Goal: Task Accomplishment & Management: Manage account settings

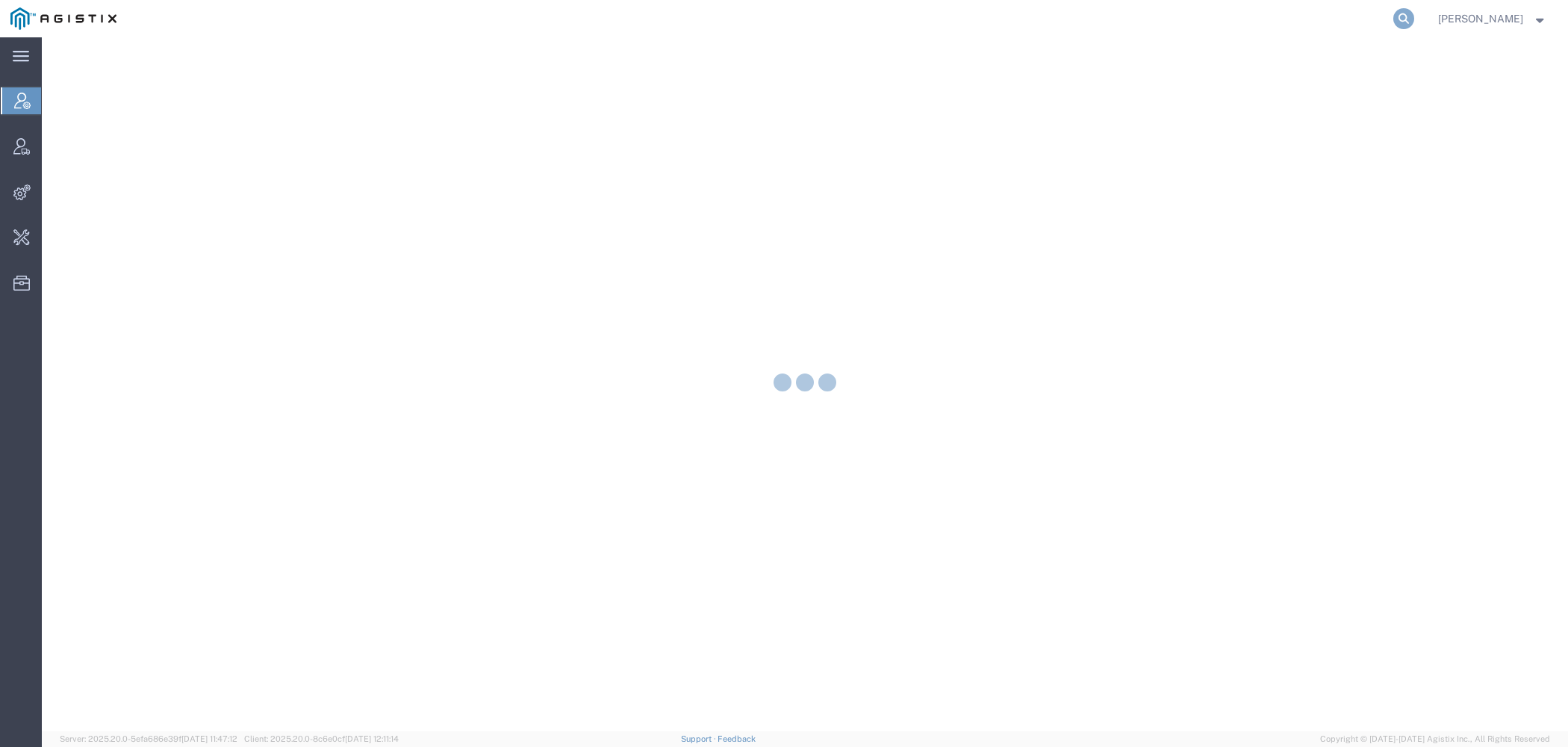
click at [1404, 15] on icon at bounding box center [1404, 18] width 21 height 21
paste input "57052061"
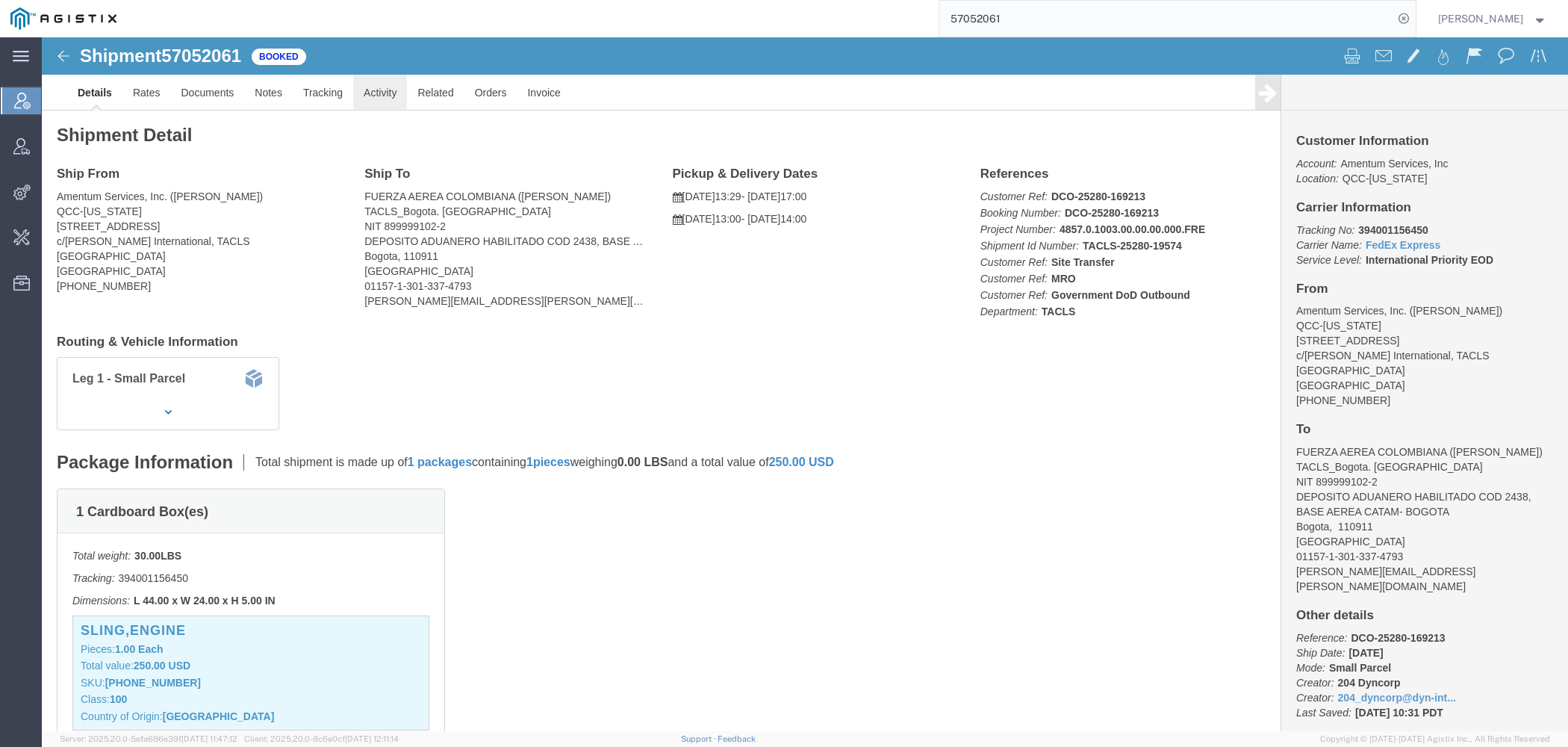
click link "Activity"
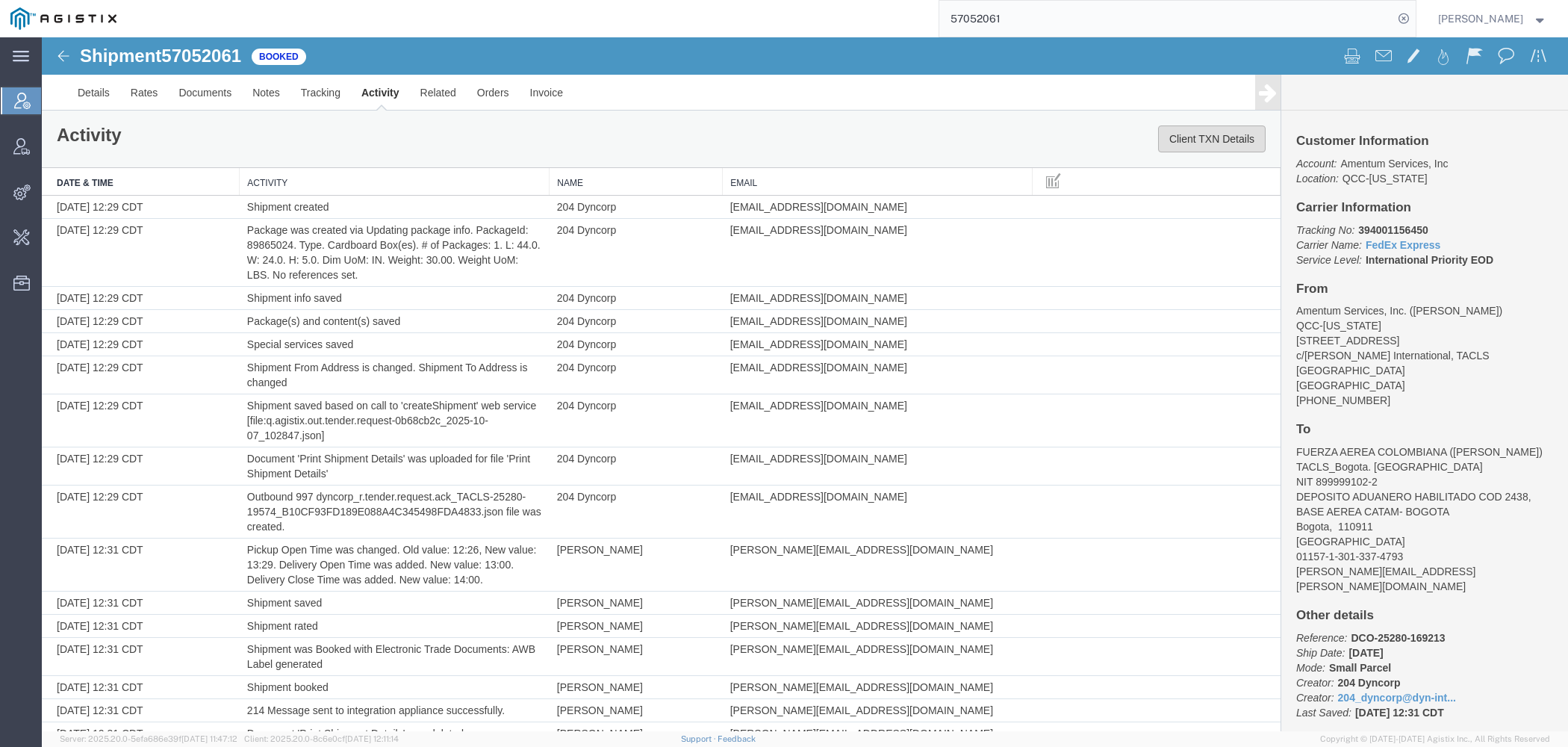
click at [1200, 135] on button "Client TXN Details" at bounding box center [1212, 138] width 107 height 27
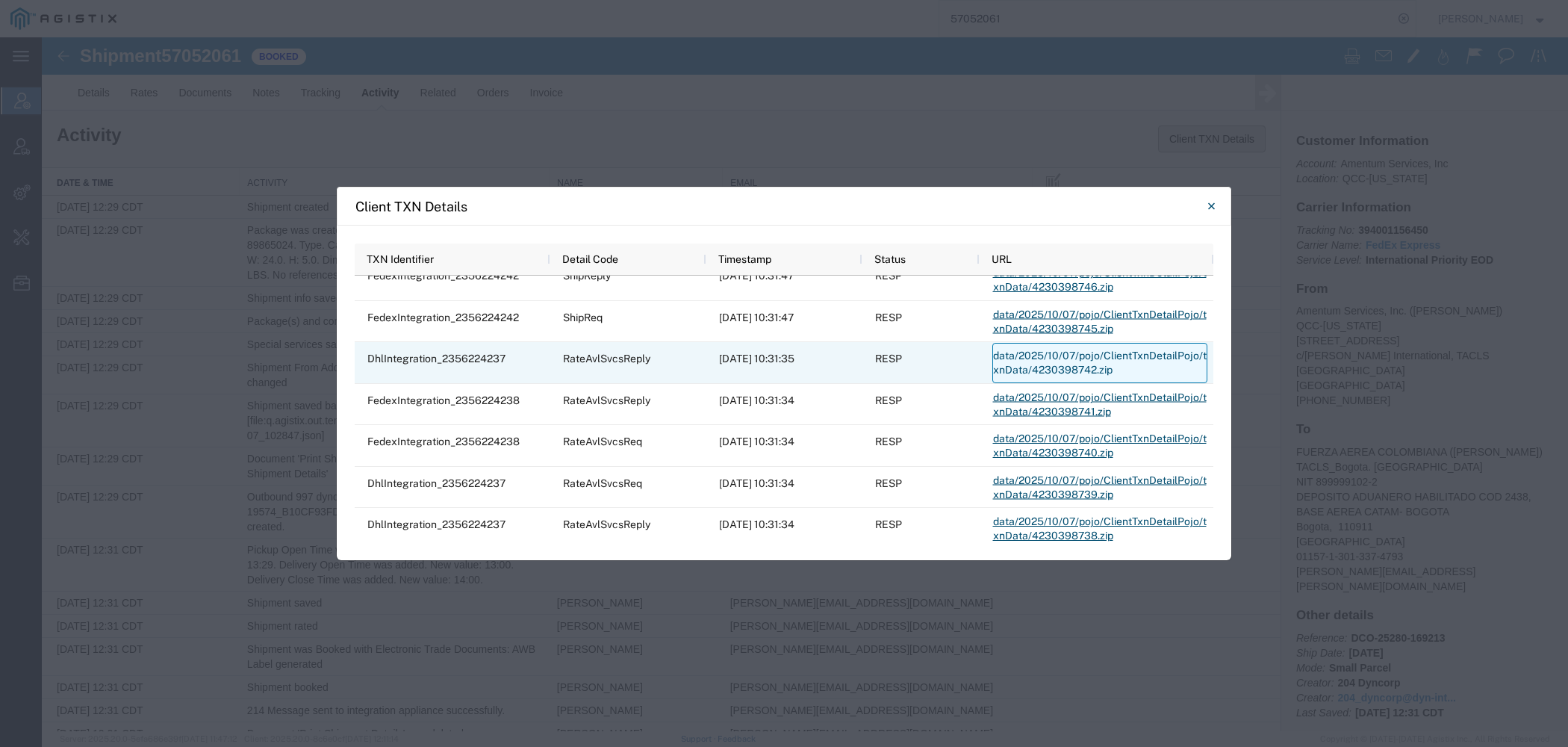
scroll to position [461, 0]
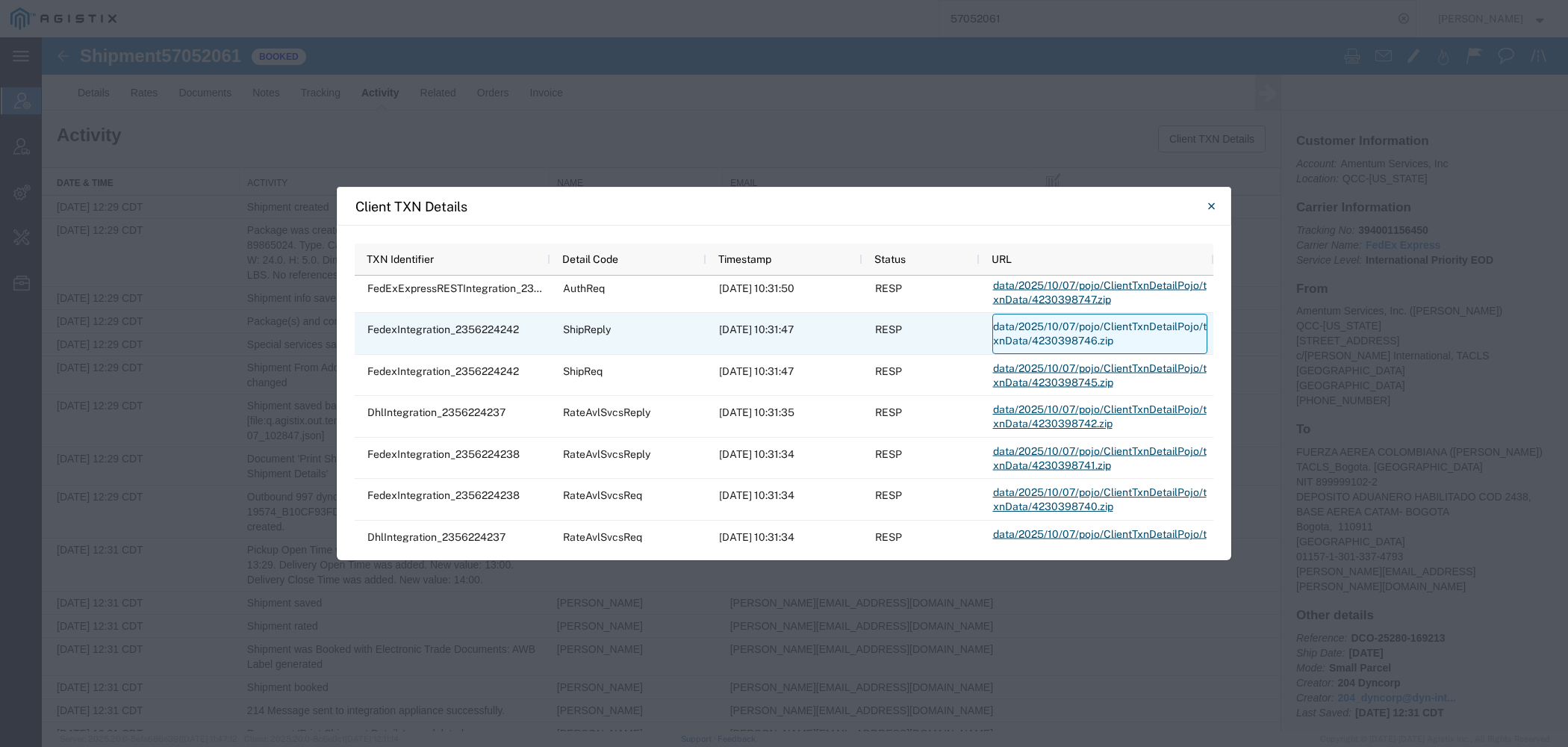
click at [1038, 331] on link "data/2025/10/07/pojo/ClientTxnDetailPojo/txnData/4230398746.zip" at bounding box center [1100, 333] width 215 height 41
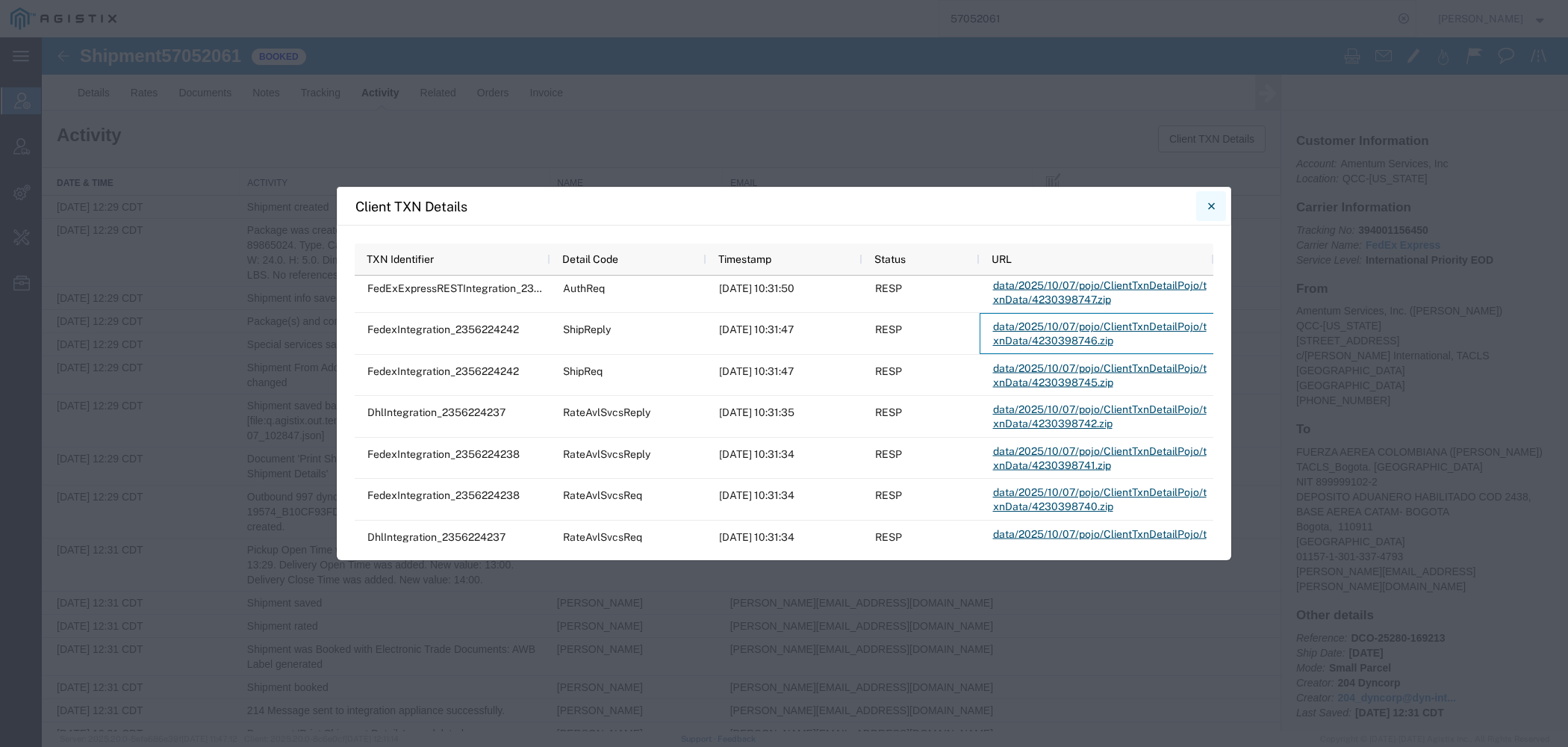
click at [1209, 211] on icon "Close" at bounding box center [1211, 206] width 7 height 18
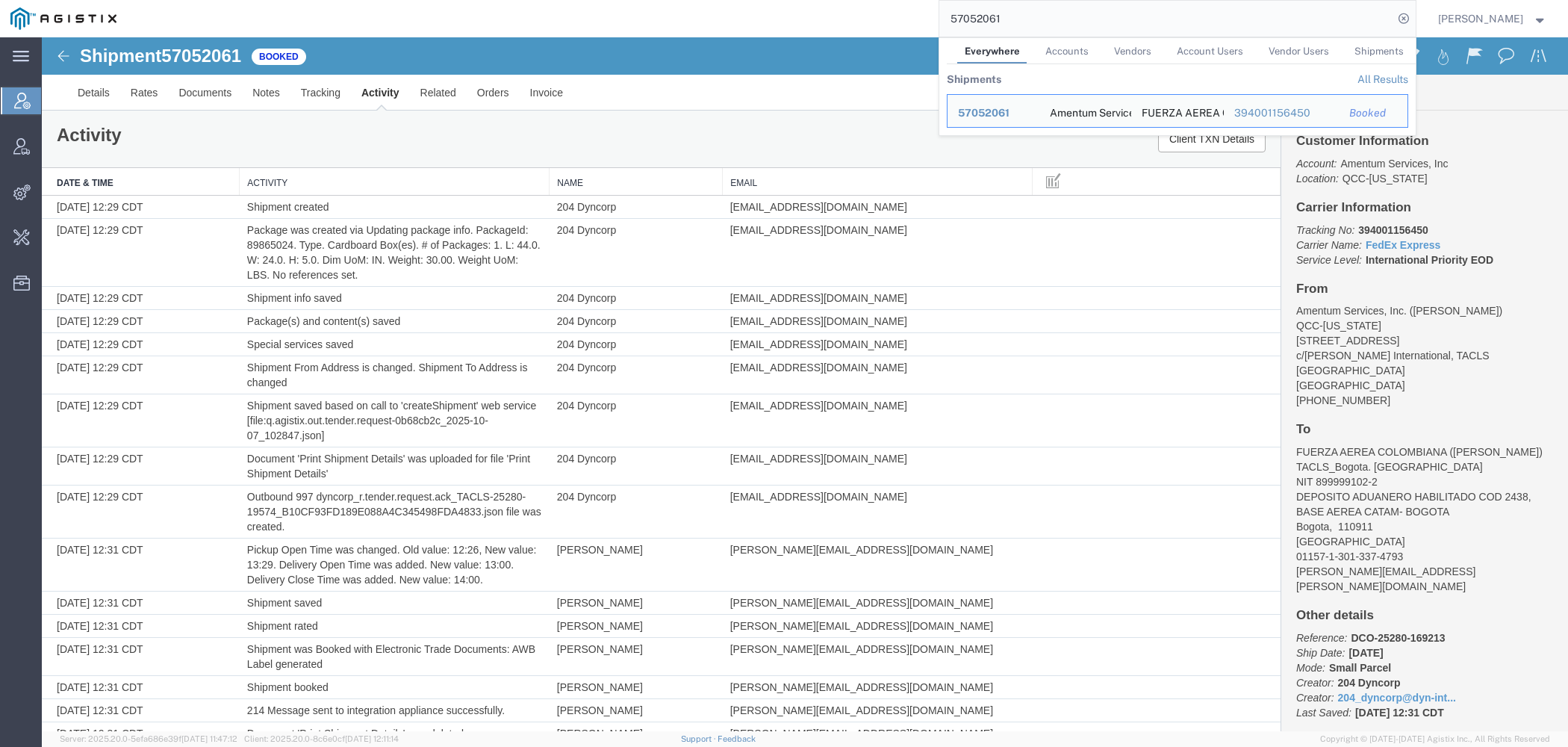
drag, startPoint x: 1025, startPoint y: 17, endPoint x: 743, endPoint y: 17, distance: 282.0
click at [940, 17] on input "57052061" at bounding box center [1166, 19] width 454 height 36
paste input "37054"
click at [987, 110] on span "57037054" at bounding box center [985, 112] width 54 height 12
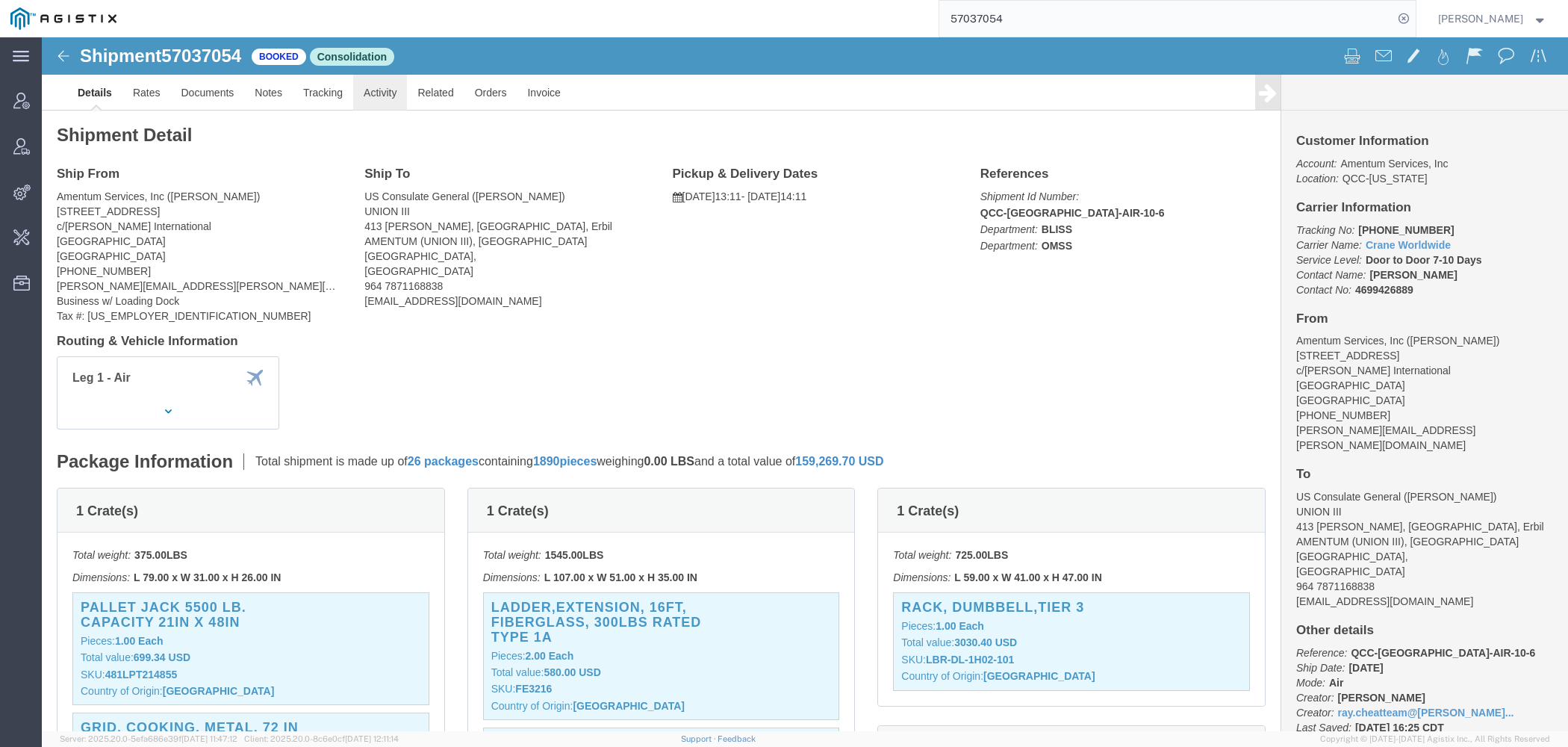
click link "Activity"
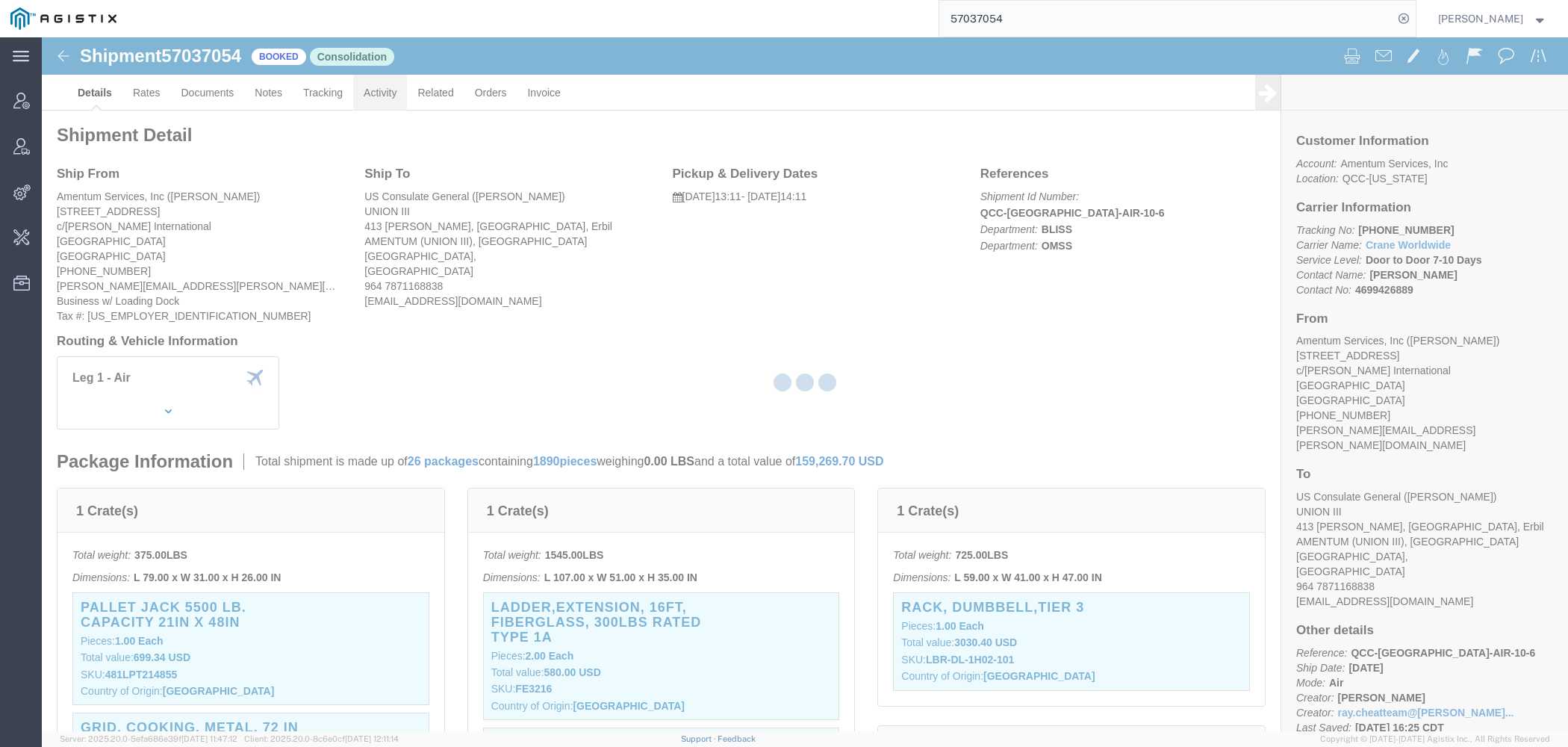
click div
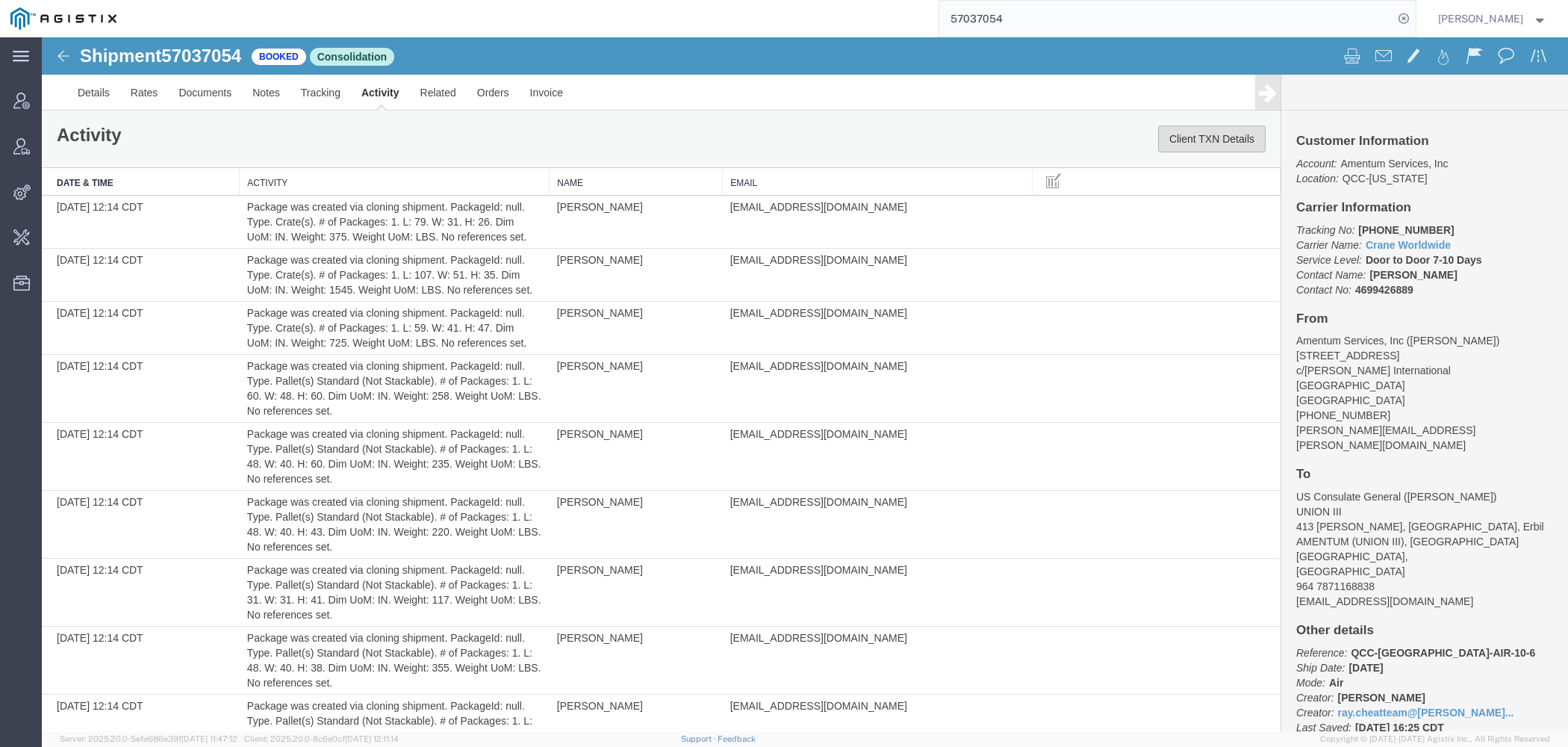
click at [1236, 145] on button "Client TXN Details" at bounding box center [1212, 138] width 107 height 27
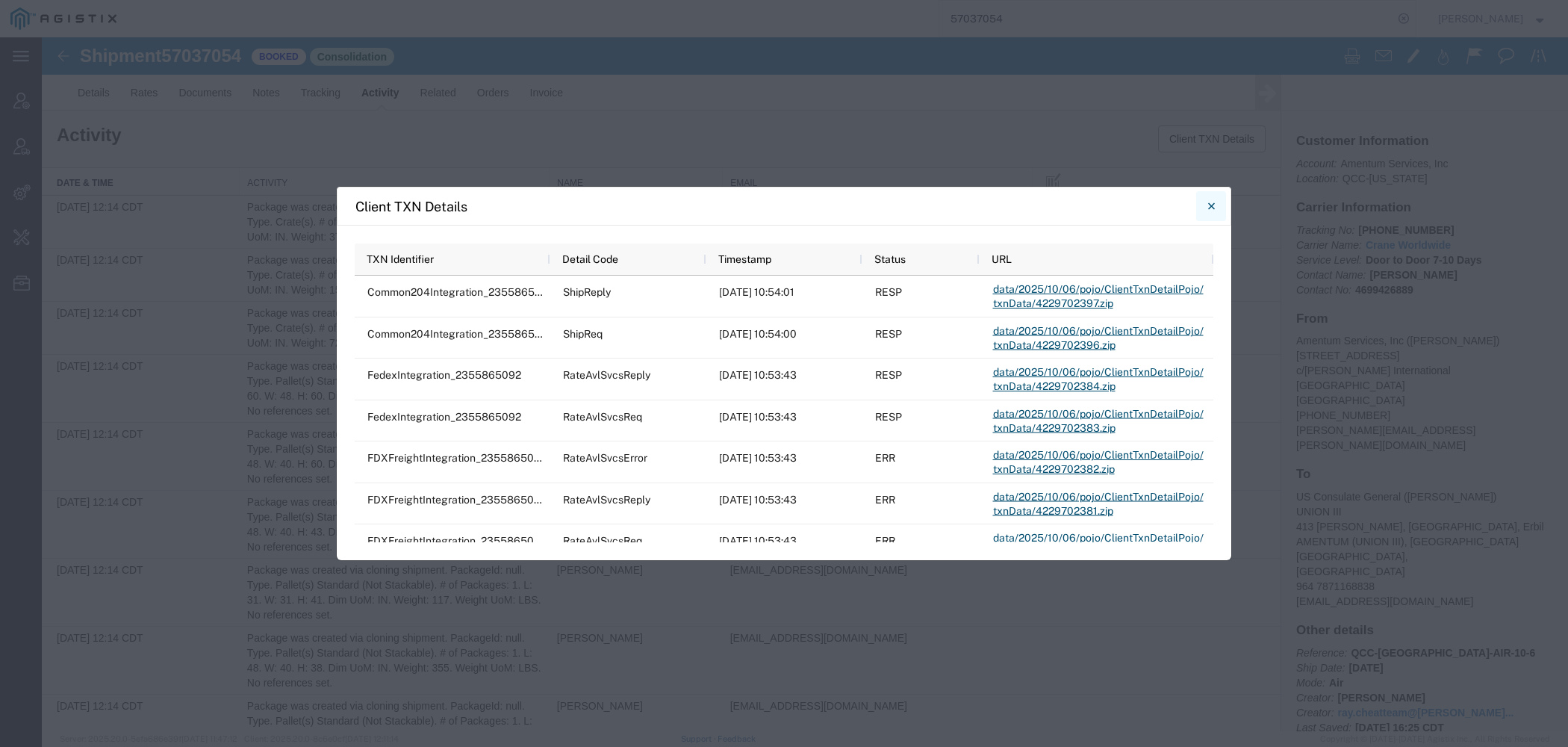
click at [1216, 211] on button "Close" at bounding box center [1211, 206] width 30 height 30
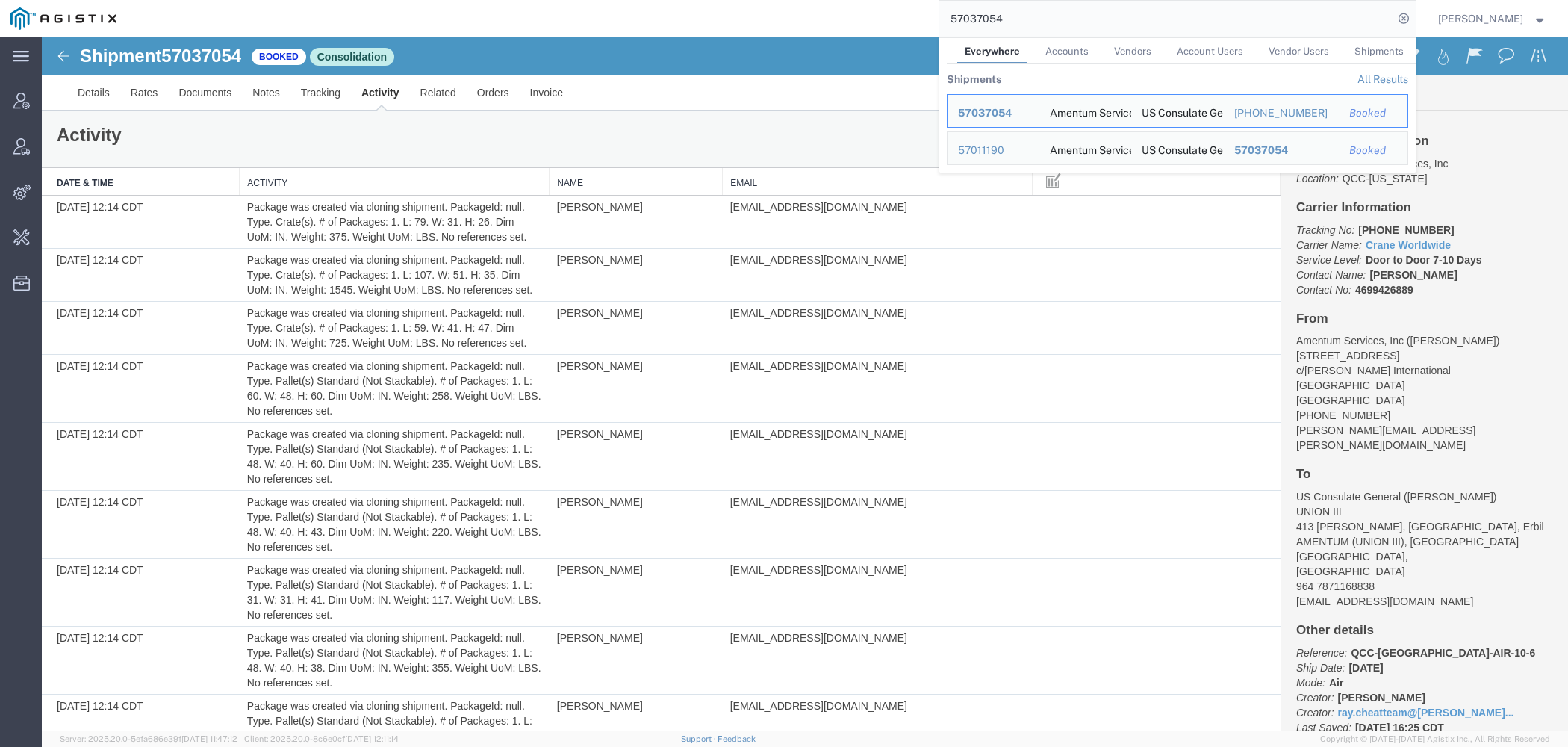
drag, startPoint x: 1028, startPoint y: 29, endPoint x: 728, endPoint y: -6, distance: 302.0
click at [940, 1] on input "57037054" at bounding box center [1166, 19] width 454 height 36
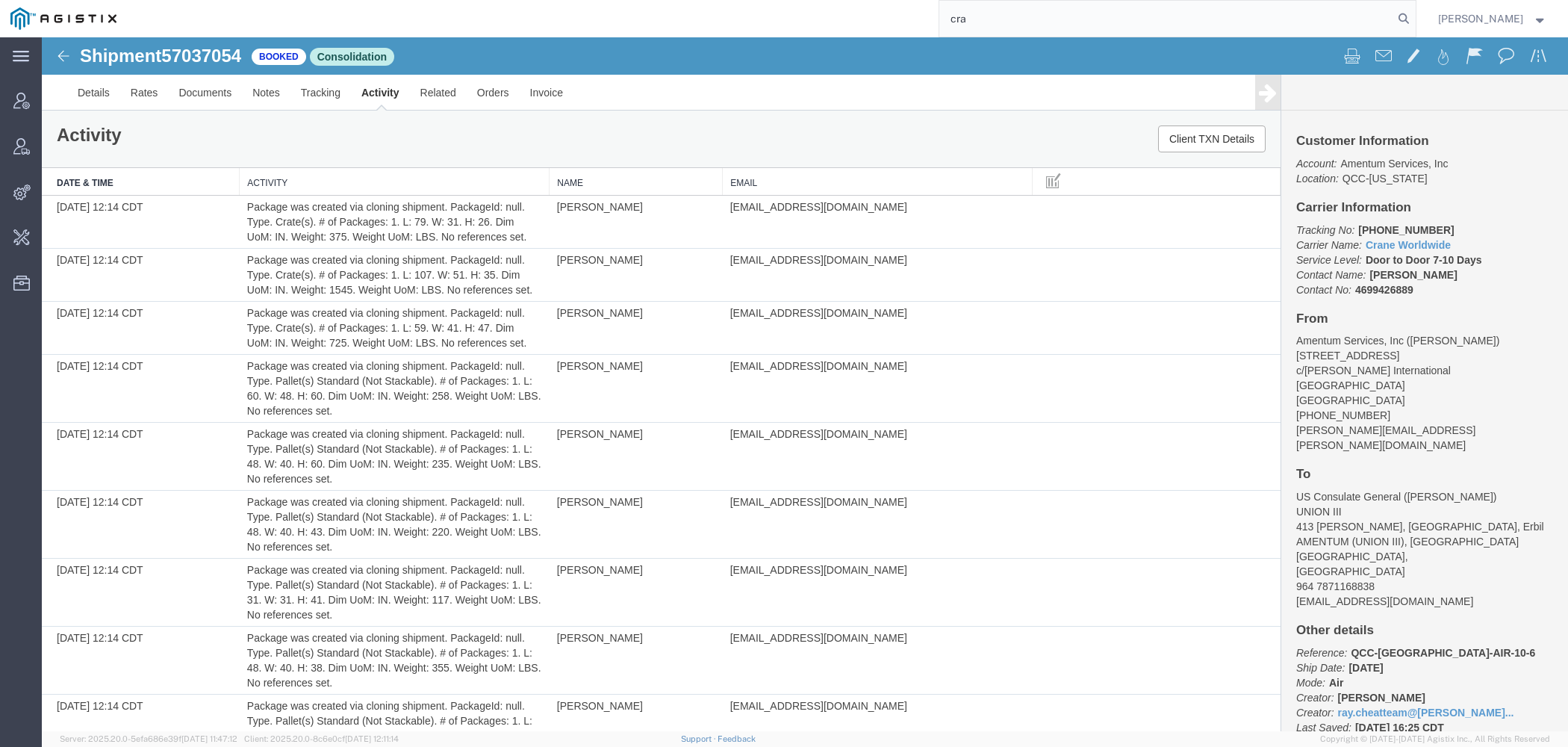
paste input "n"
type input "crane worldwide"
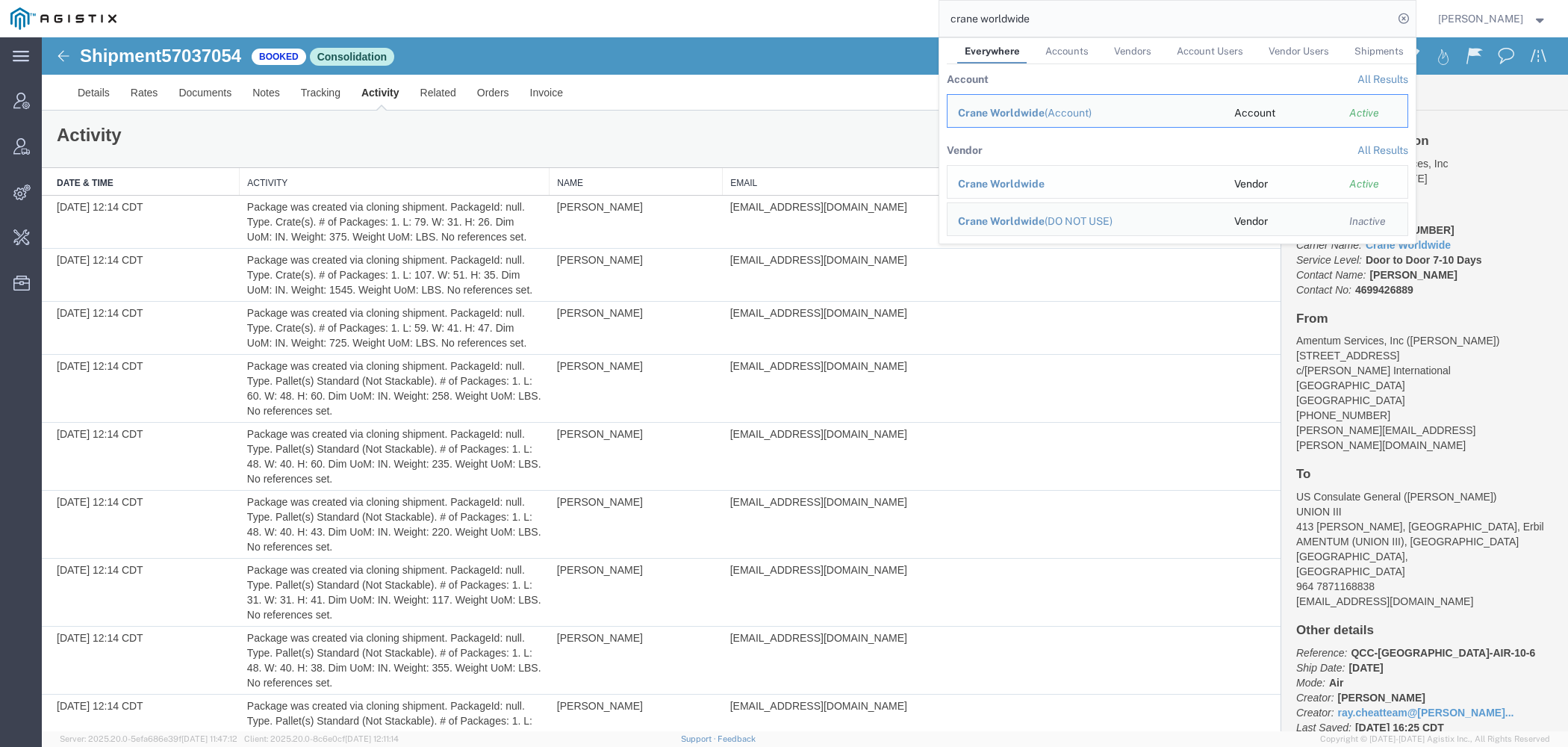
click at [994, 186] on span "Crane Worldwide" at bounding box center [1001, 184] width 87 height 12
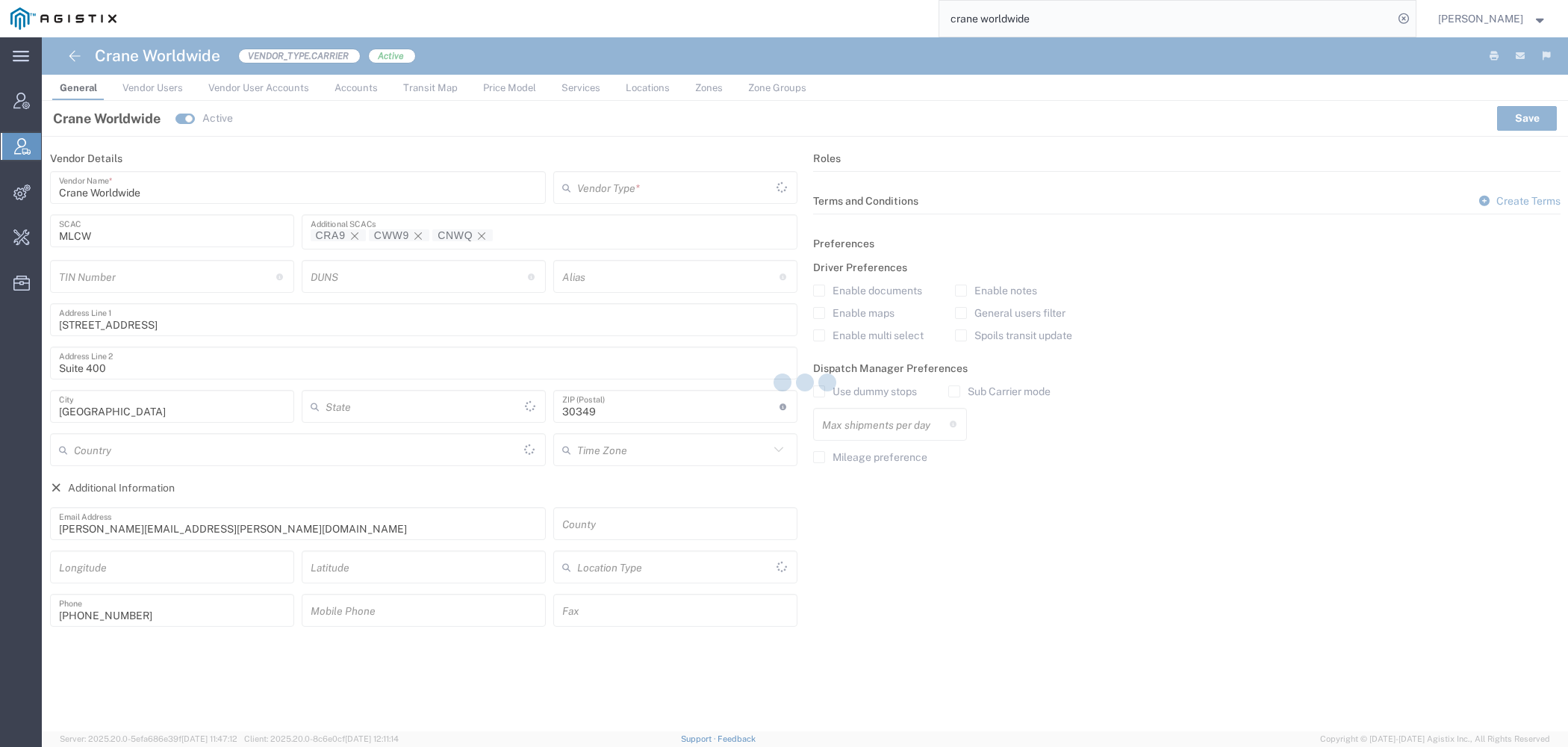
type input "Carrier"
type input "[US_STATE]"
type input "[GEOGRAPHIC_DATA]"
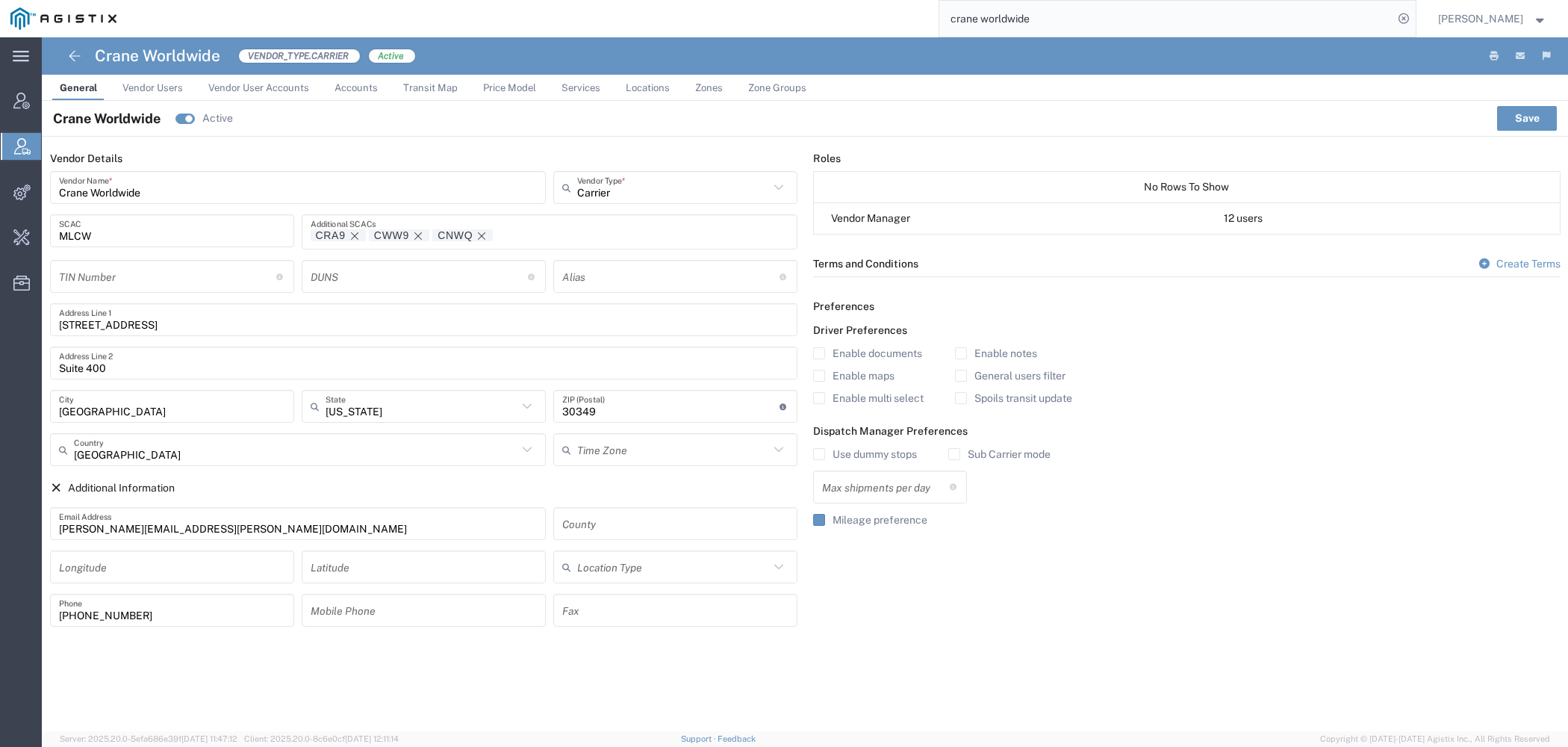
click at [485, 89] on span "Price Model" at bounding box center [509, 88] width 53 height 11
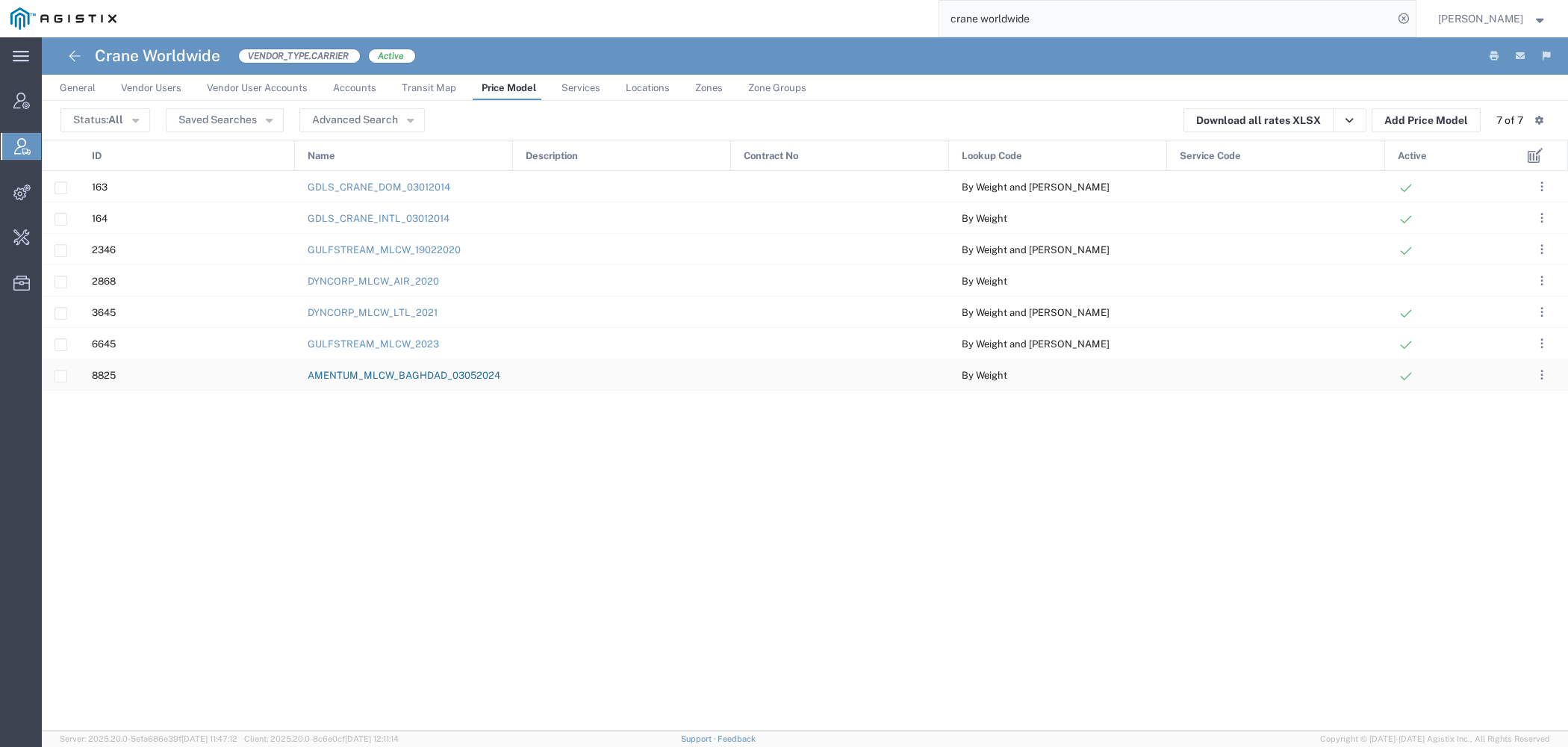
click at [401, 374] on link "AMENTUM_MLCW_BAGHDAD_03052024" at bounding box center [404, 375] width 193 height 11
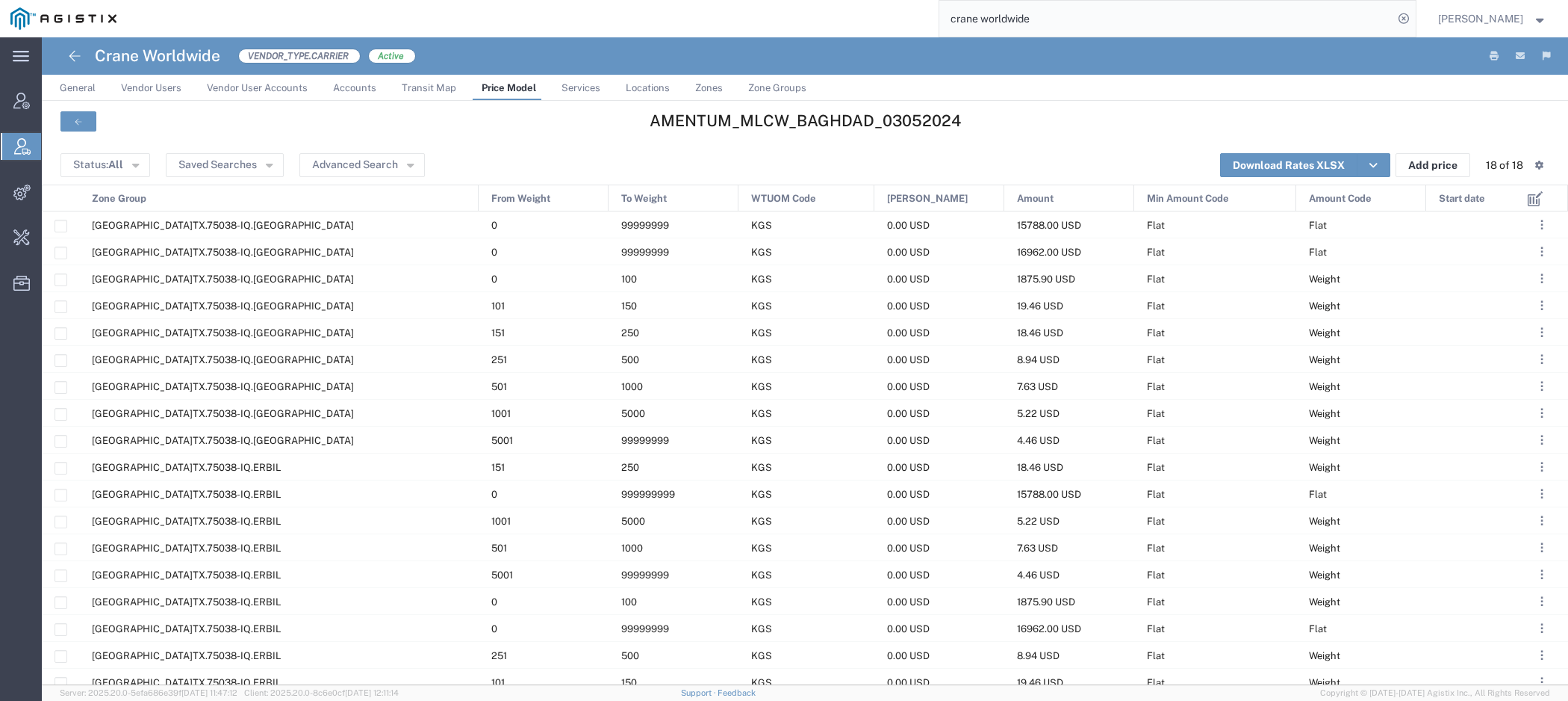
drag, startPoint x: 211, startPoint y: 199, endPoint x: 474, endPoint y: 195, distance: 263.0
click at [475, 197] on div at bounding box center [478, 198] width 6 height 27
click at [360, 230] on div "[GEOGRAPHIC_DATA]TX.75038-IQ.[GEOGRAPHIC_DATA]" at bounding box center [277, 225] width 396 height 26
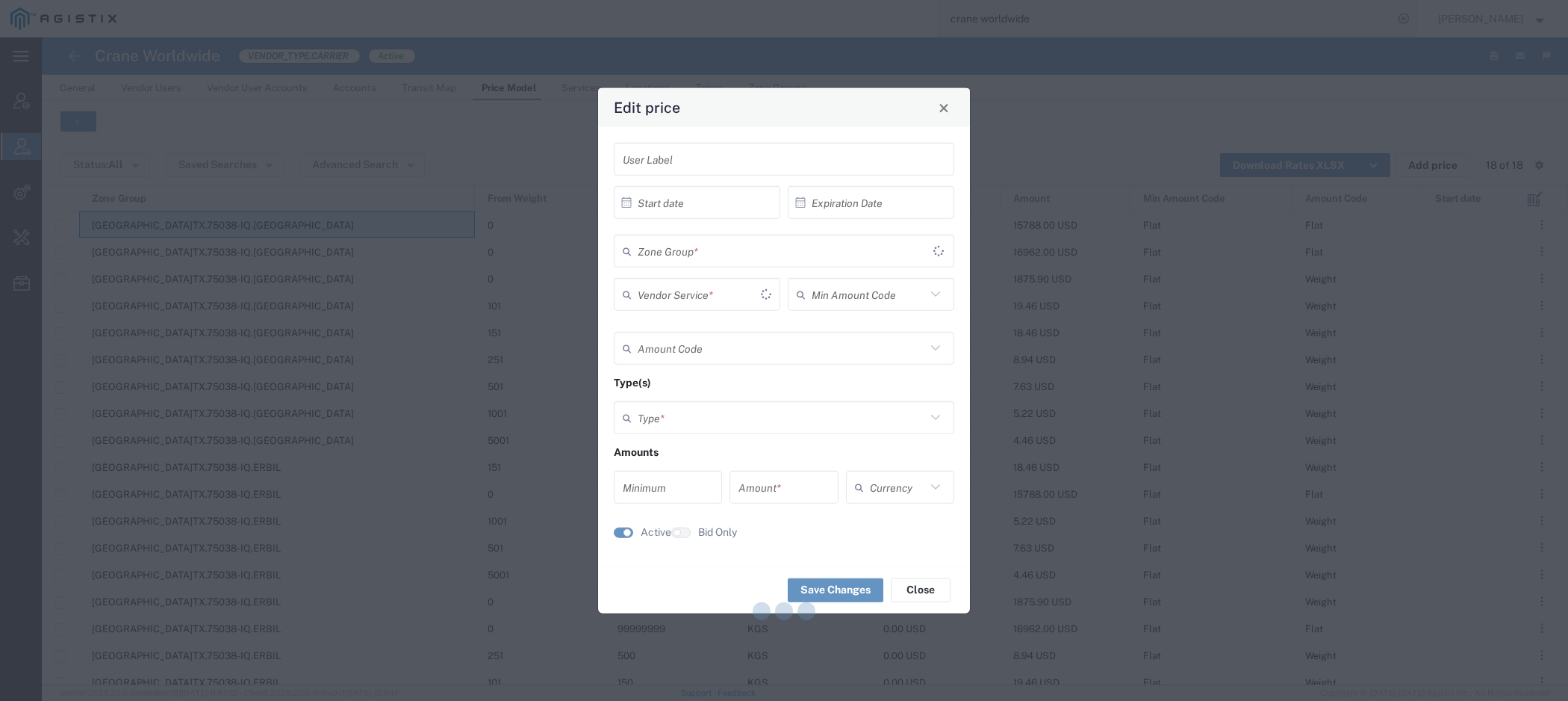
type input "[DATE]"
type input "Flat"
type input "Weight"
type input "0"
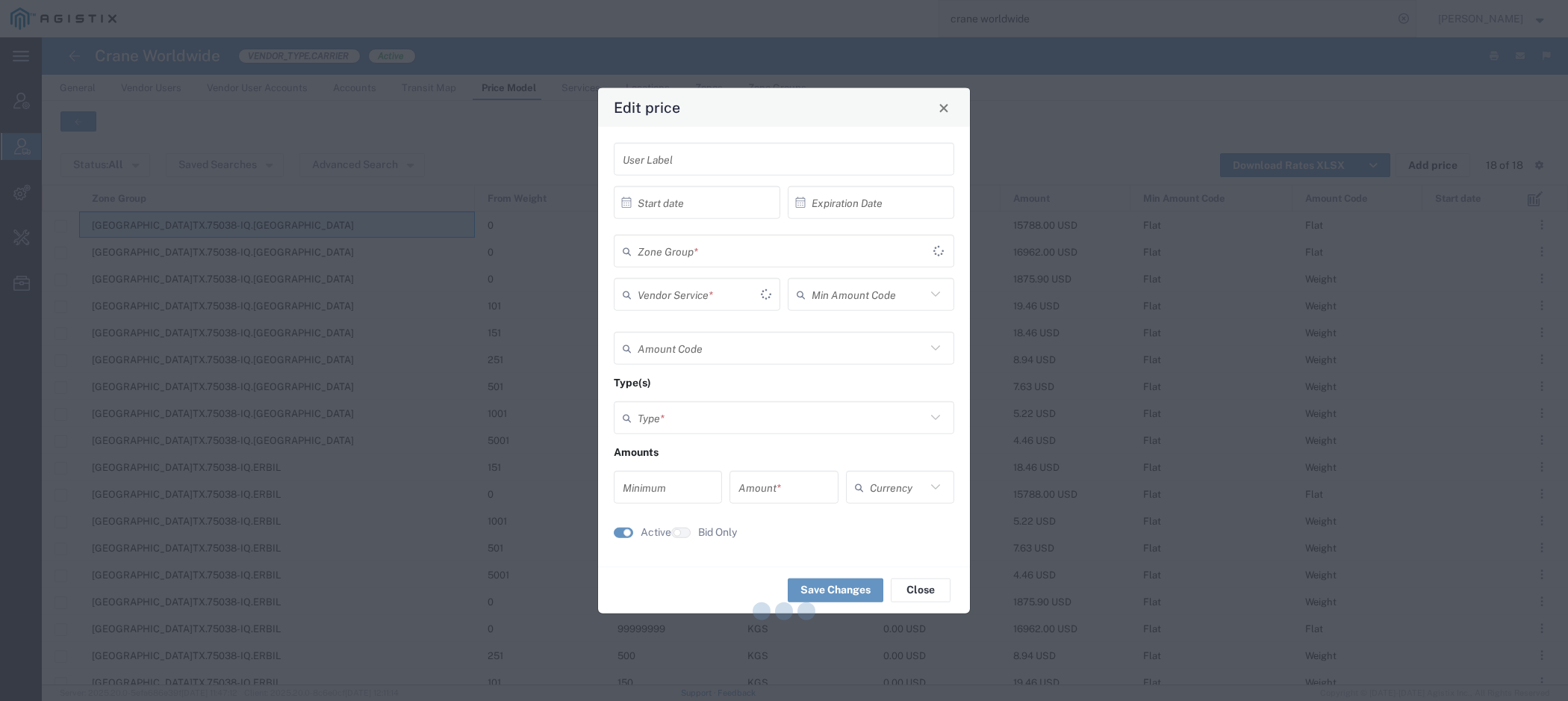
type input "15788"
type input "USD"
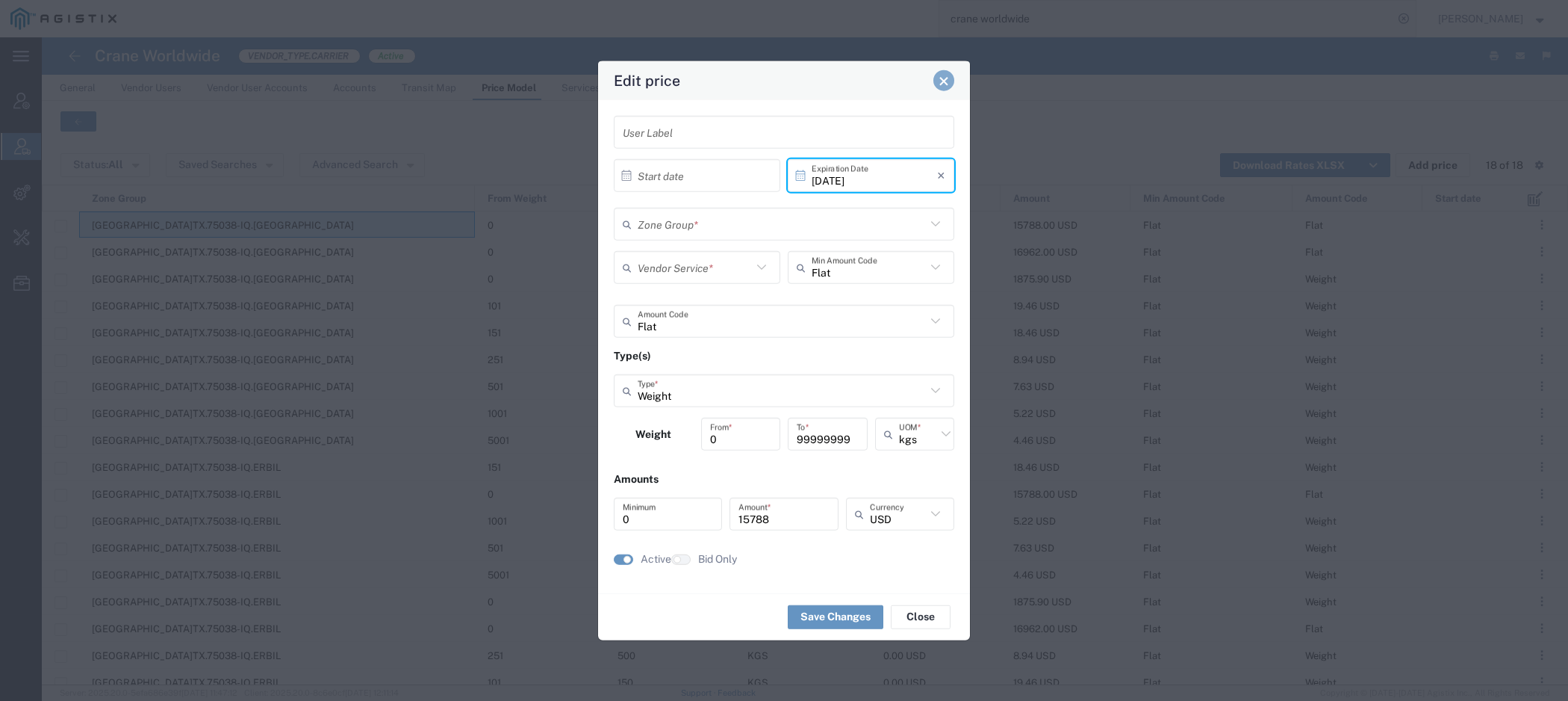
type input "[GEOGRAPHIC_DATA]TX.75038-IQ.[GEOGRAPHIC_DATA]"
type input "Priority 1 - 20FT"
click at [942, 80] on span "Close" at bounding box center [944, 81] width 11 height 11
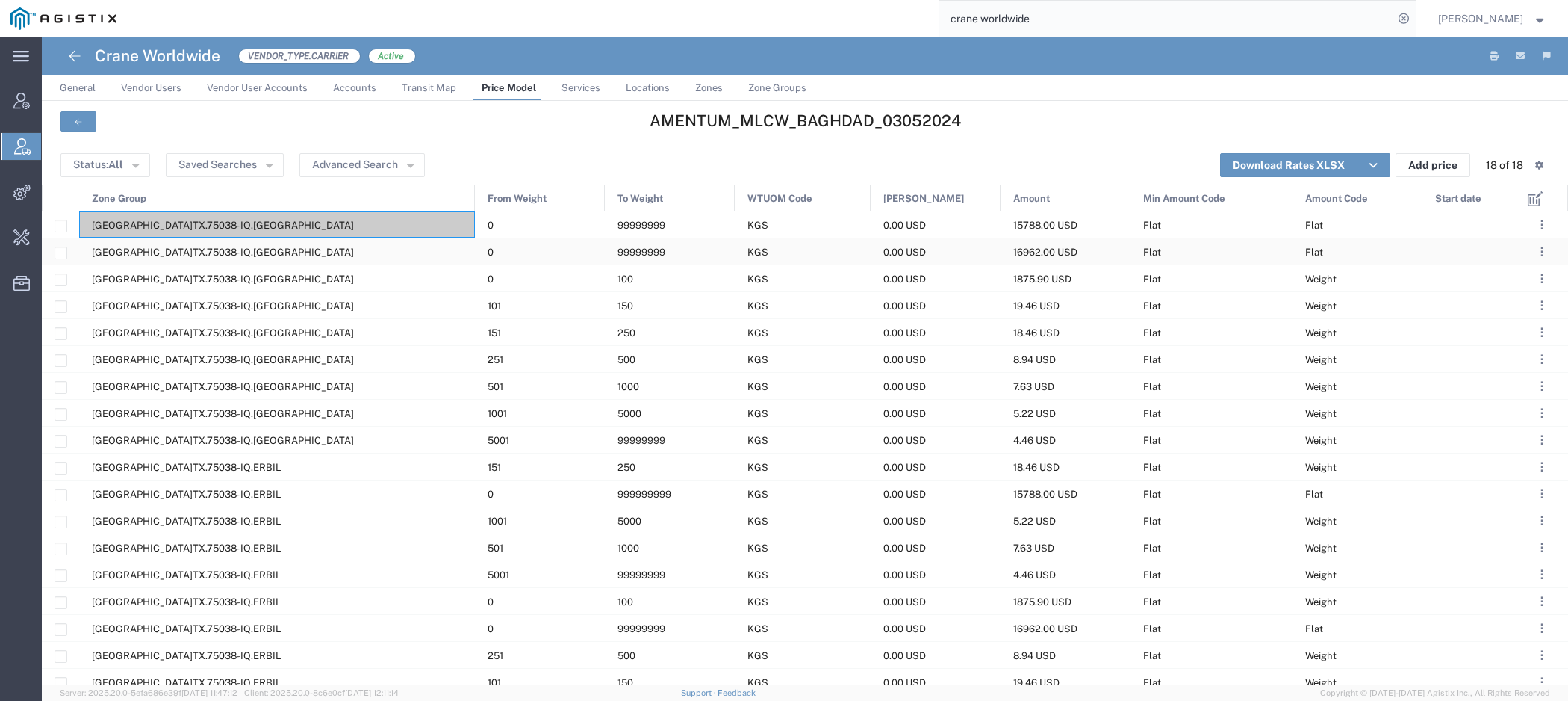
click at [369, 250] on div "[GEOGRAPHIC_DATA]TX.75038-IQ.[GEOGRAPHIC_DATA]" at bounding box center [277, 252] width 396 height 26
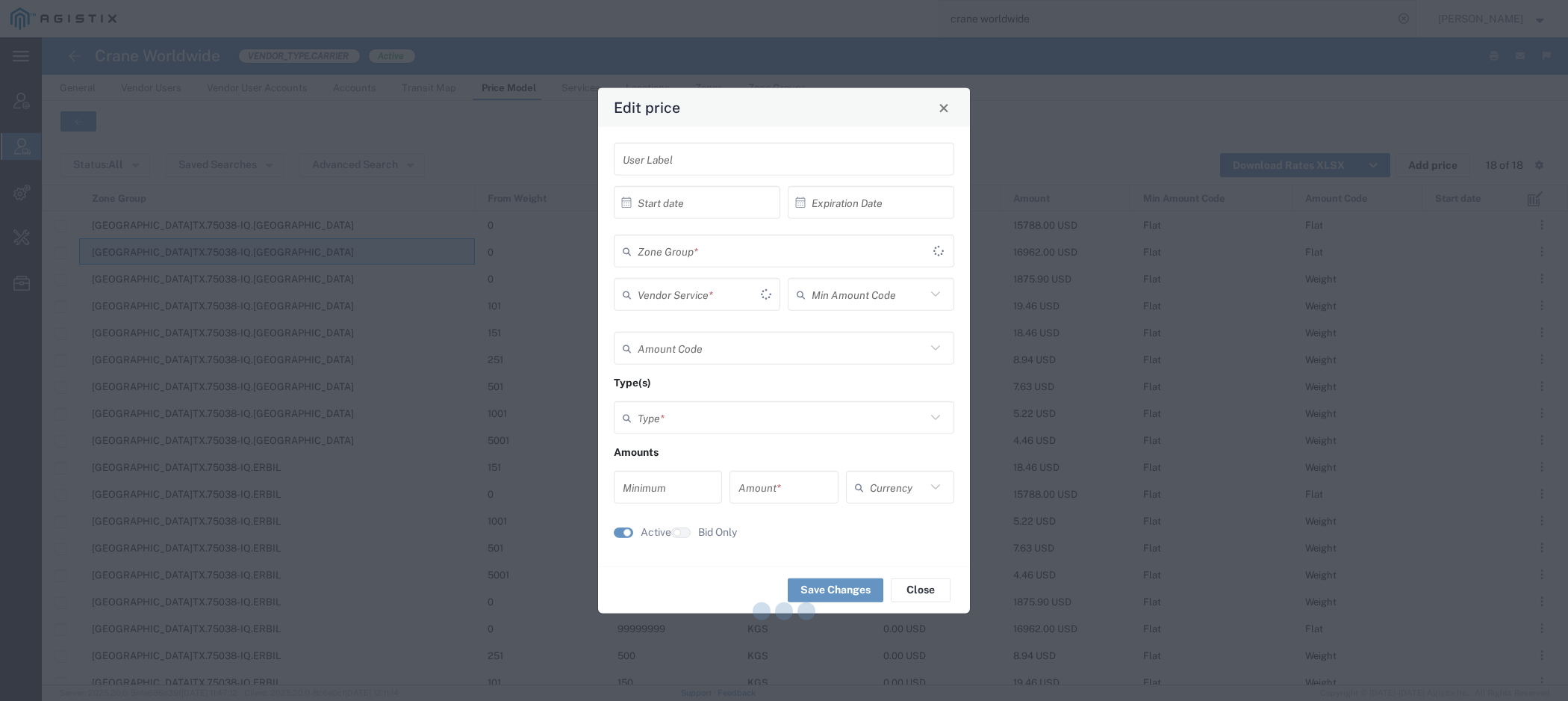
type input "[DATE]"
type input "Flat"
type input "Weight"
type input "0"
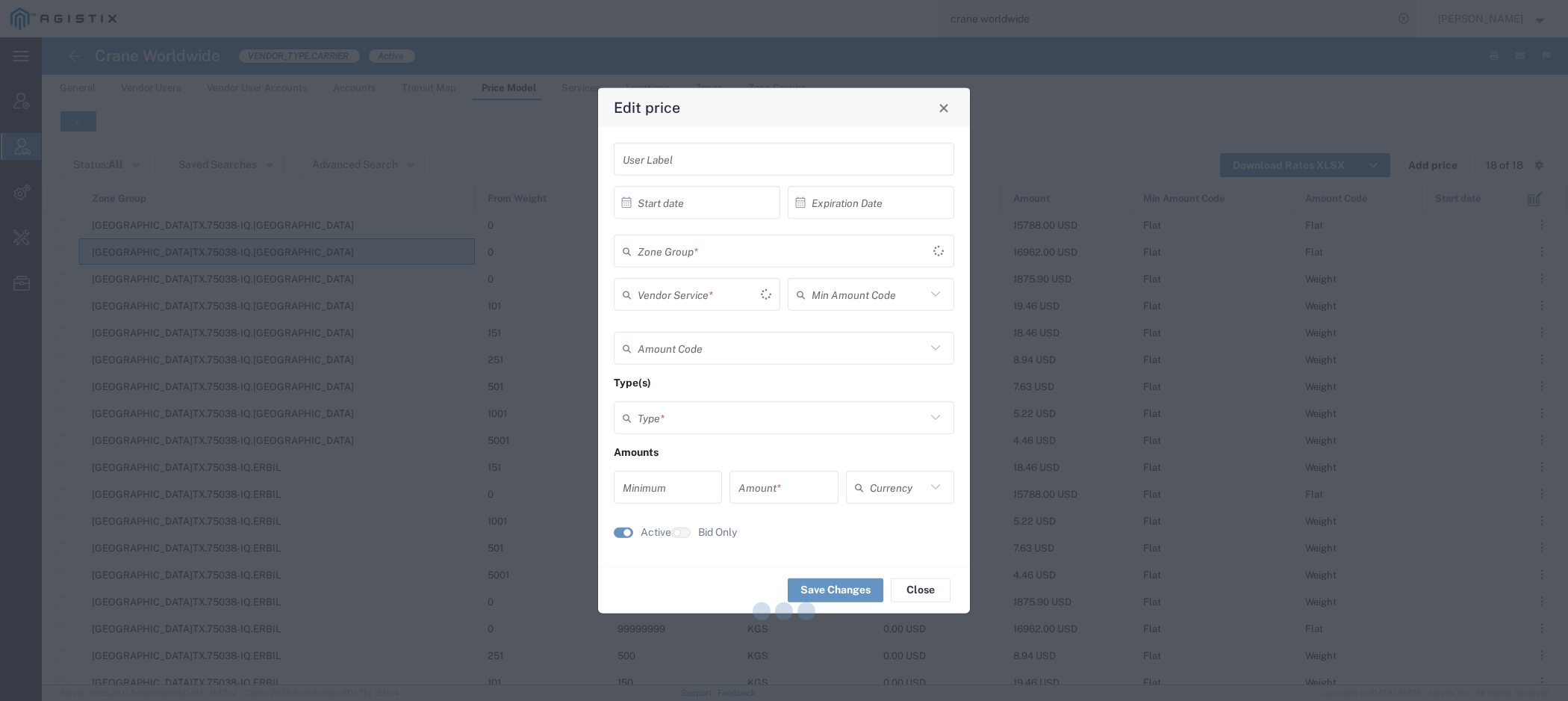
type input "16962"
type input "USD"
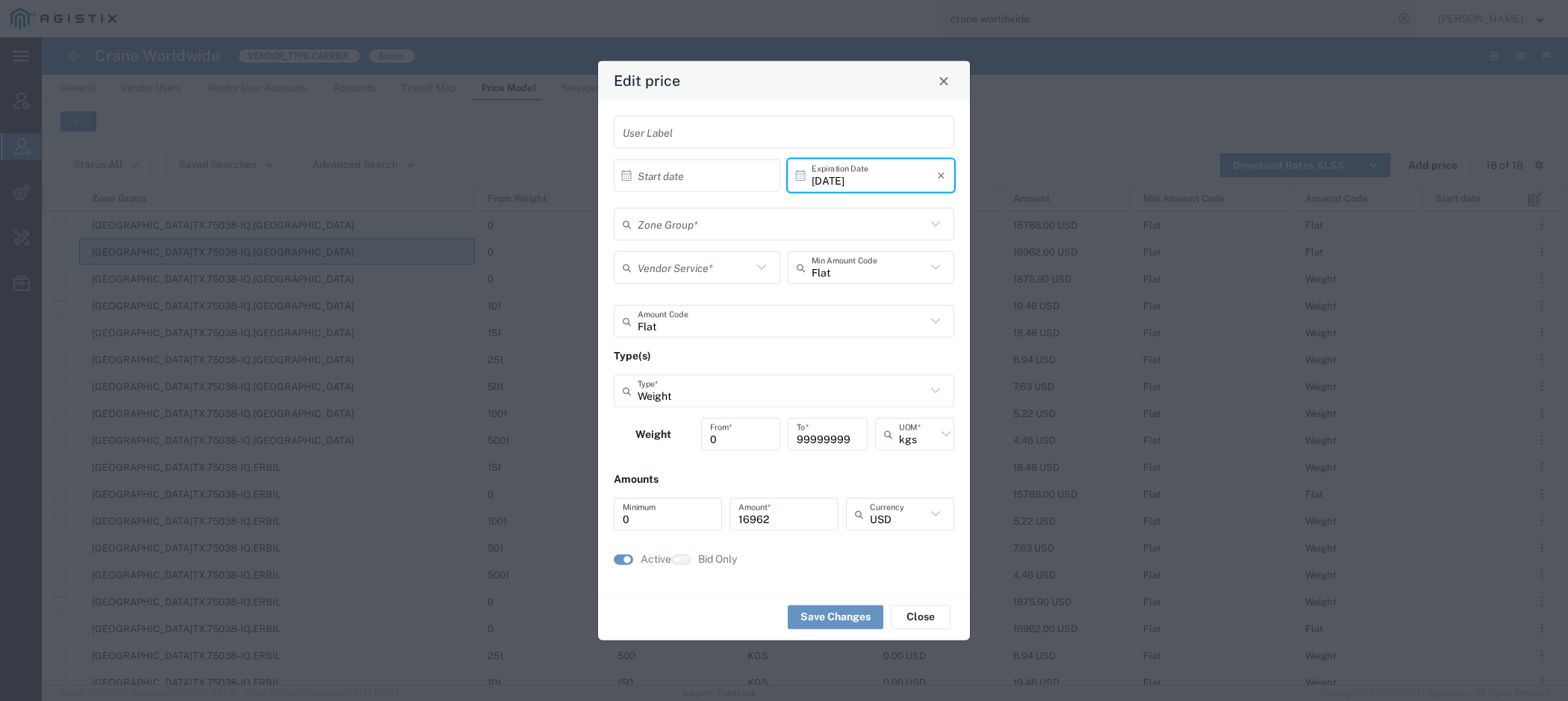
type input "[GEOGRAPHIC_DATA]TX.75038-IQ.[GEOGRAPHIC_DATA]"
type input "Priority 1 - 40FT"
click at [950, 87] on button "Close" at bounding box center [944, 81] width 21 height 21
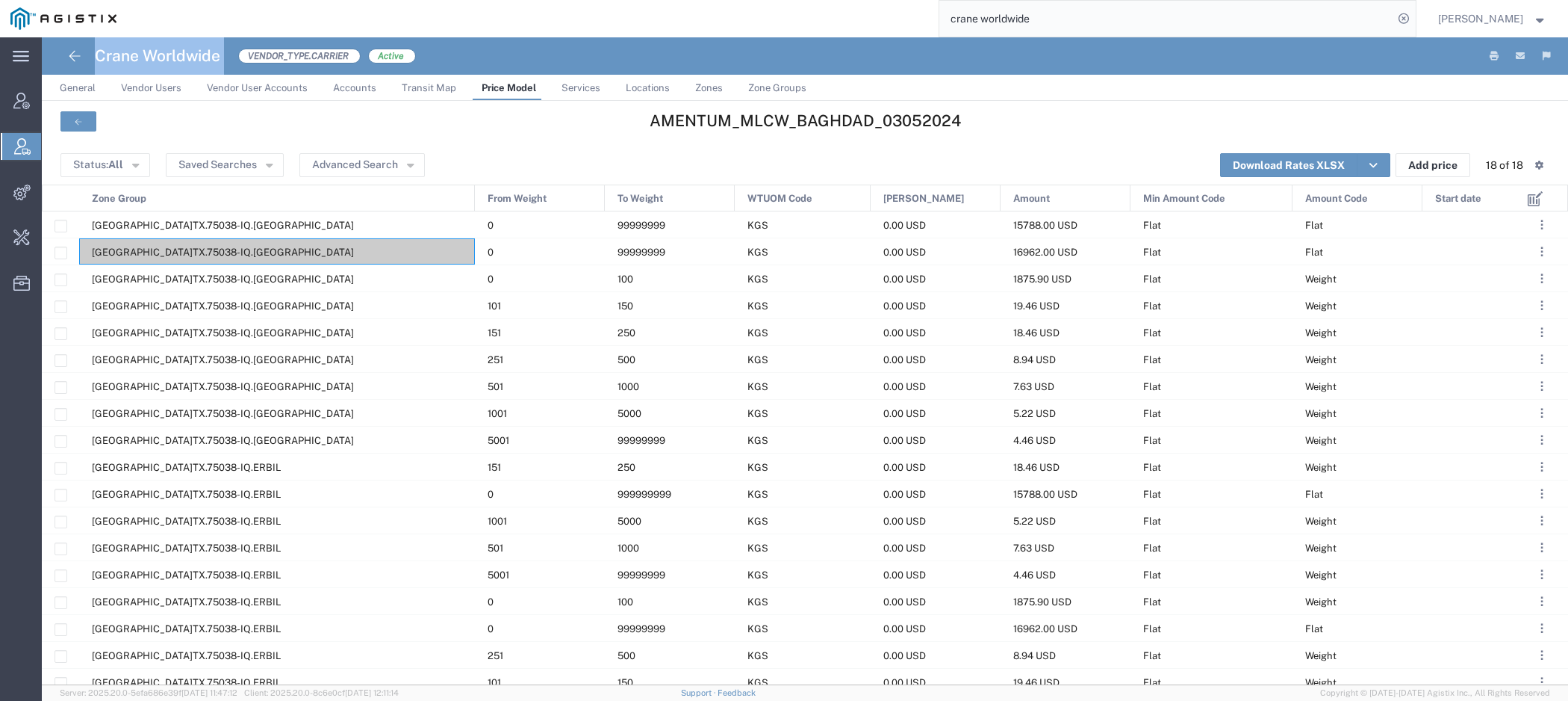
drag, startPoint x: 99, startPoint y: 58, endPoint x: 230, endPoint y: 59, distance: 131.0
click at [232, 59] on div "Crane Worldwide VENDOR_TYPE.CARRIER Active" at bounding box center [238, 57] width 356 height 38
copy h4 "Crane Worldwide"
click at [268, 252] on div "[GEOGRAPHIC_DATA]TX.75038-IQ.[GEOGRAPHIC_DATA]" at bounding box center [277, 252] width 396 height 26
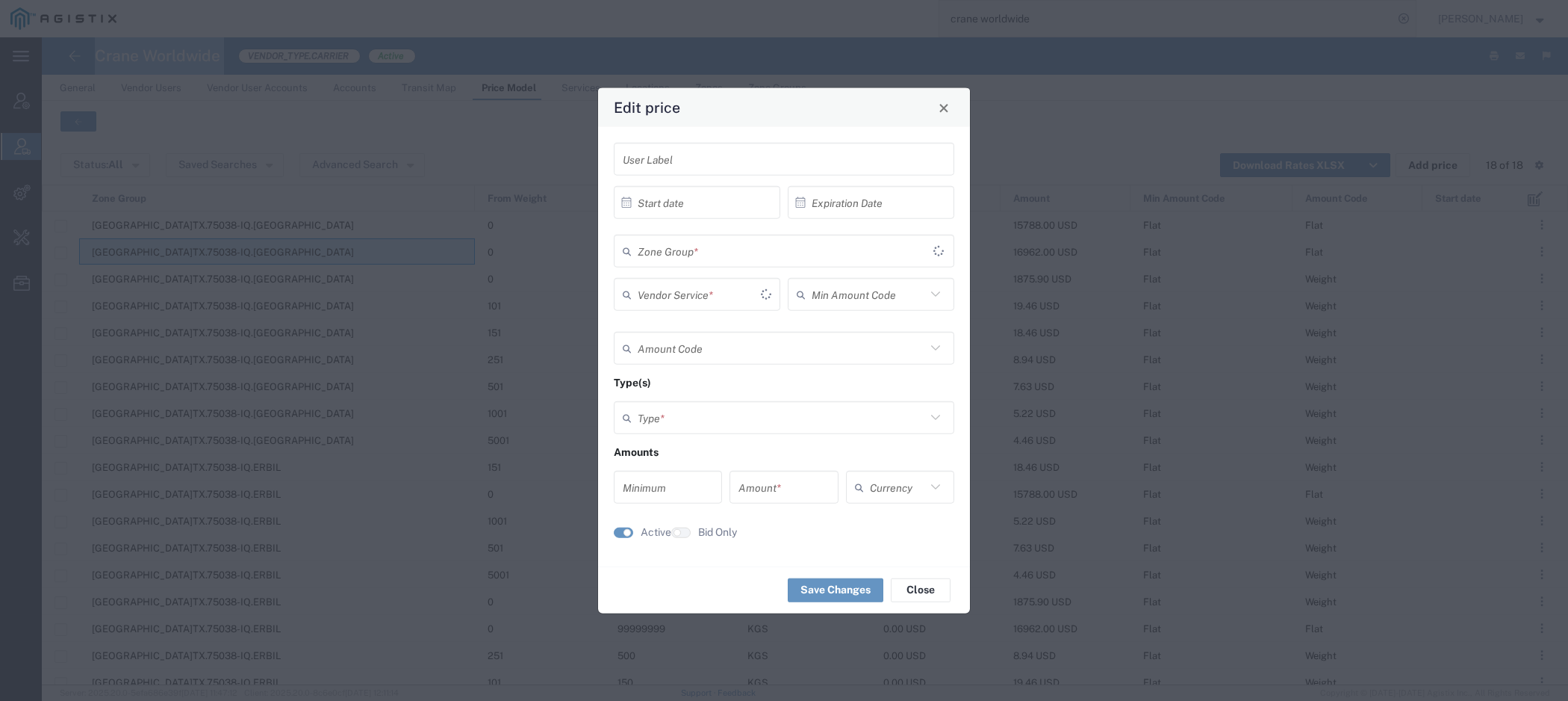
type input "[DATE]"
type input "Flat"
type input "Weight"
type input "0"
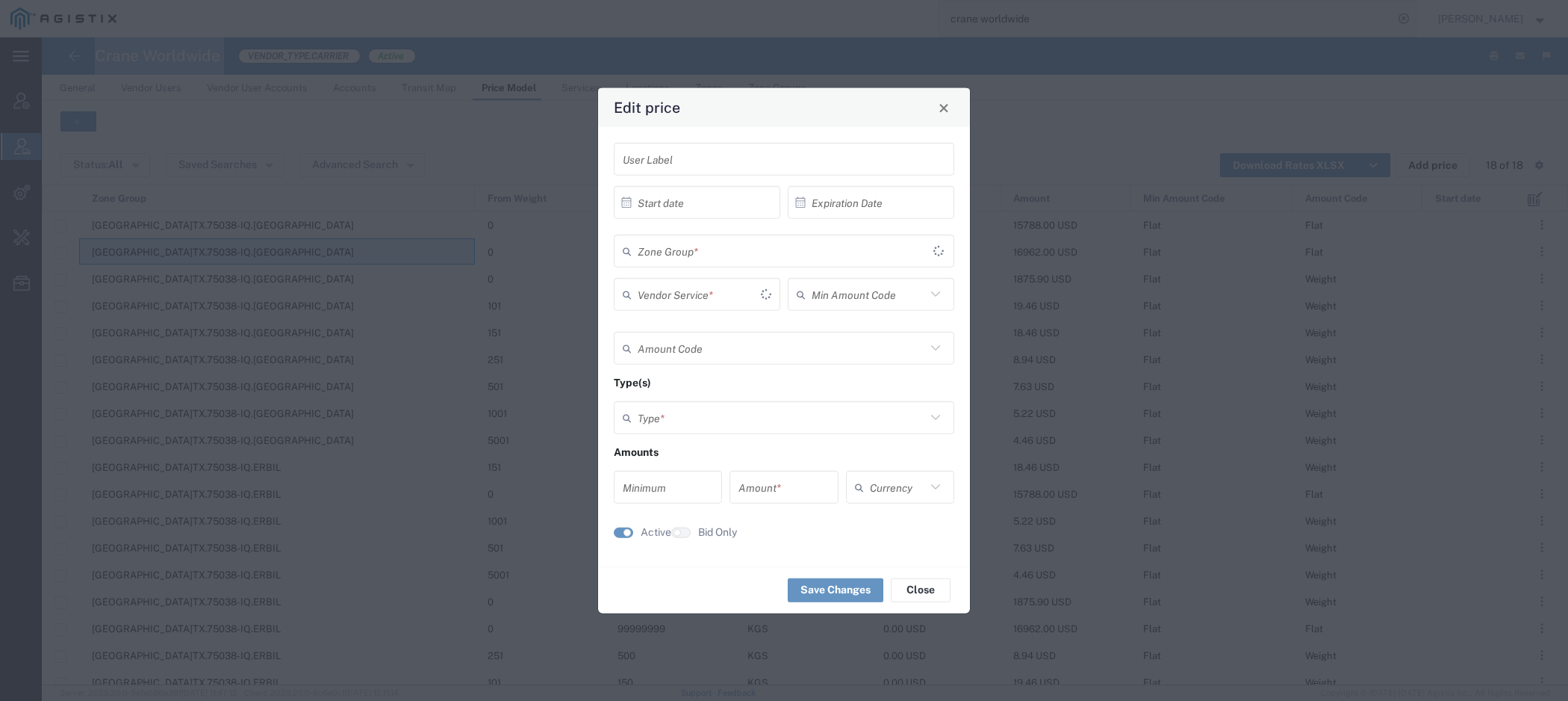
type input "16962"
type input "USD"
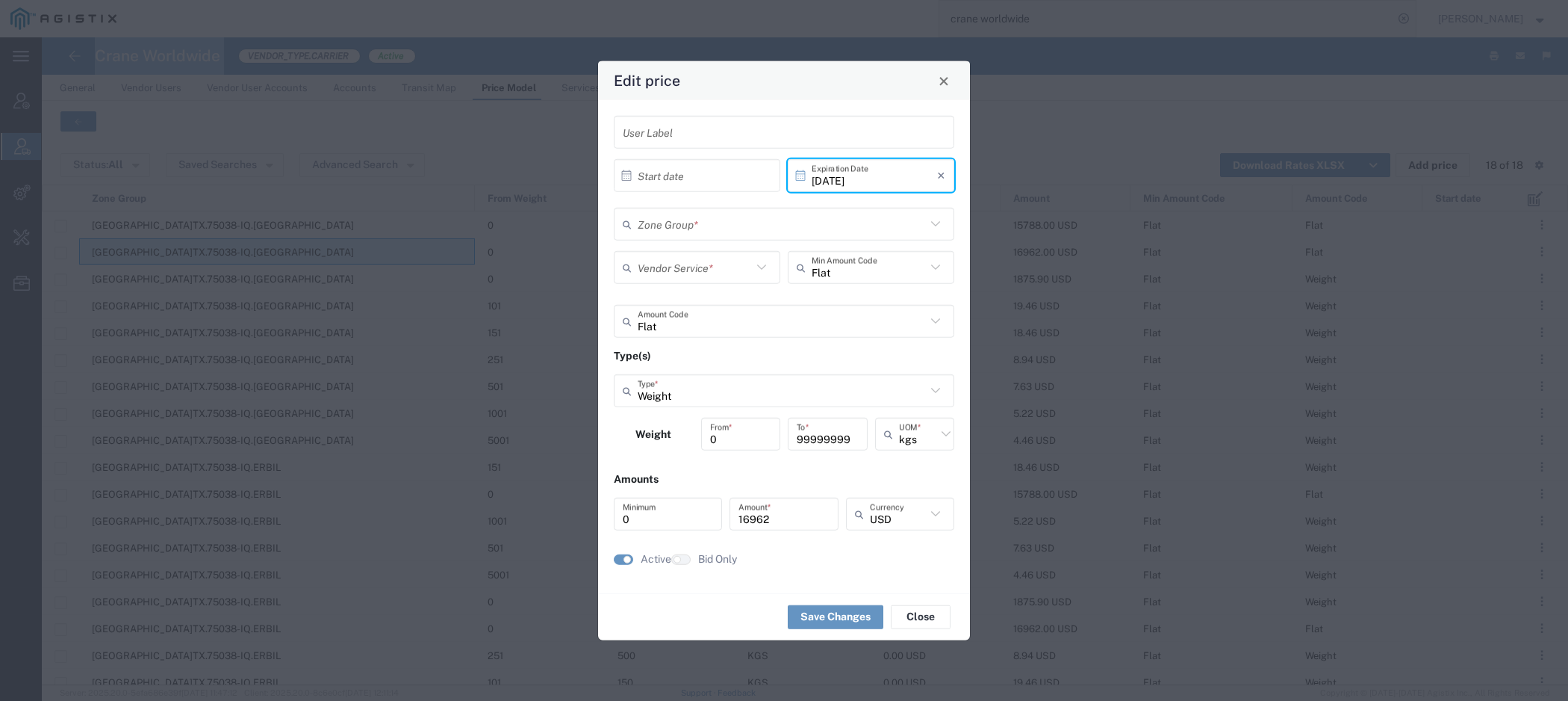
type input "[GEOGRAPHIC_DATA]TX.75038-IQ.[GEOGRAPHIC_DATA]"
type input "Priority 1 - 40FT"
click at [946, 92] on div "Edit price" at bounding box center [784, 81] width 372 height 39
click at [944, 79] on span "Close" at bounding box center [944, 81] width 11 height 11
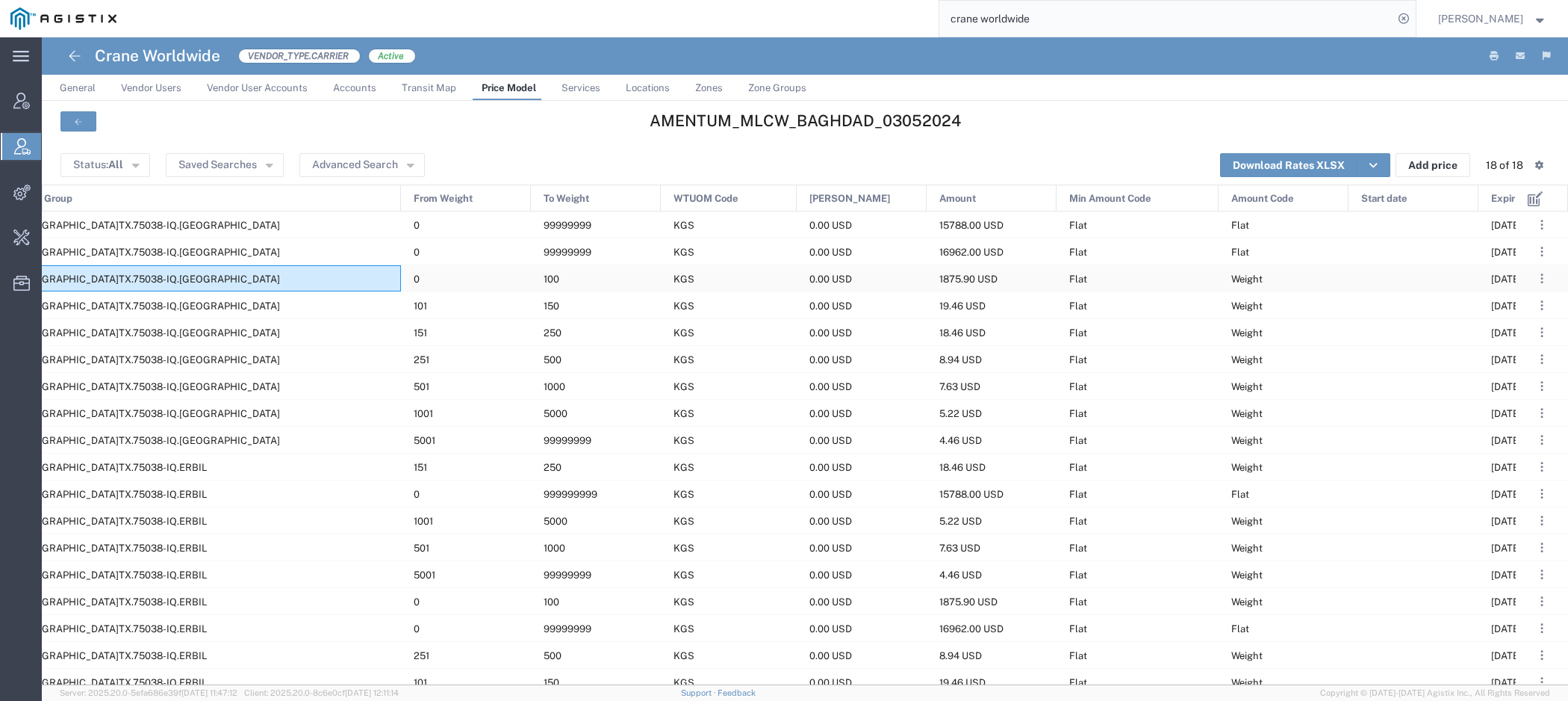
click at [225, 277] on div "[GEOGRAPHIC_DATA]TX.75038-IQ.[GEOGRAPHIC_DATA]" at bounding box center [203, 278] width 396 height 26
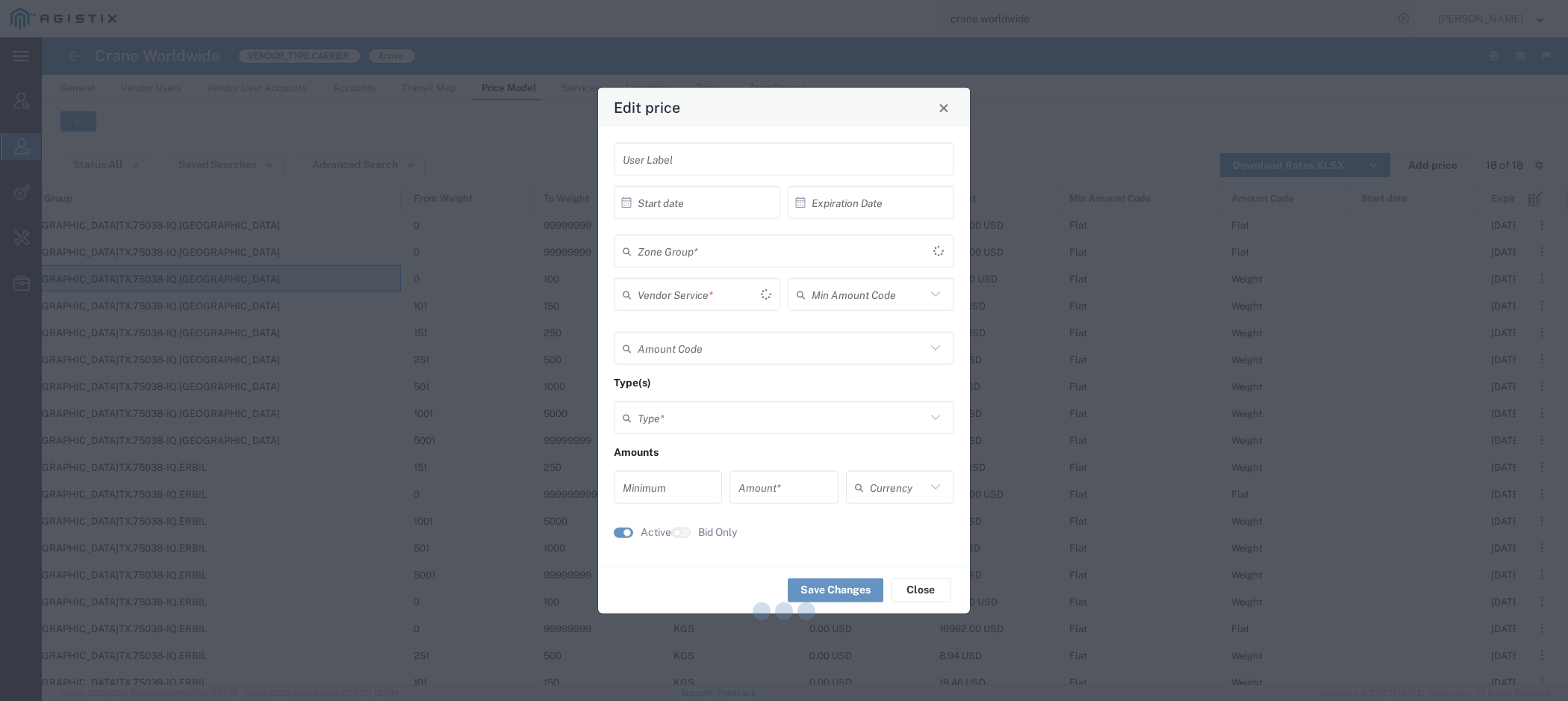
type input "[DATE]"
type input "Flat"
type input "Weight"
type input "0"
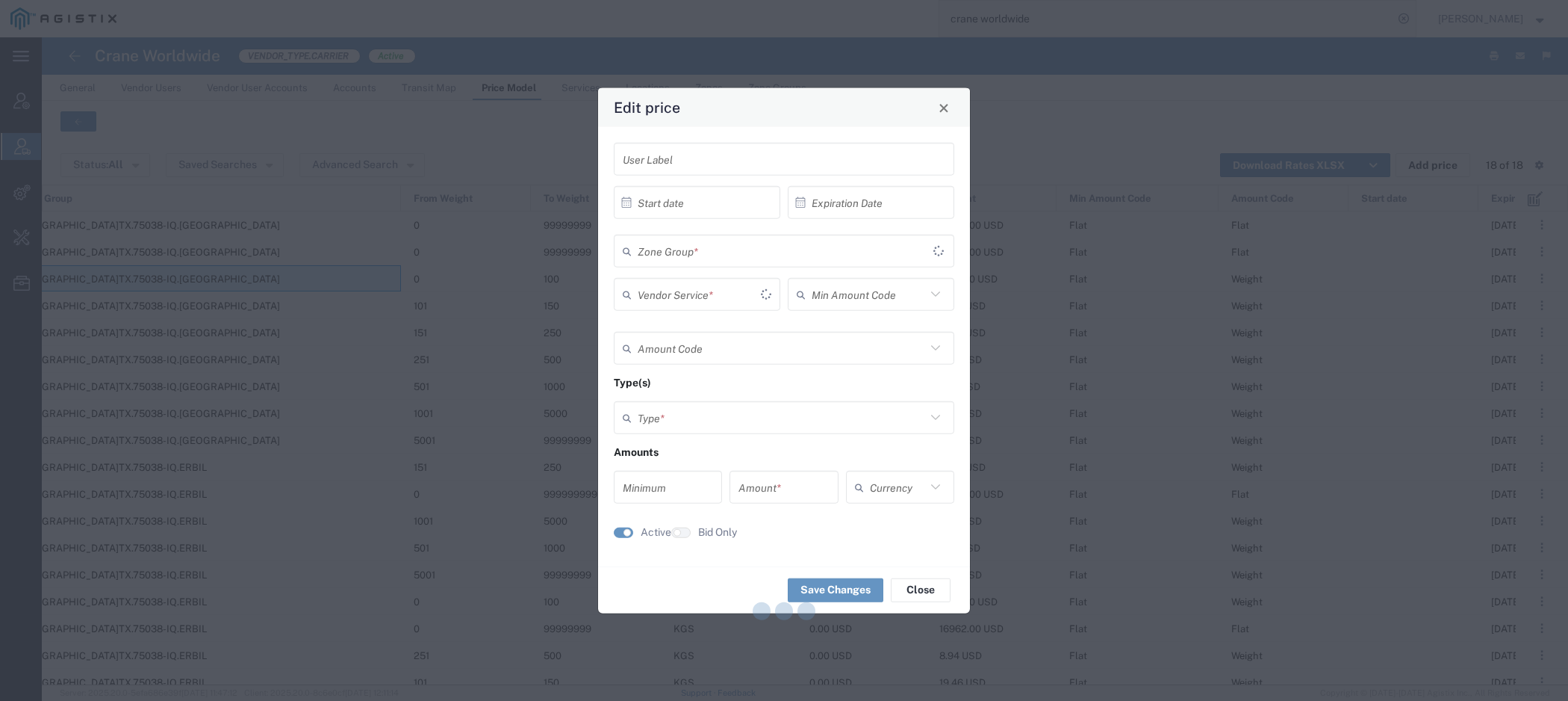
type input "1875.9"
type input "USD"
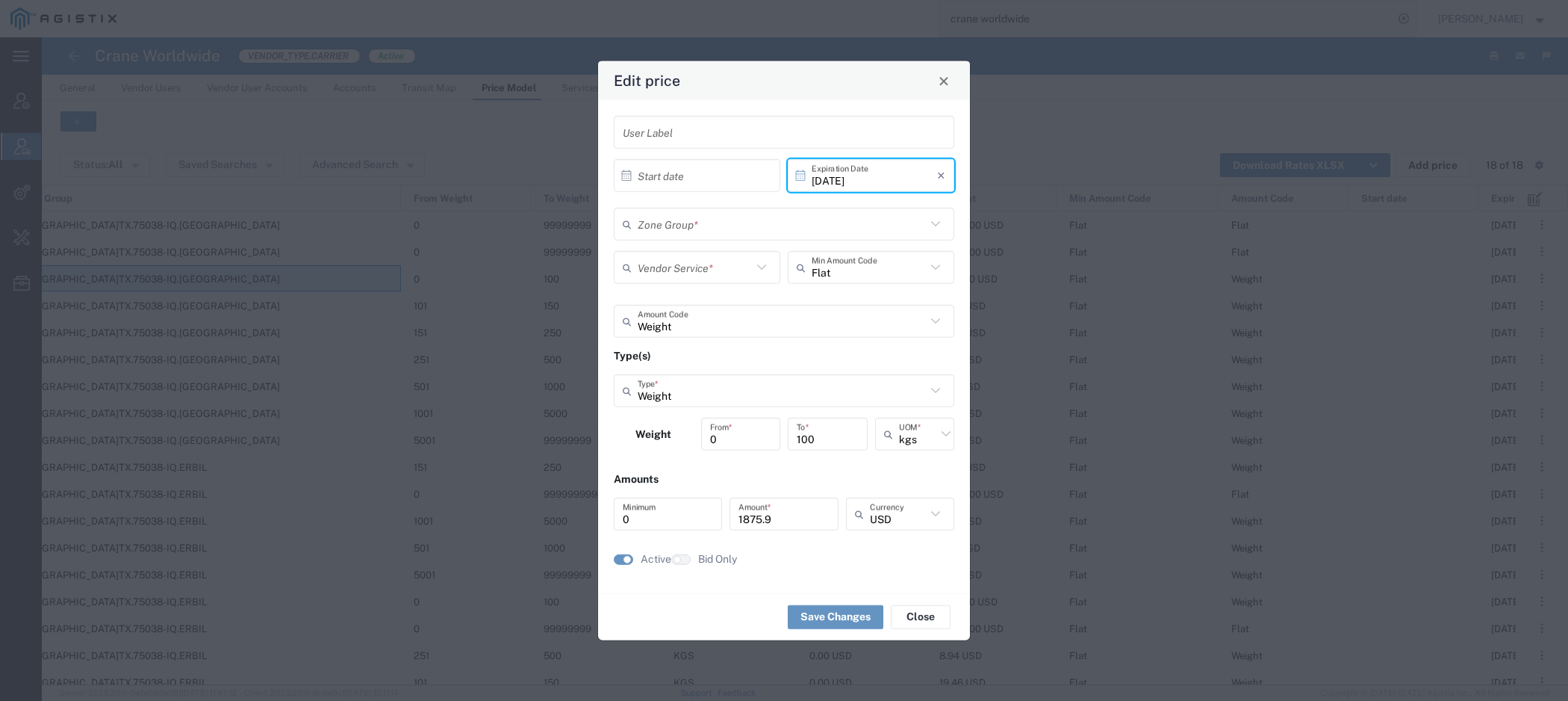
type input "[GEOGRAPHIC_DATA]TX.75038-IQ.[GEOGRAPHIC_DATA]"
type input "Door to Door 7-10 Days"
click at [953, 84] on button "Close" at bounding box center [944, 81] width 21 height 21
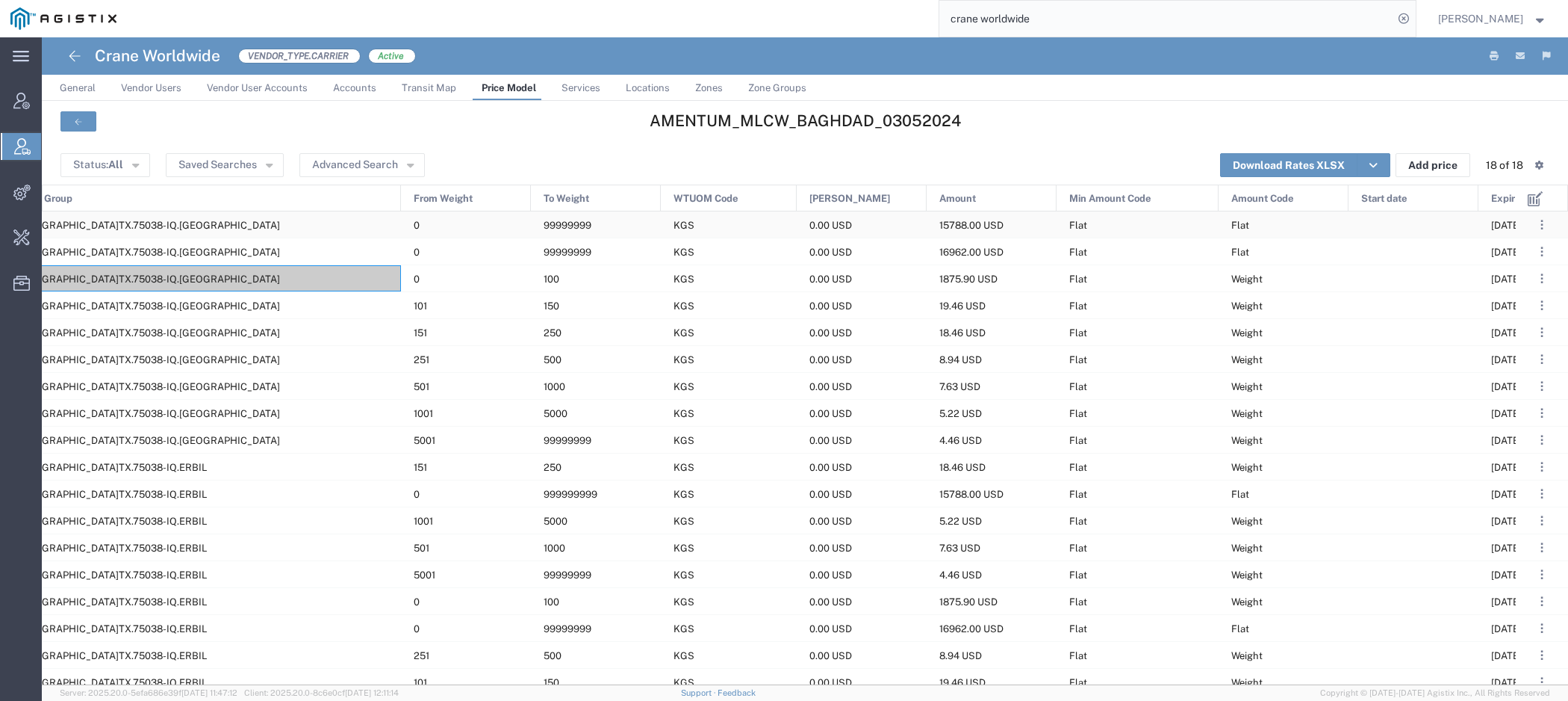
click at [160, 220] on div "[GEOGRAPHIC_DATA]TX.75038-IQ.[GEOGRAPHIC_DATA]" at bounding box center [203, 225] width 396 height 26
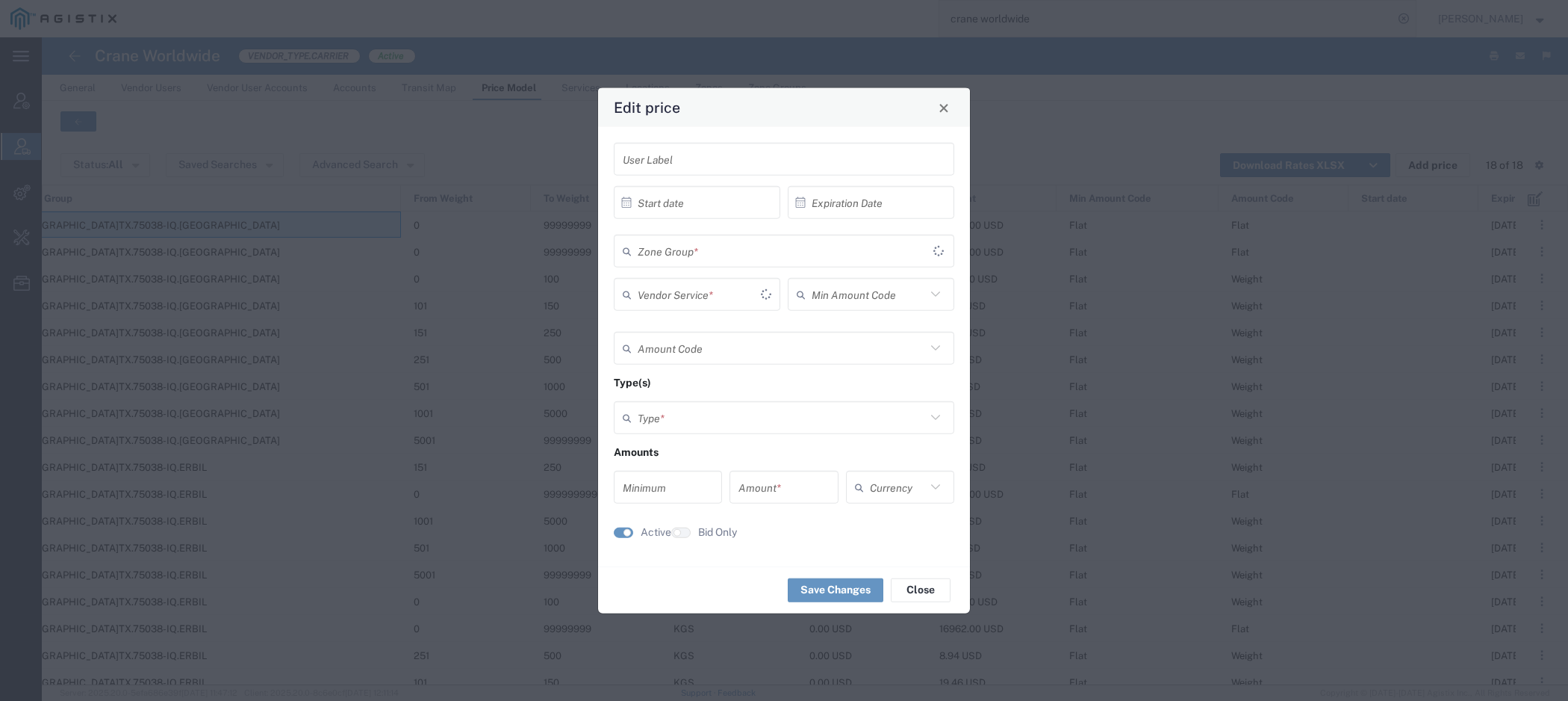
type input "[DATE]"
type input "Flat"
type input "Weight"
type input "0"
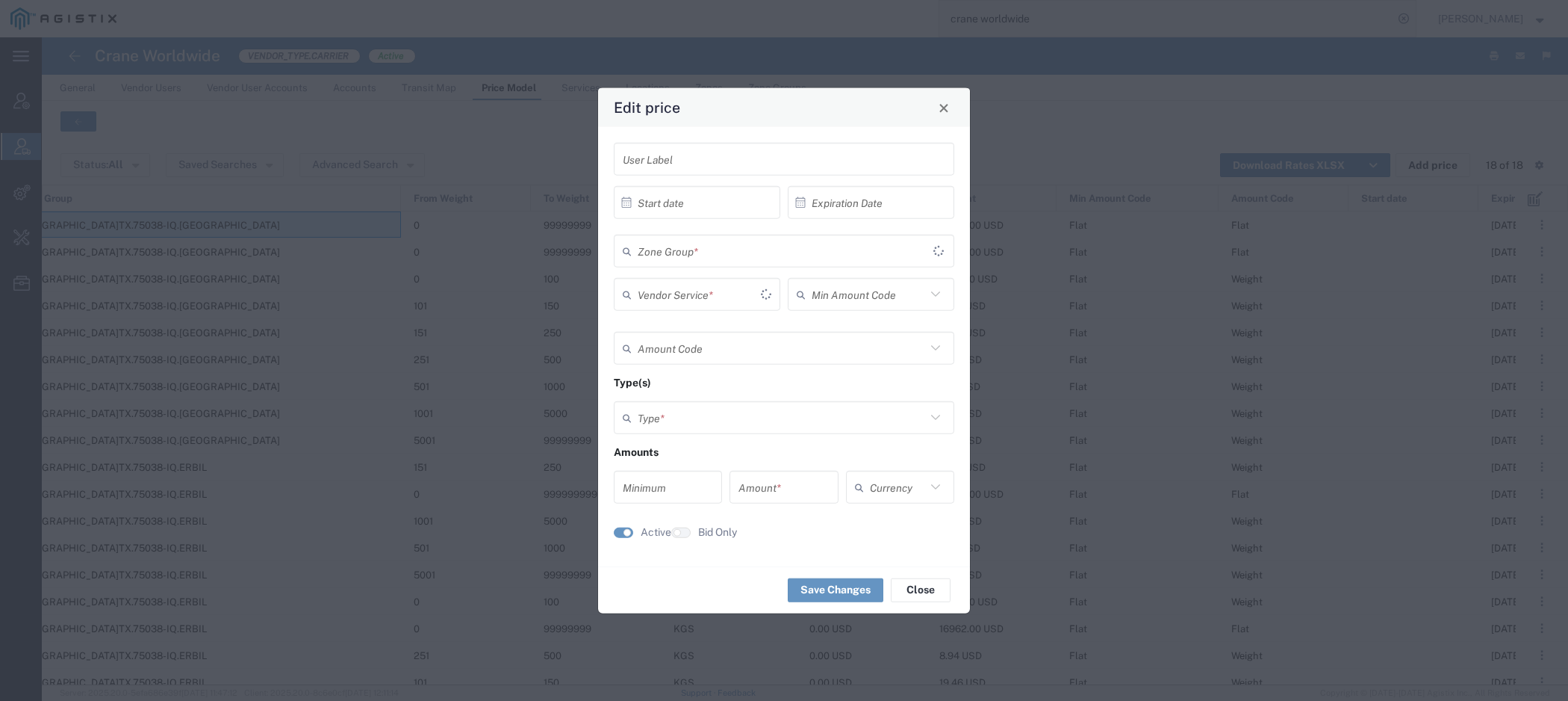
type input "15788"
type input "USD"
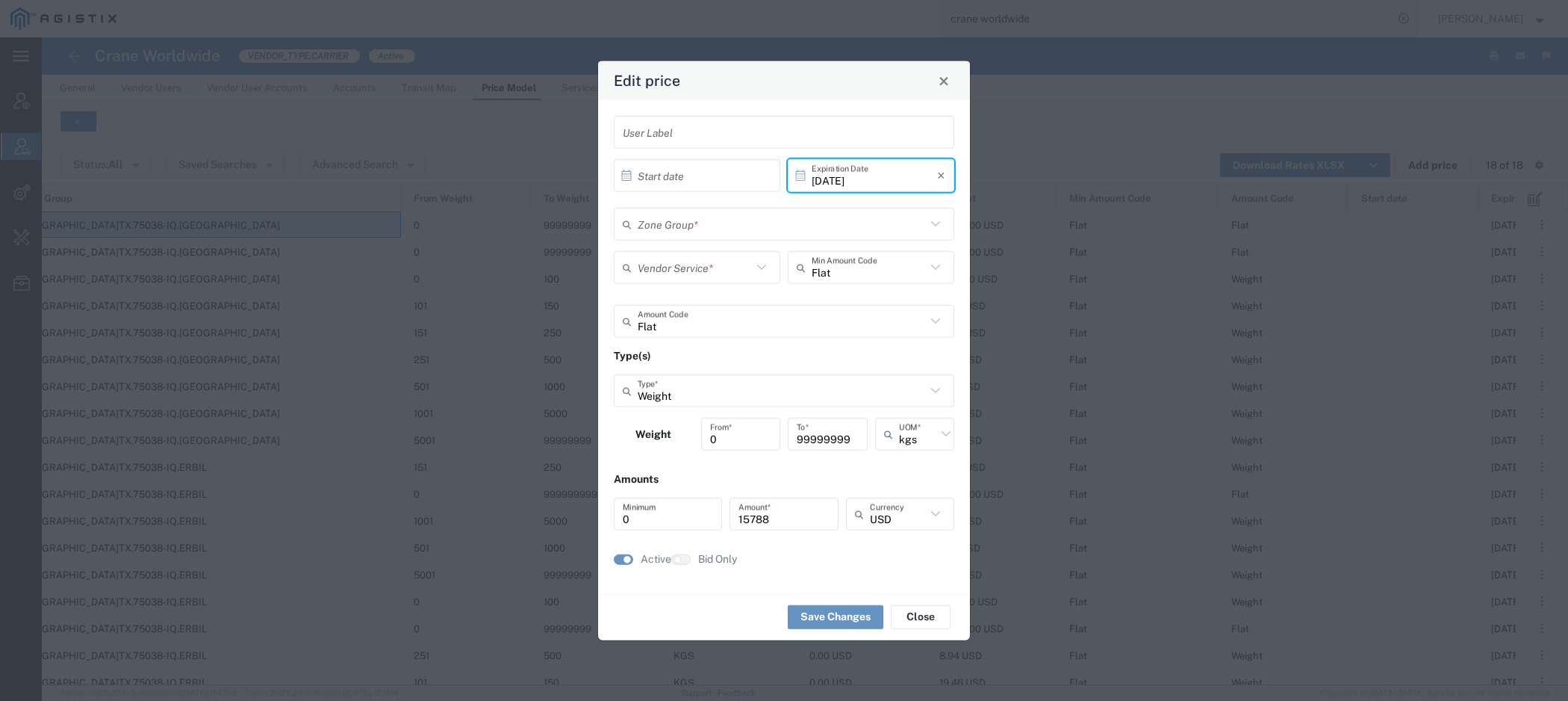
type input "[GEOGRAPHIC_DATA]TX.75038-IQ.[GEOGRAPHIC_DATA]"
type input "Priority 1 - 20FT"
click at [952, 85] on button "Close" at bounding box center [944, 81] width 21 height 21
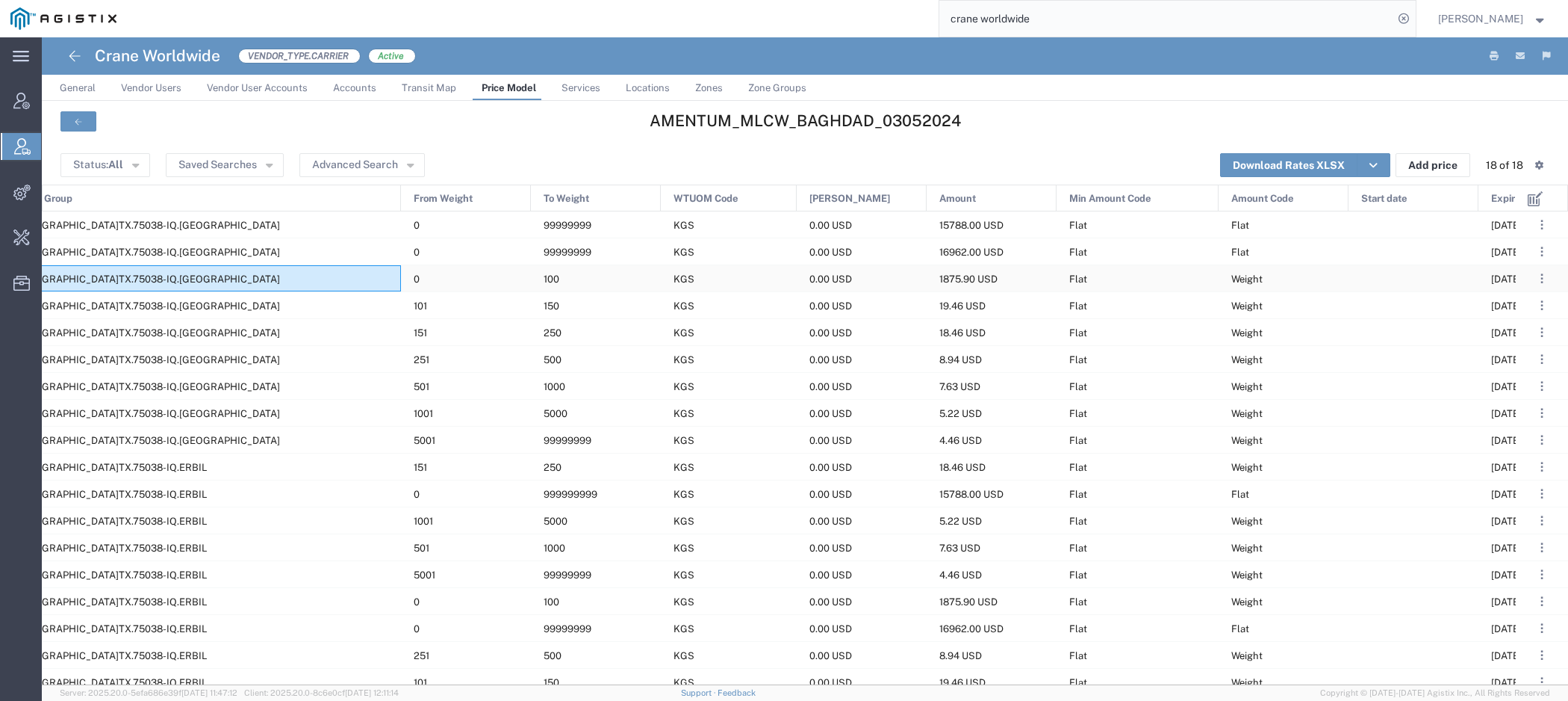
click at [188, 283] on div "[GEOGRAPHIC_DATA]TX.75038-IQ.[GEOGRAPHIC_DATA]" at bounding box center [203, 278] width 396 height 26
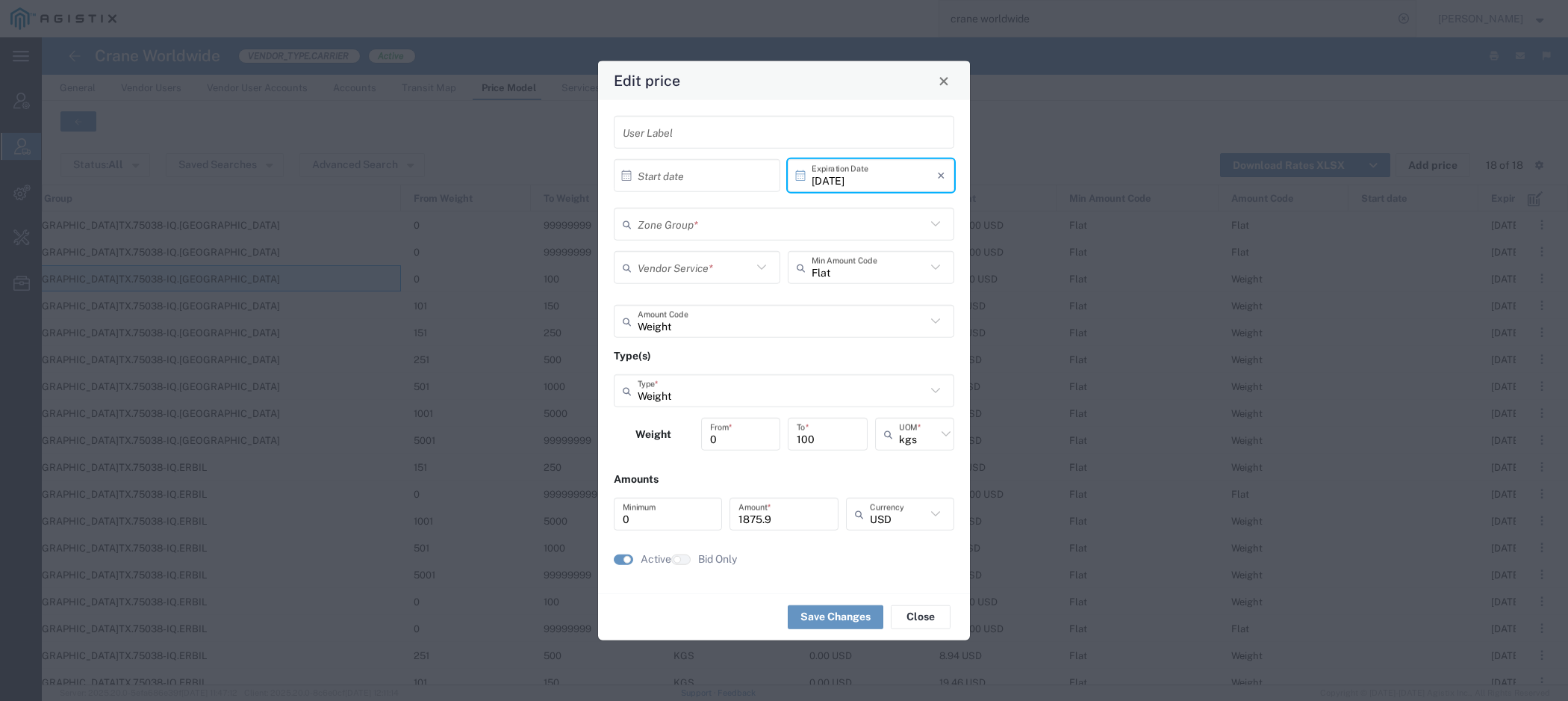
type input "[GEOGRAPHIC_DATA]TX.75038-IQ.[GEOGRAPHIC_DATA]"
type input "Door to Door 7-10 Days"
click at [952, 77] on button "Close" at bounding box center [944, 81] width 21 height 21
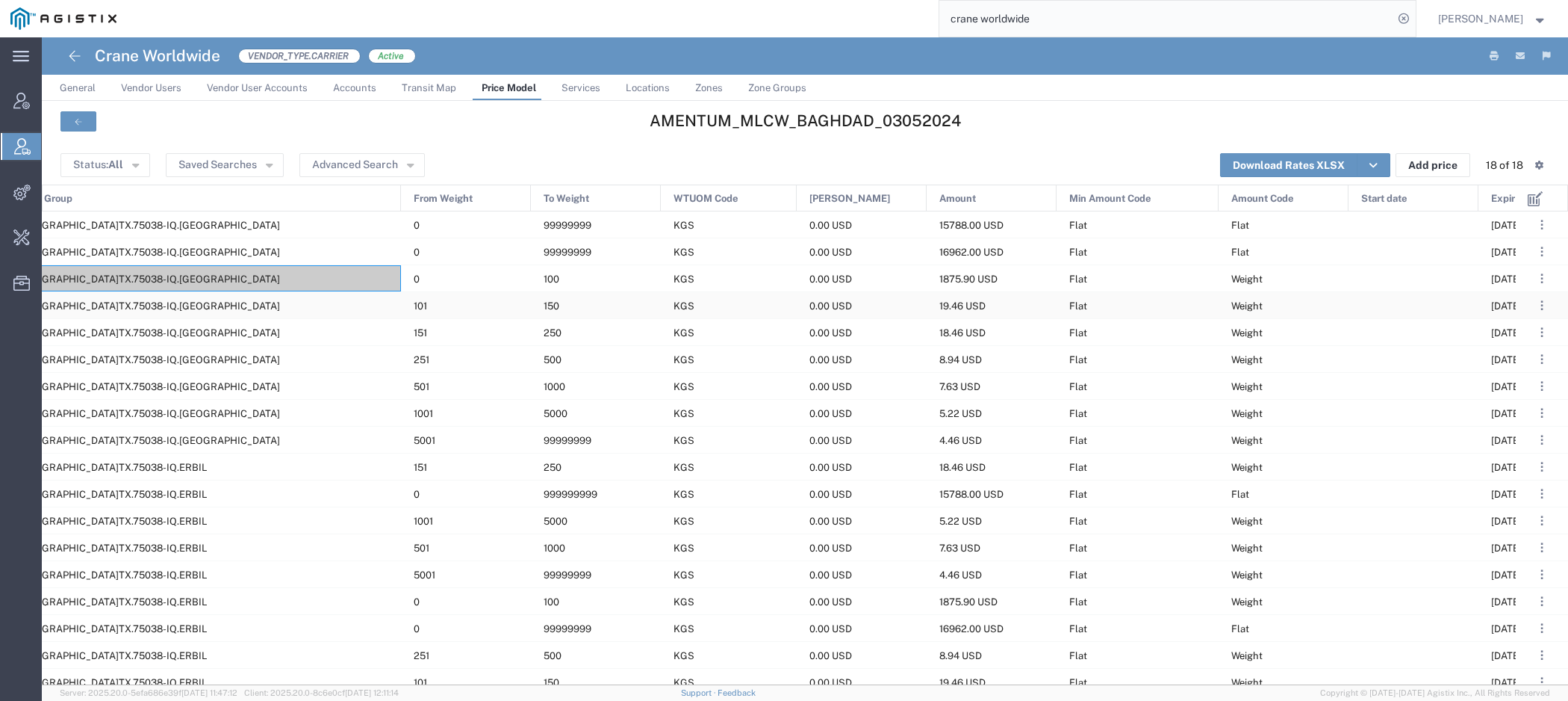
click at [286, 308] on div "[GEOGRAPHIC_DATA]TX.75038-IQ.[GEOGRAPHIC_DATA]" at bounding box center [203, 305] width 396 height 26
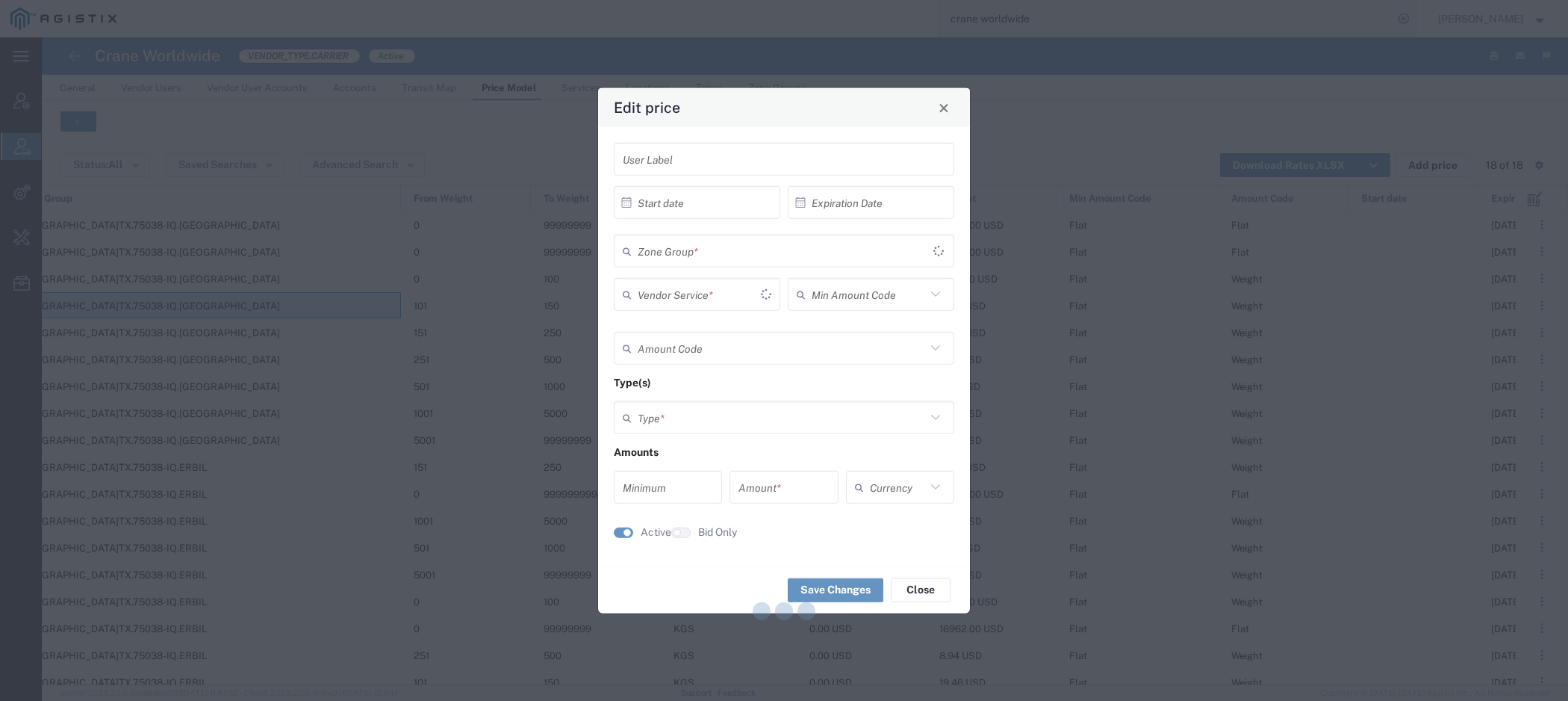
type input "[DATE]"
type input "Flat"
type input "Weight"
type input "0"
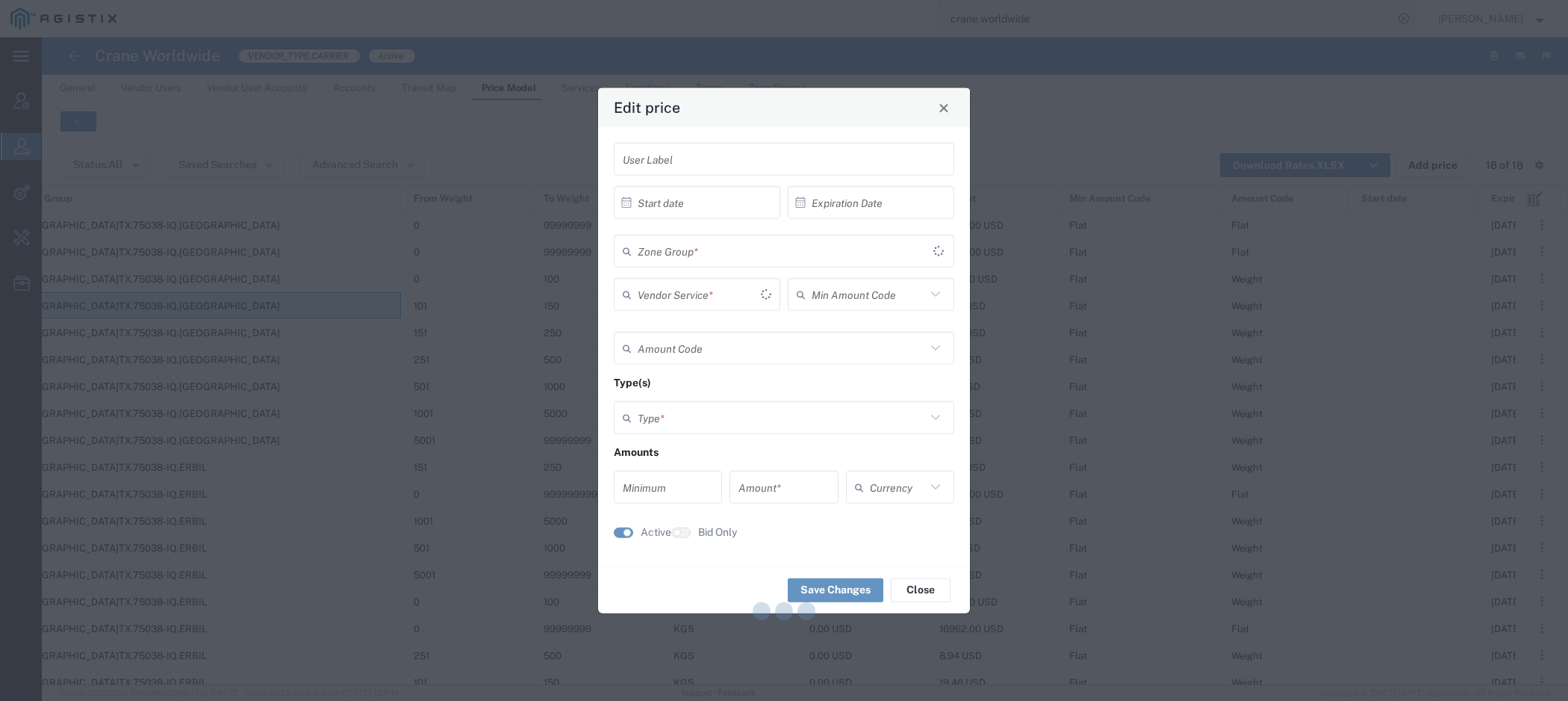
type input "19.46"
type input "USD"
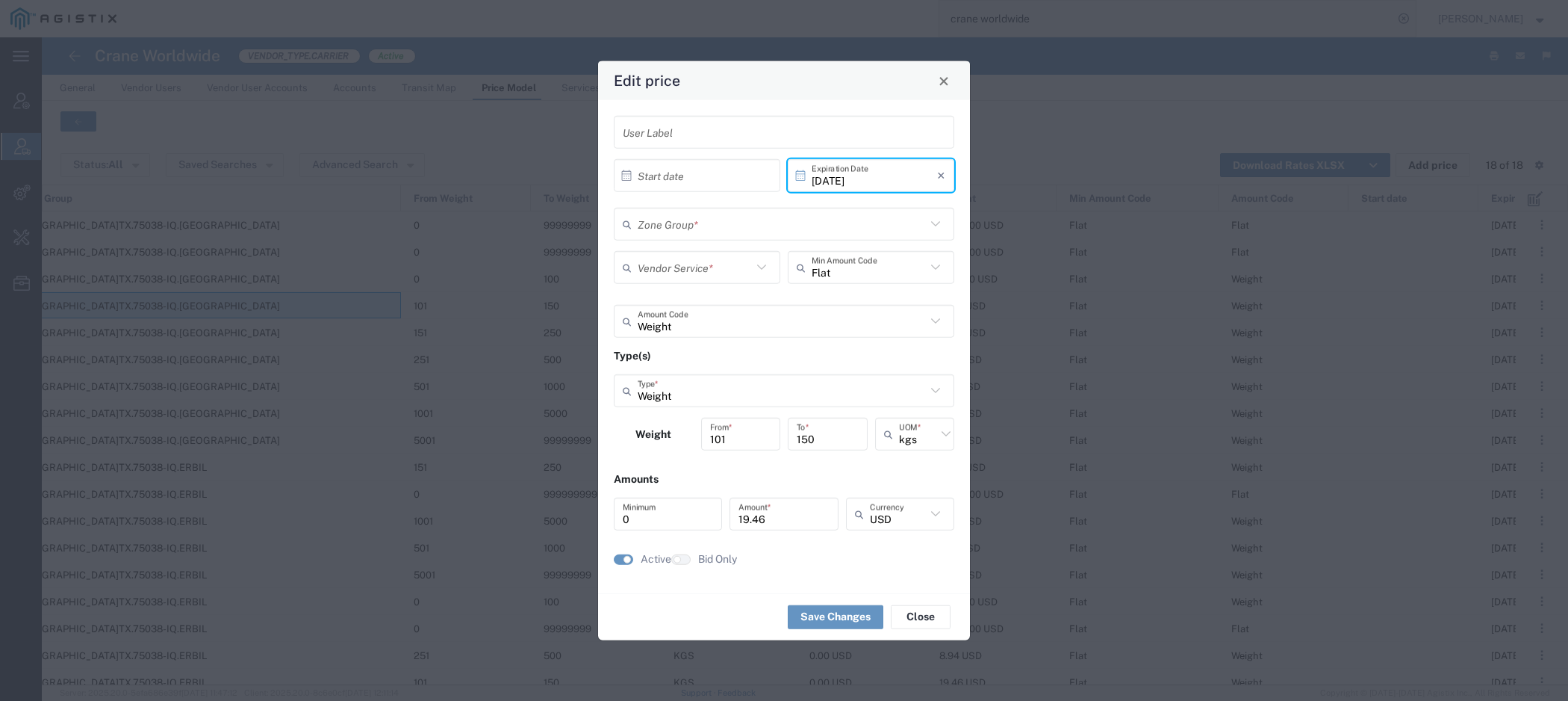
type input "[GEOGRAPHIC_DATA]TX.75038-IQ.[GEOGRAPHIC_DATA]"
type input "Door to Door 7-10 Days"
click at [949, 94] on div "Edit price" at bounding box center [784, 81] width 372 height 39
click at [944, 77] on span "Close" at bounding box center [943, 81] width 11 height 11
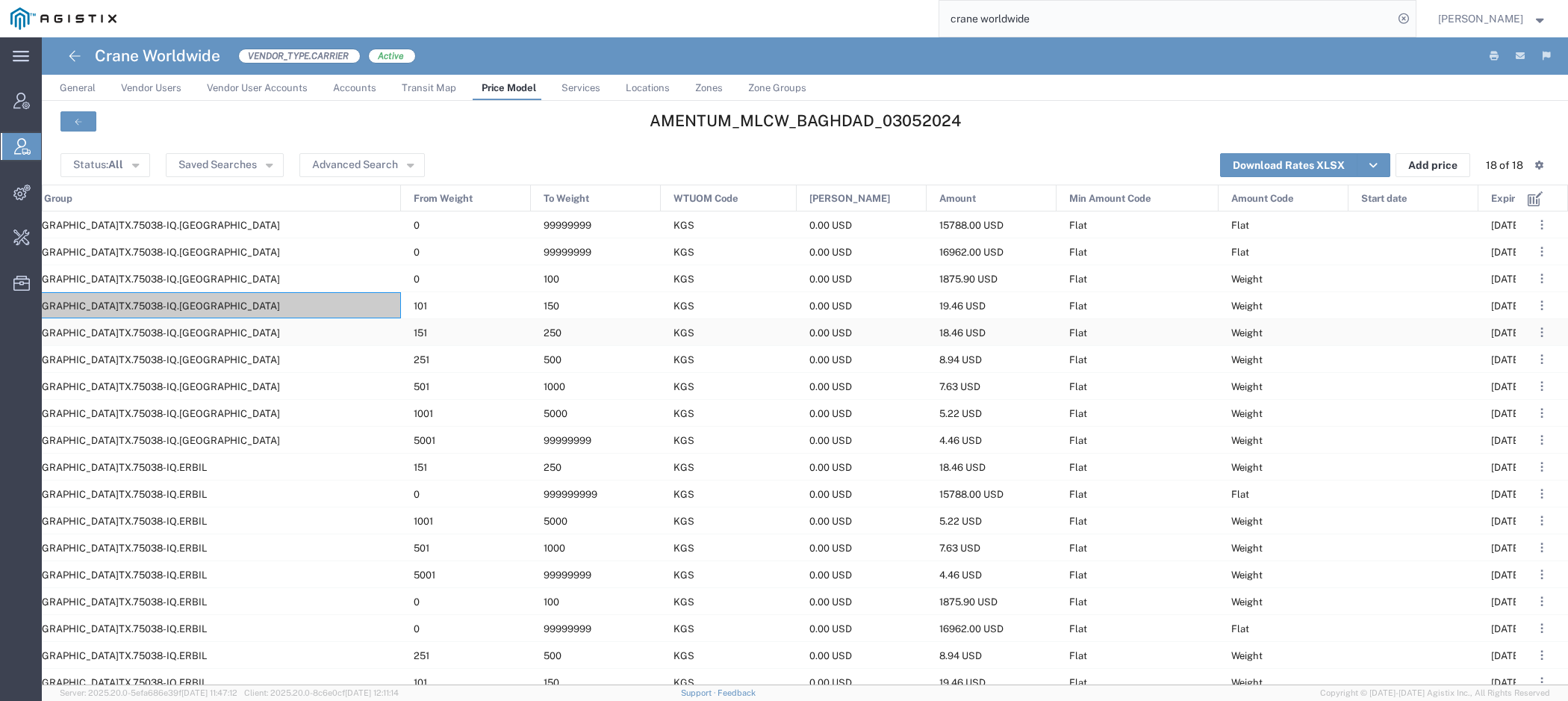
click at [222, 340] on div "[GEOGRAPHIC_DATA]TX.75038-IQ.[GEOGRAPHIC_DATA]" at bounding box center [203, 332] width 396 height 26
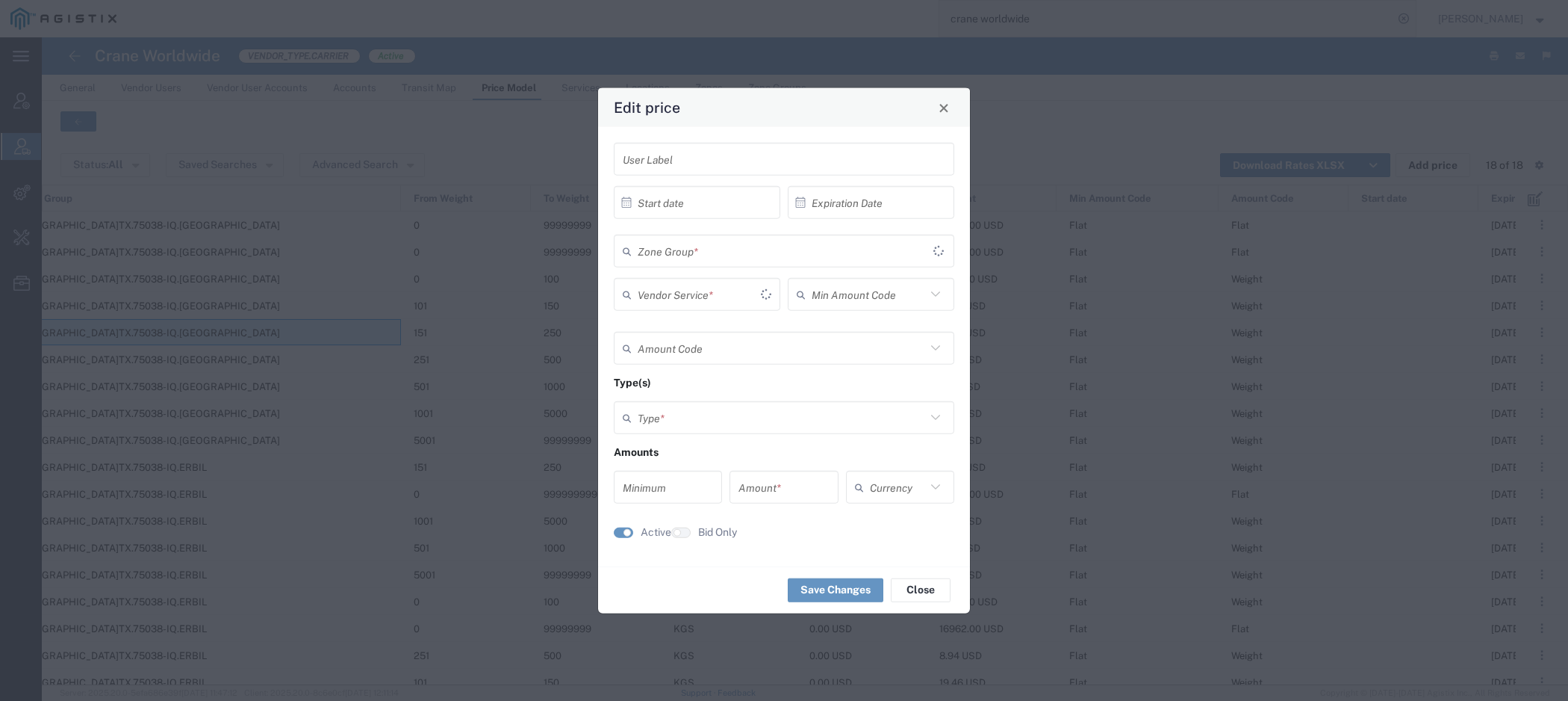
type input "[DATE]"
type input "Flat"
type input "Weight"
type input "0"
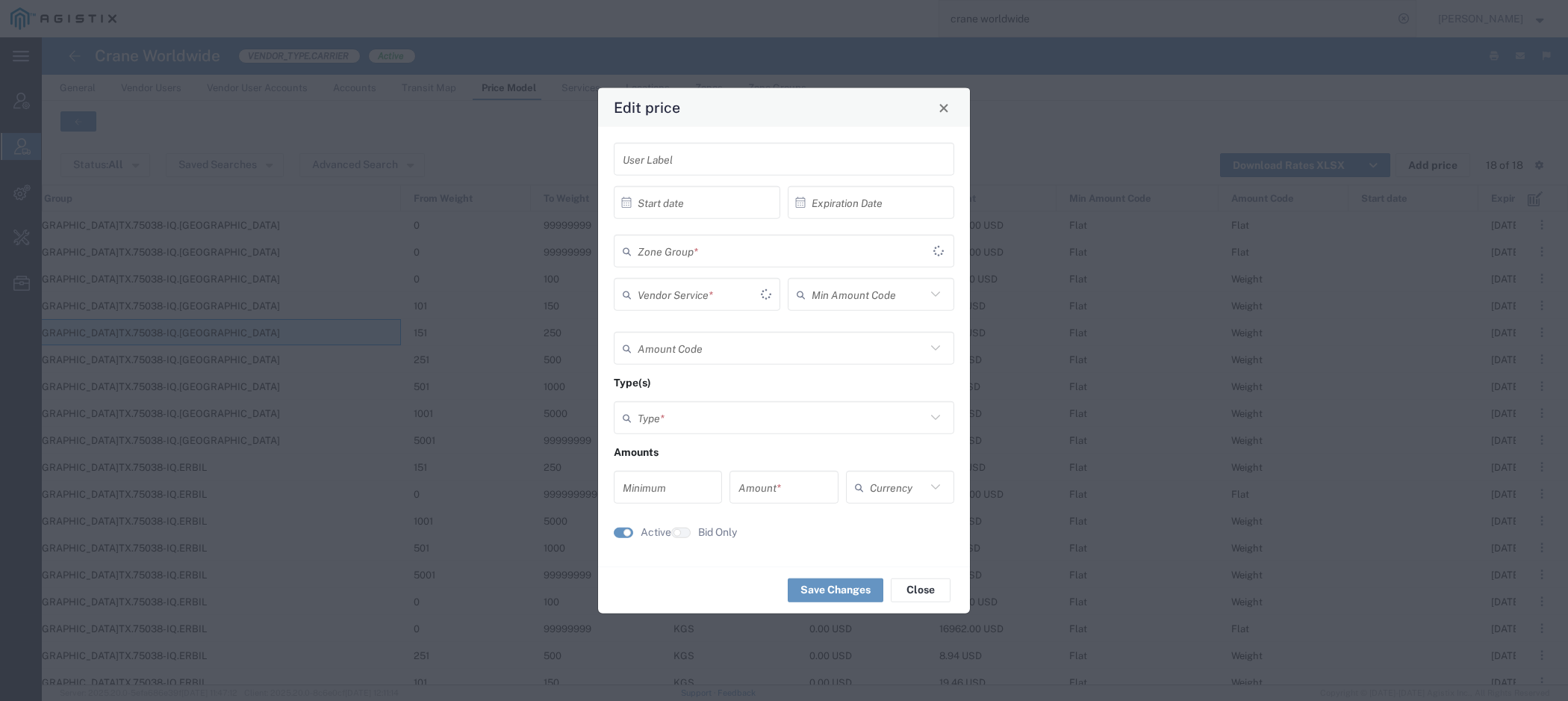
type input "18.46"
type input "USD"
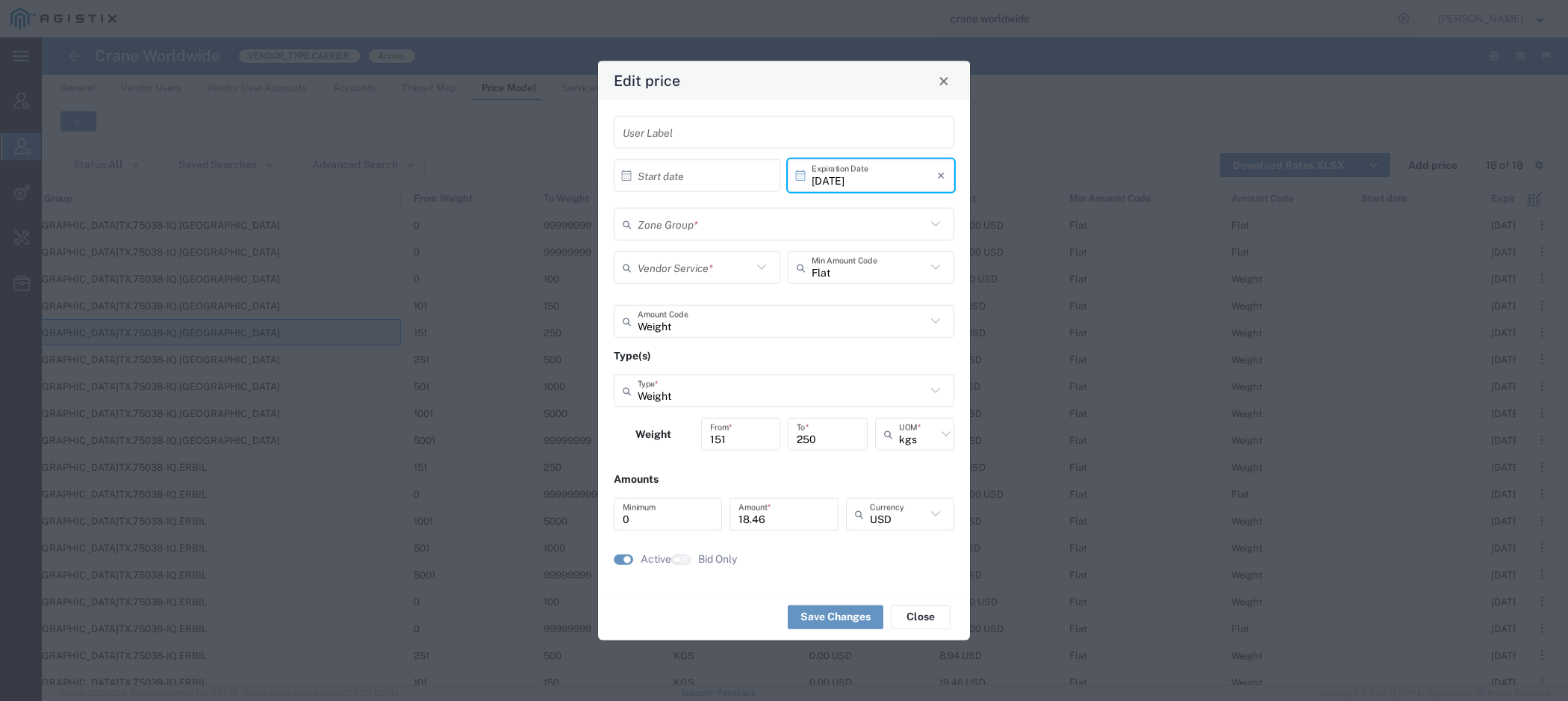
type input "[GEOGRAPHIC_DATA]TX.75038-IQ.[GEOGRAPHIC_DATA]"
type input "Door to Door 7-10 Days"
click at [944, 80] on span "Close" at bounding box center [944, 81] width 11 height 11
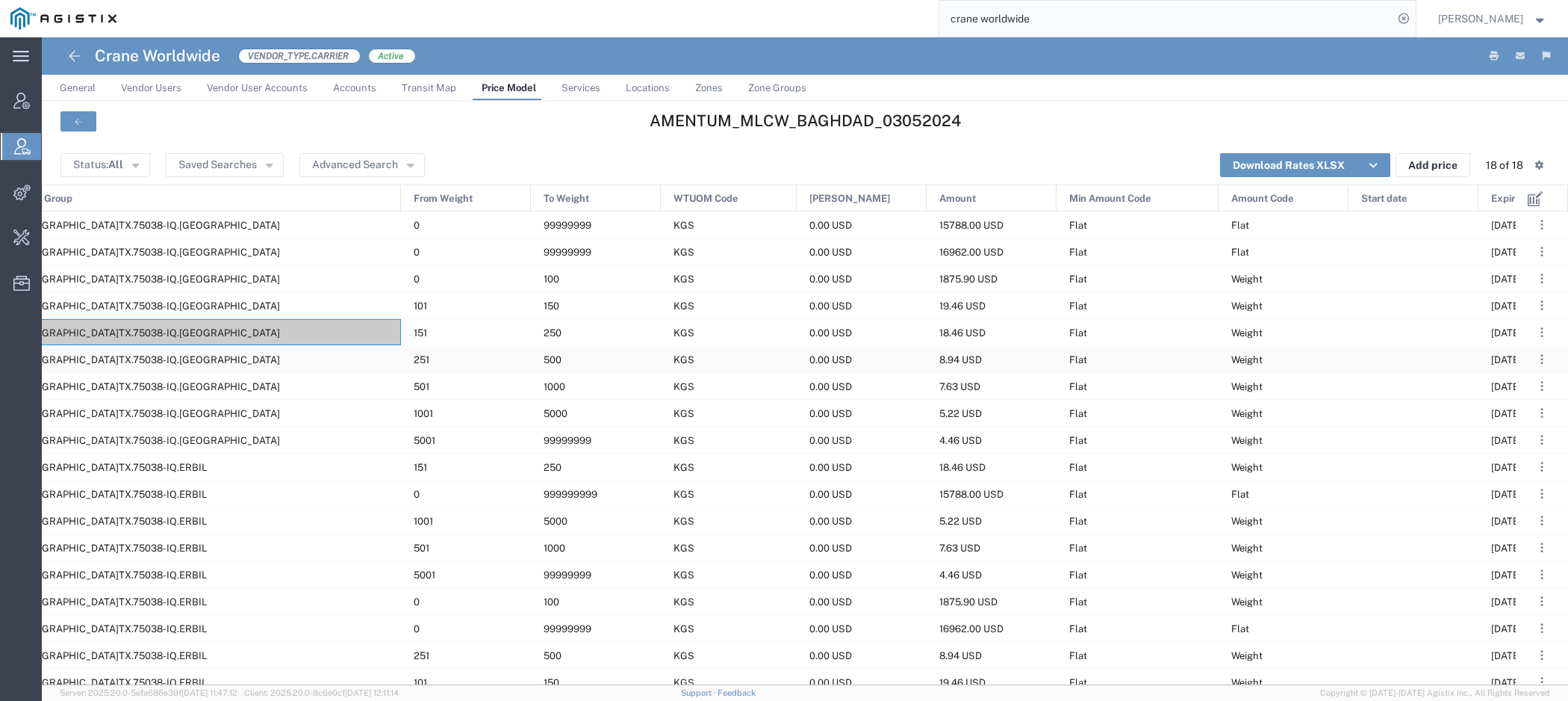
click at [273, 356] on div "[GEOGRAPHIC_DATA]TX.75038-IQ.[GEOGRAPHIC_DATA]" at bounding box center [203, 359] width 396 height 26
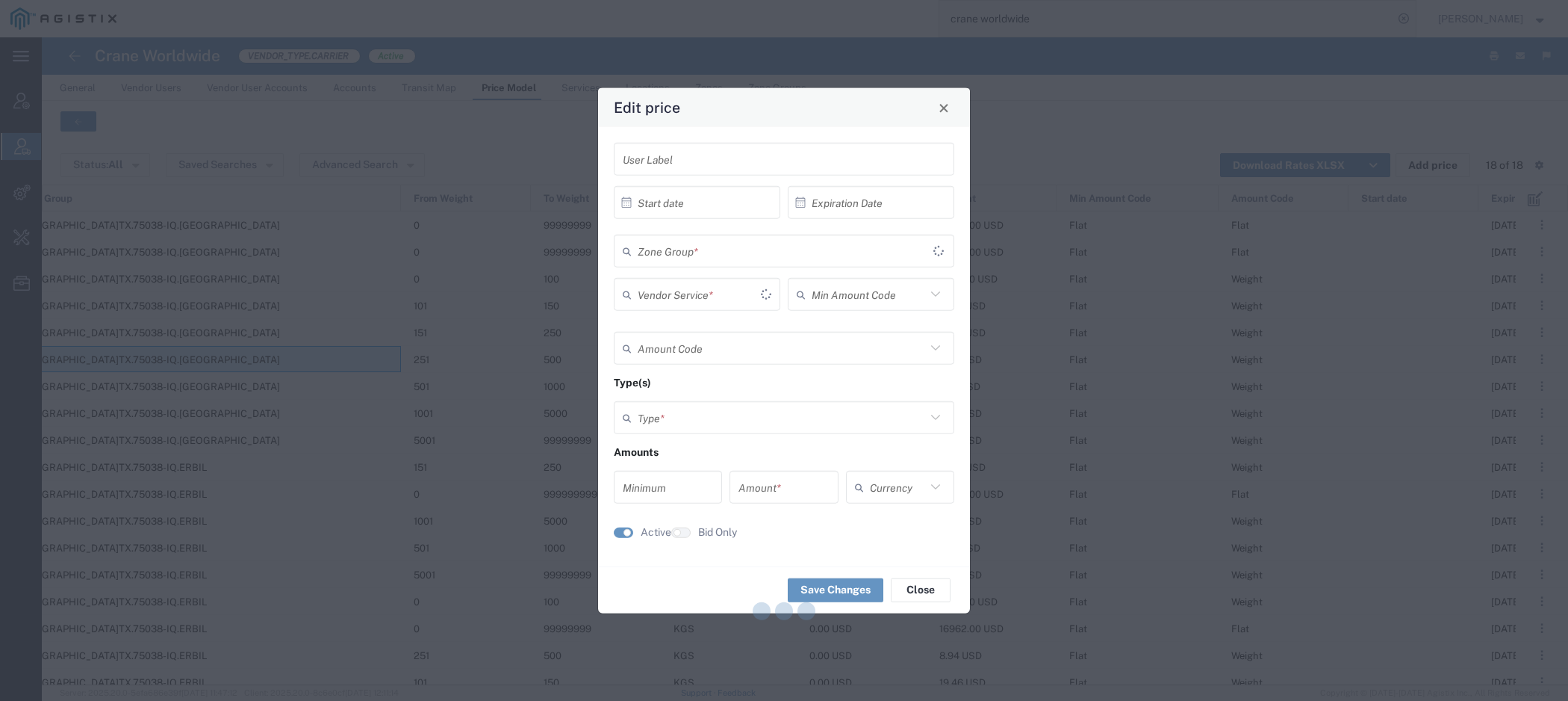
type input "[DATE]"
type input "Flat"
type input "Weight"
type input "0"
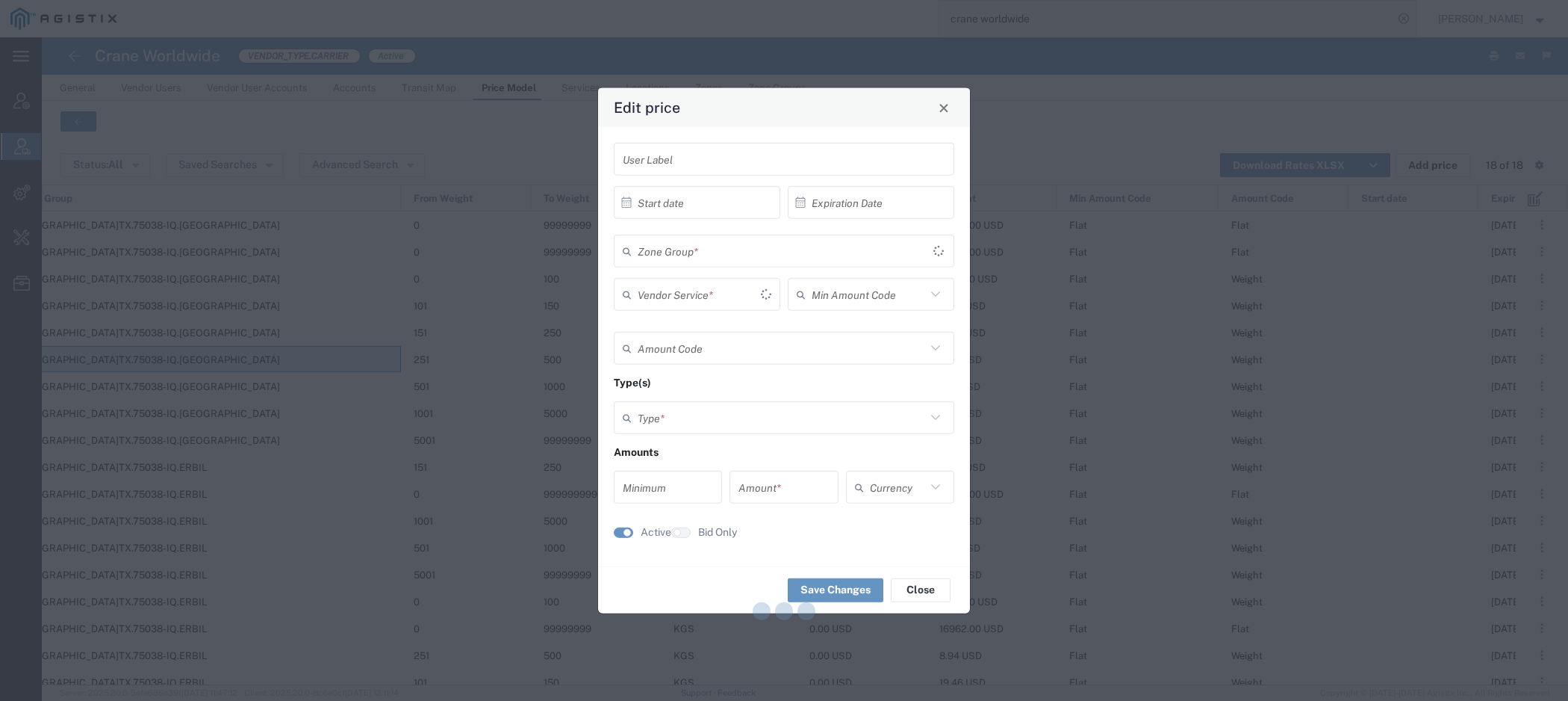
type input "8.94"
type input "USD"
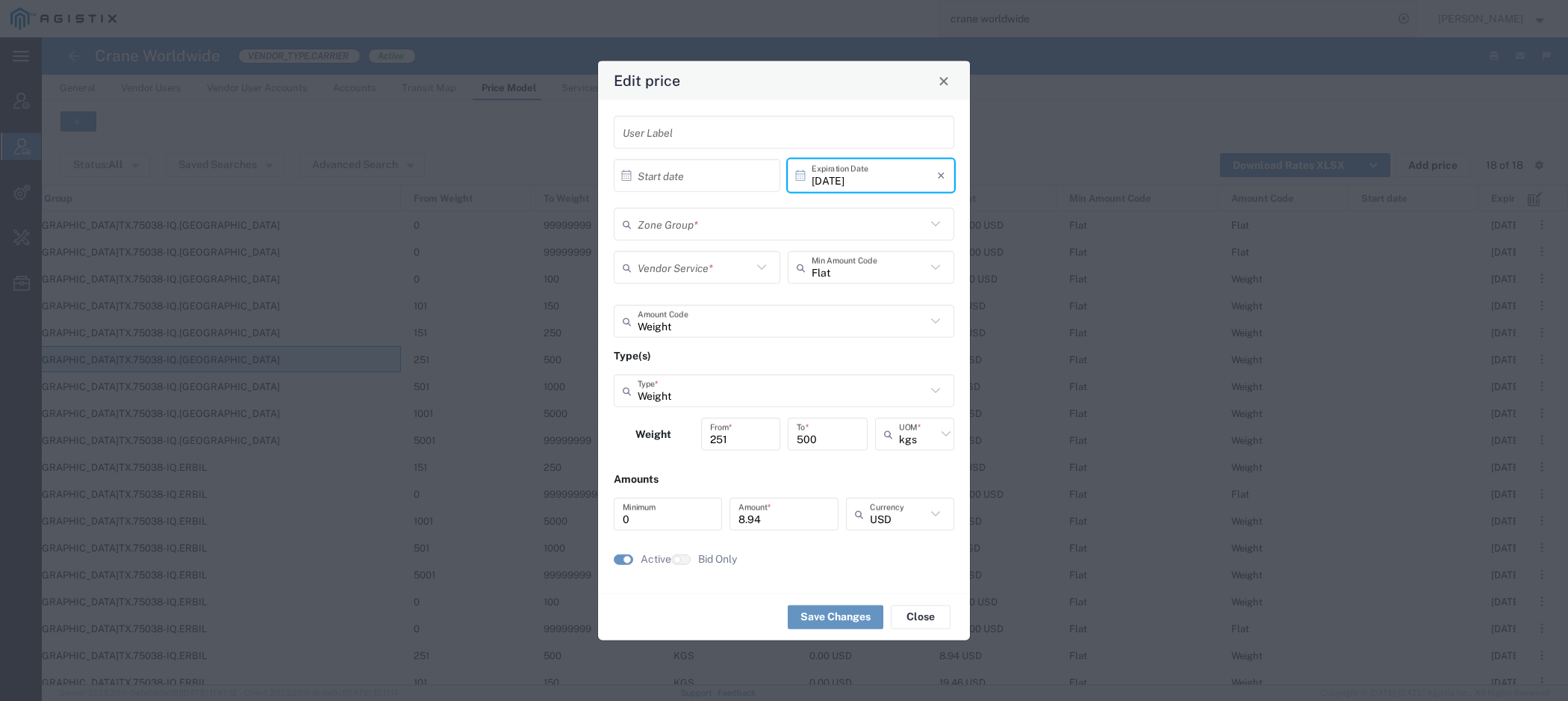
type input "[GEOGRAPHIC_DATA]TX.75038-IQ.[GEOGRAPHIC_DATA]"
type input "Door to Door 7-10 Days"
click at [950, 83] on span "Close" at bounding box center [944, 82] width 11 height 11
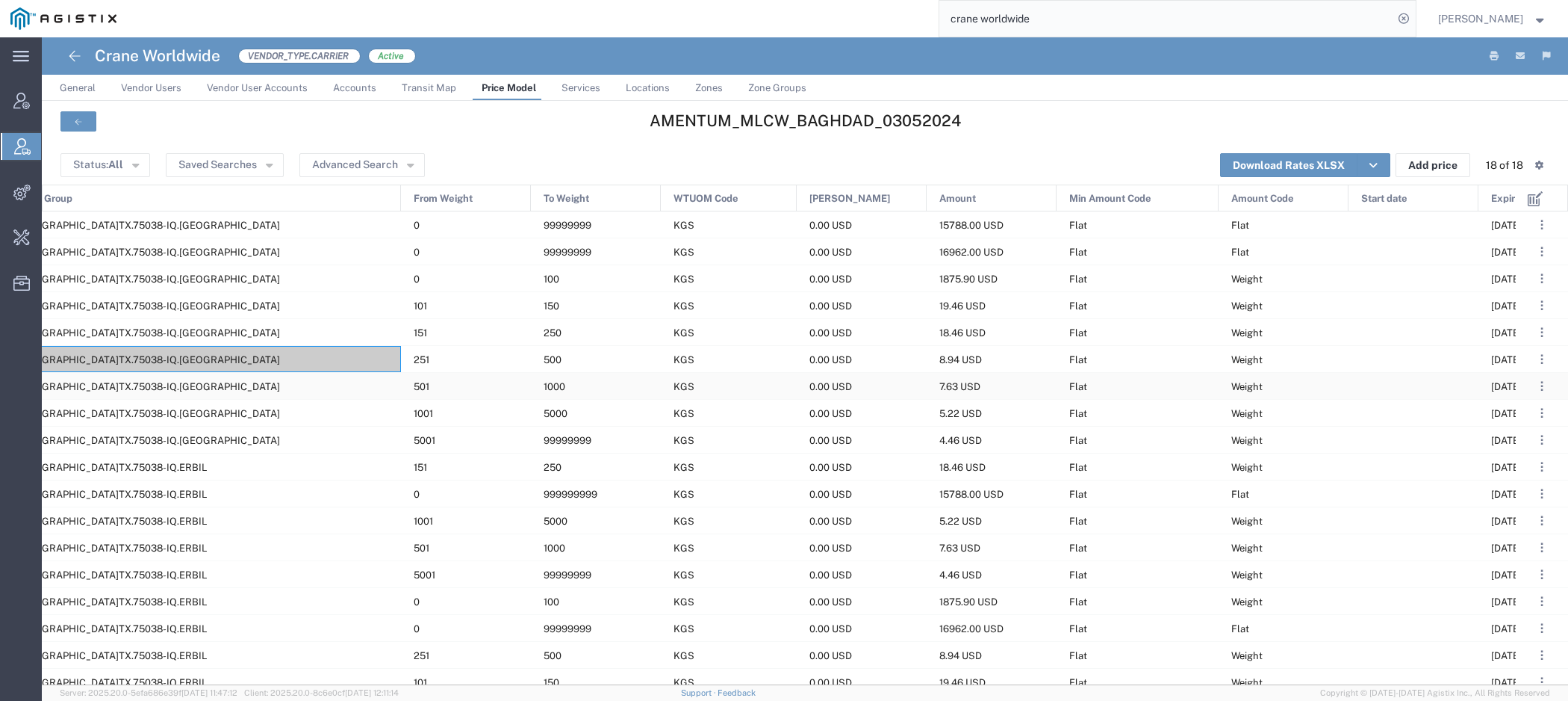
click at [254, 391] on div "[GEOGRAPHIC_DATA]TX.75038-IQ.[GEOGRAPHIC_DATA]" at bounding box center [203, 386] width 396 height 26
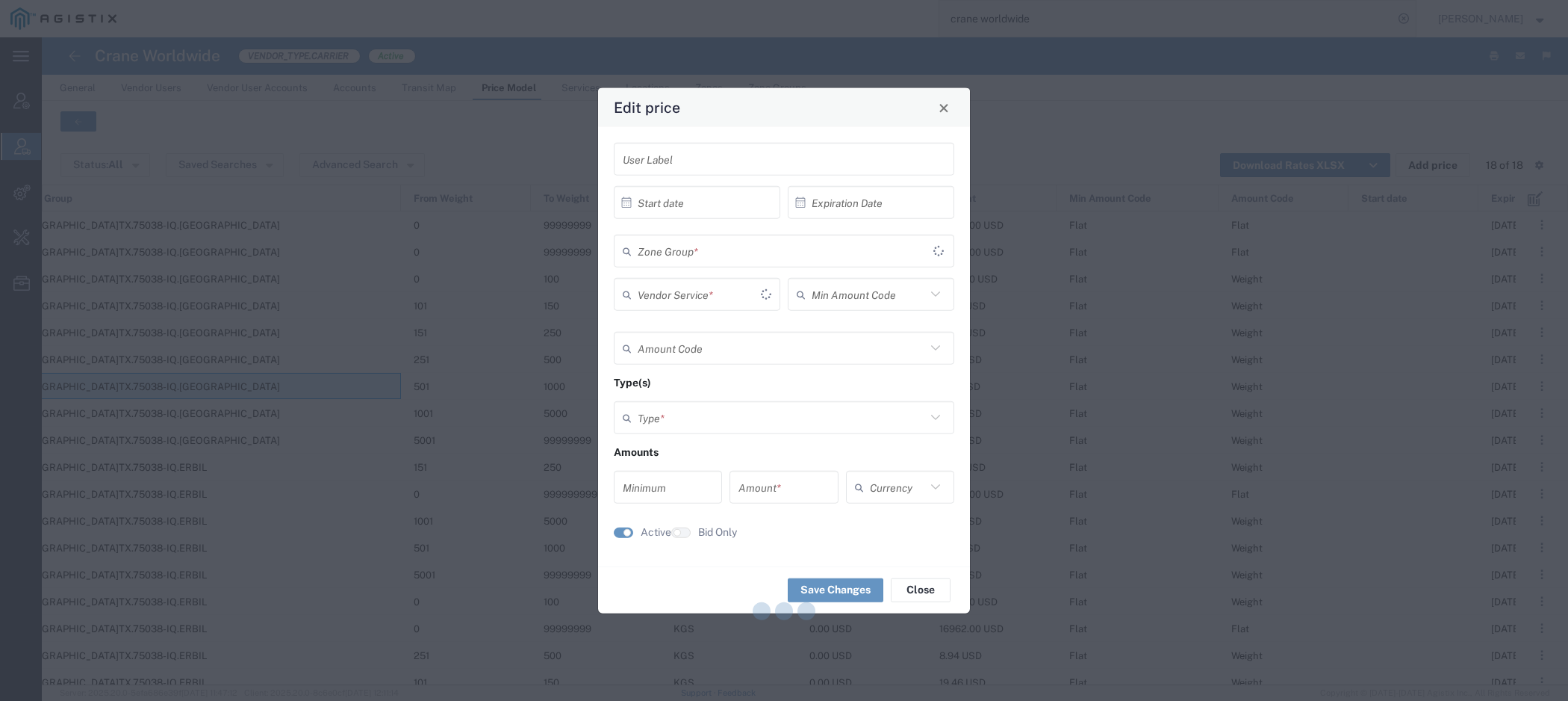
type input "[DATE]"
type input "Flat"
type input "Weight"
type input "0"
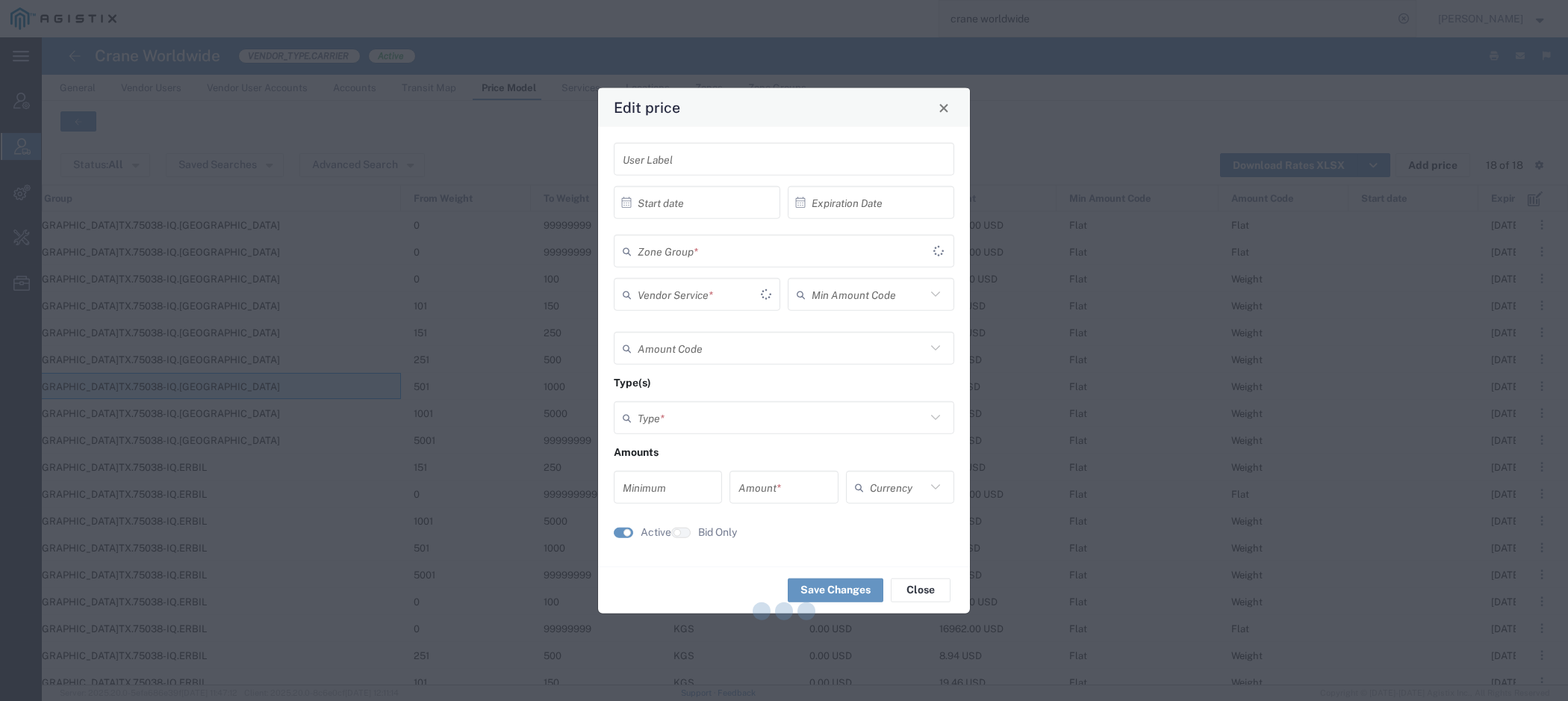
type input "7.63"
type input "USD"
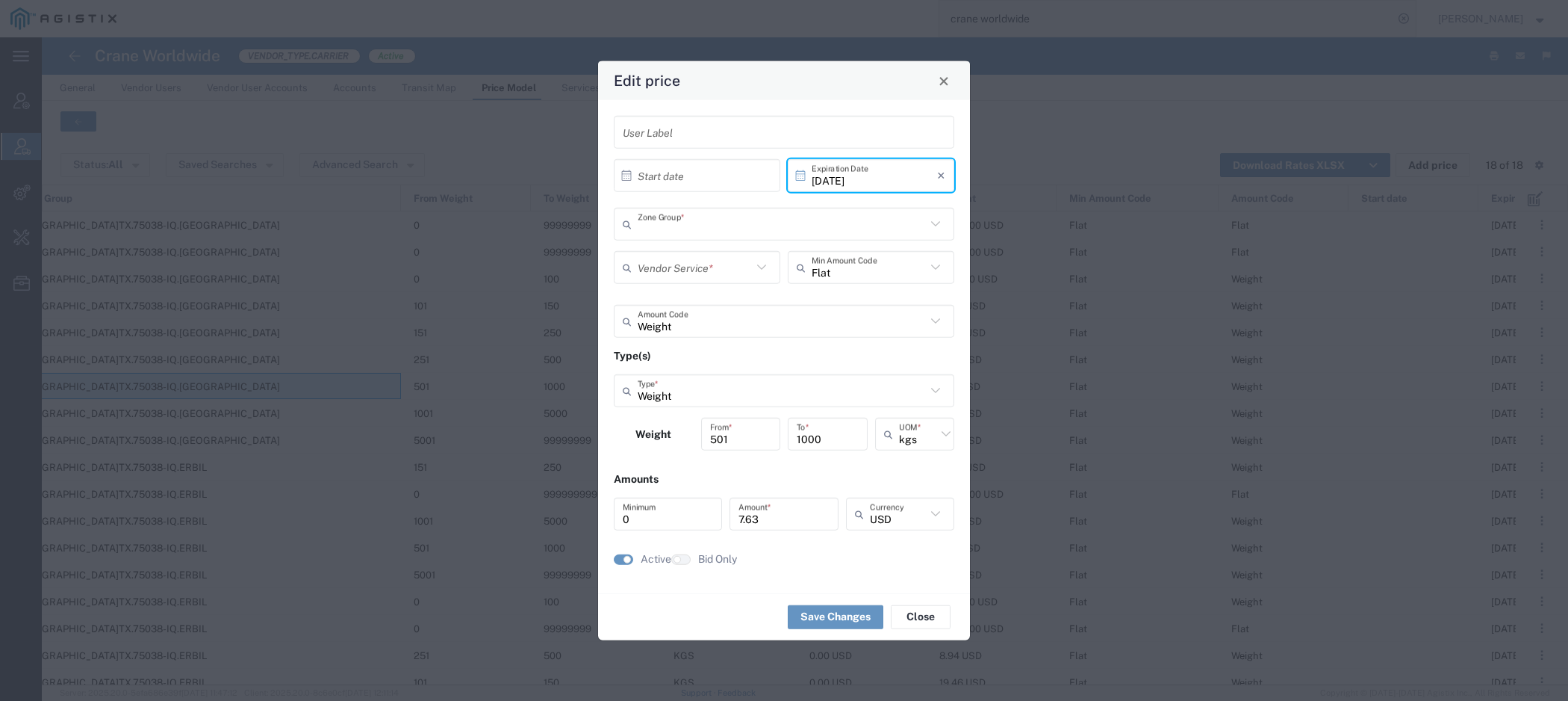
type input "[GEOGRAPHIC_DATA]TX.75038-IQ.[GEOGRAPHIC_DATA]"
type input "Door to Door 7-10 Days"
click at [950, 83] on button "Close" at bounding box center [944, 81] width 21 height 21
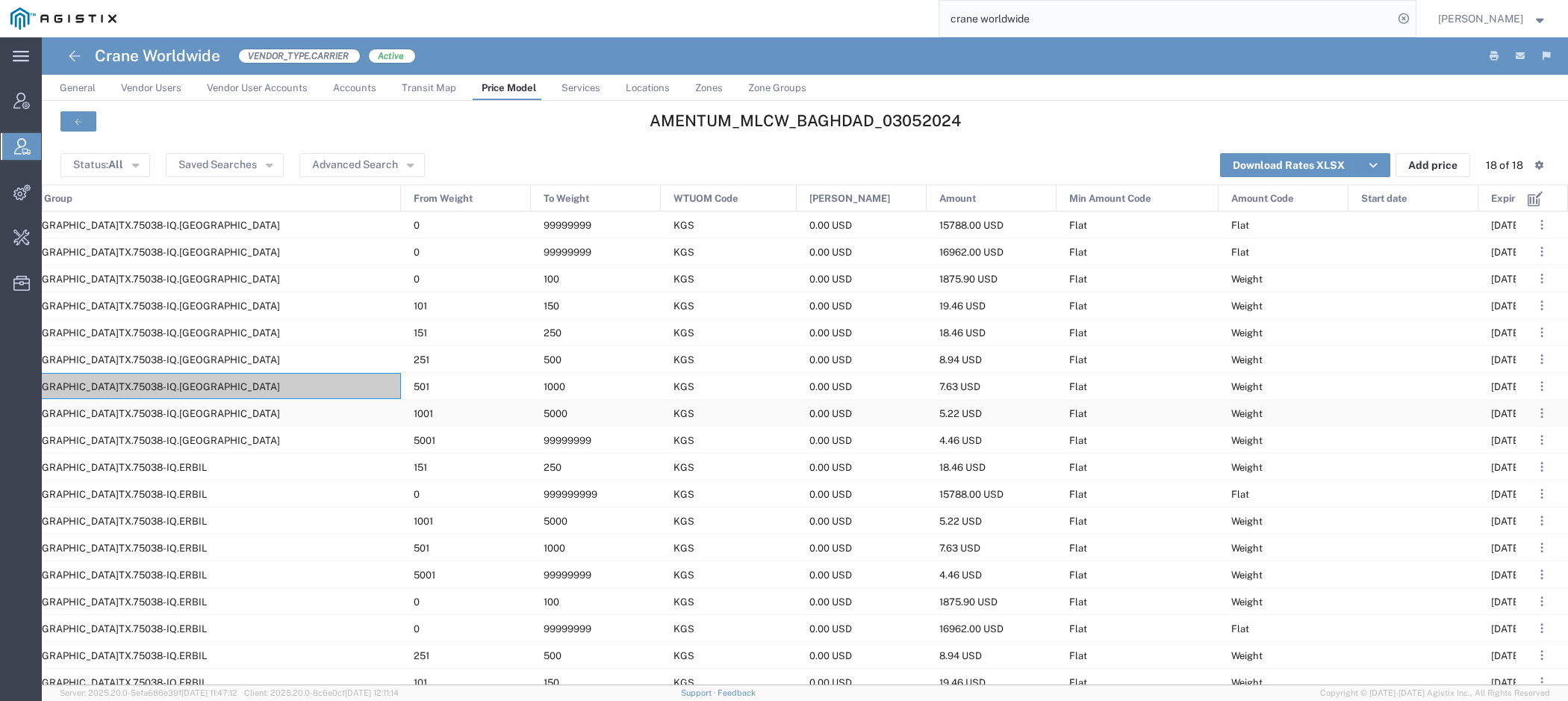
click at [255, 419] on div "[GEOGRAPHIC_DATA]TX.75038-IQ.[GEOGRAPHIC_DATA]" at bounding box center [203, 413] width 396 height 26
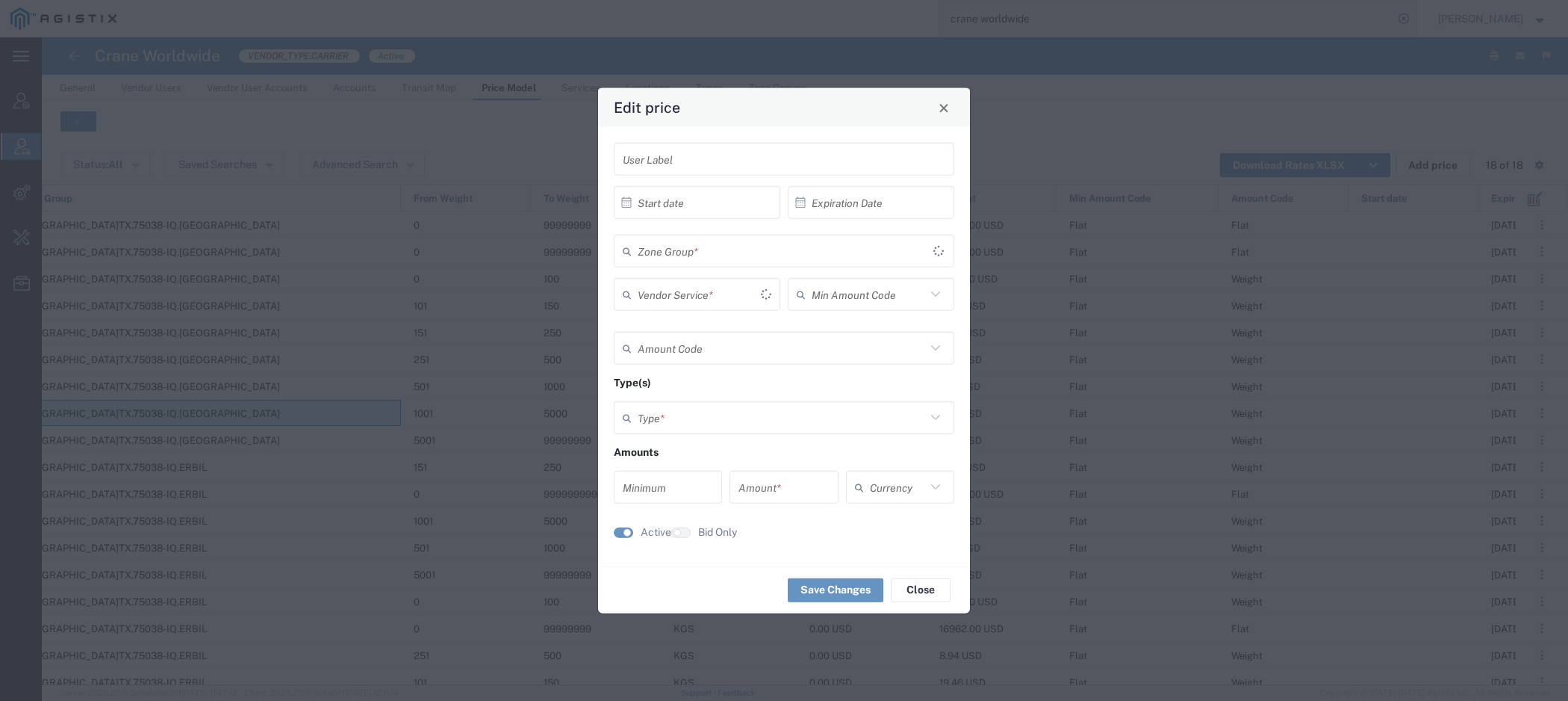
type input "[DATE]"
type input "Flat"
type input "Weight"
type input "0"
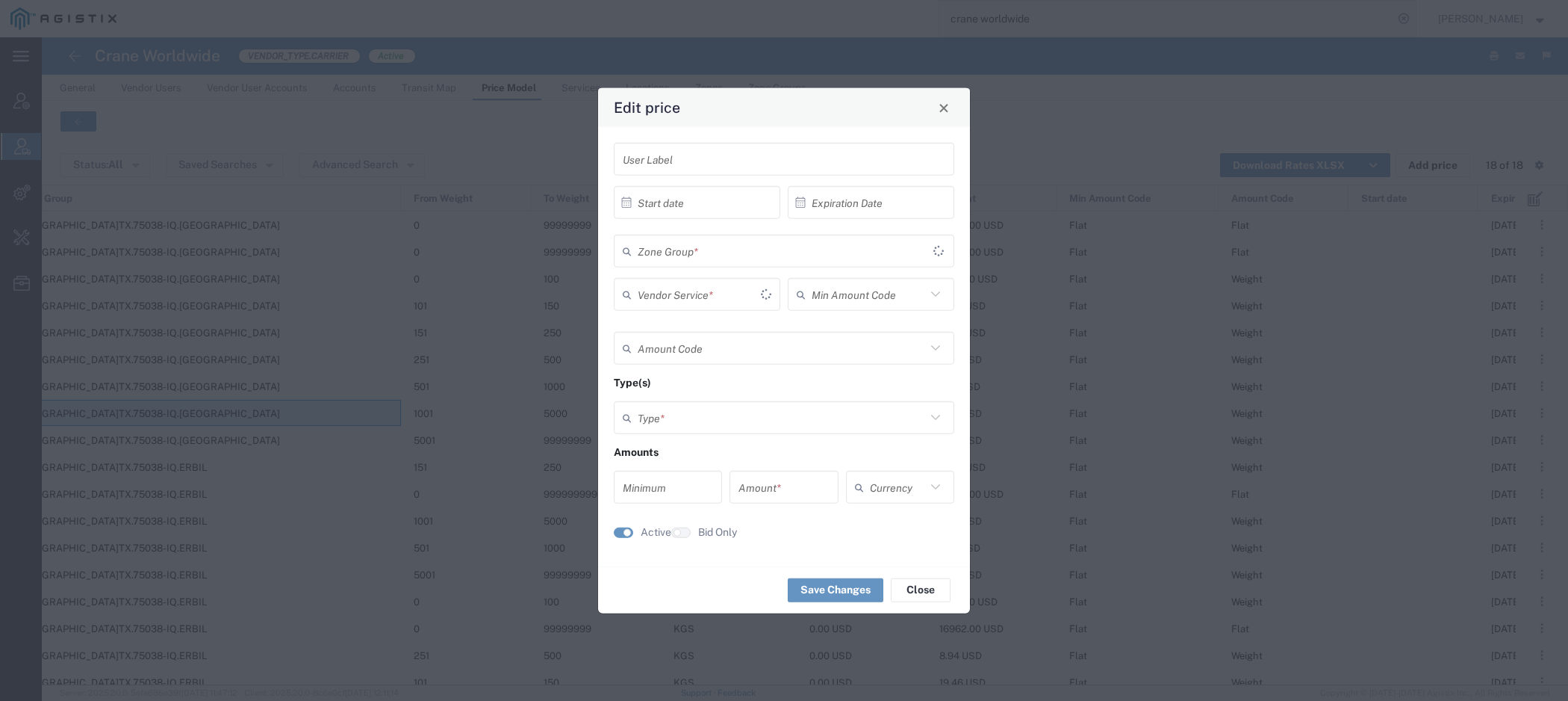
type input "5.22"
type input "USD"
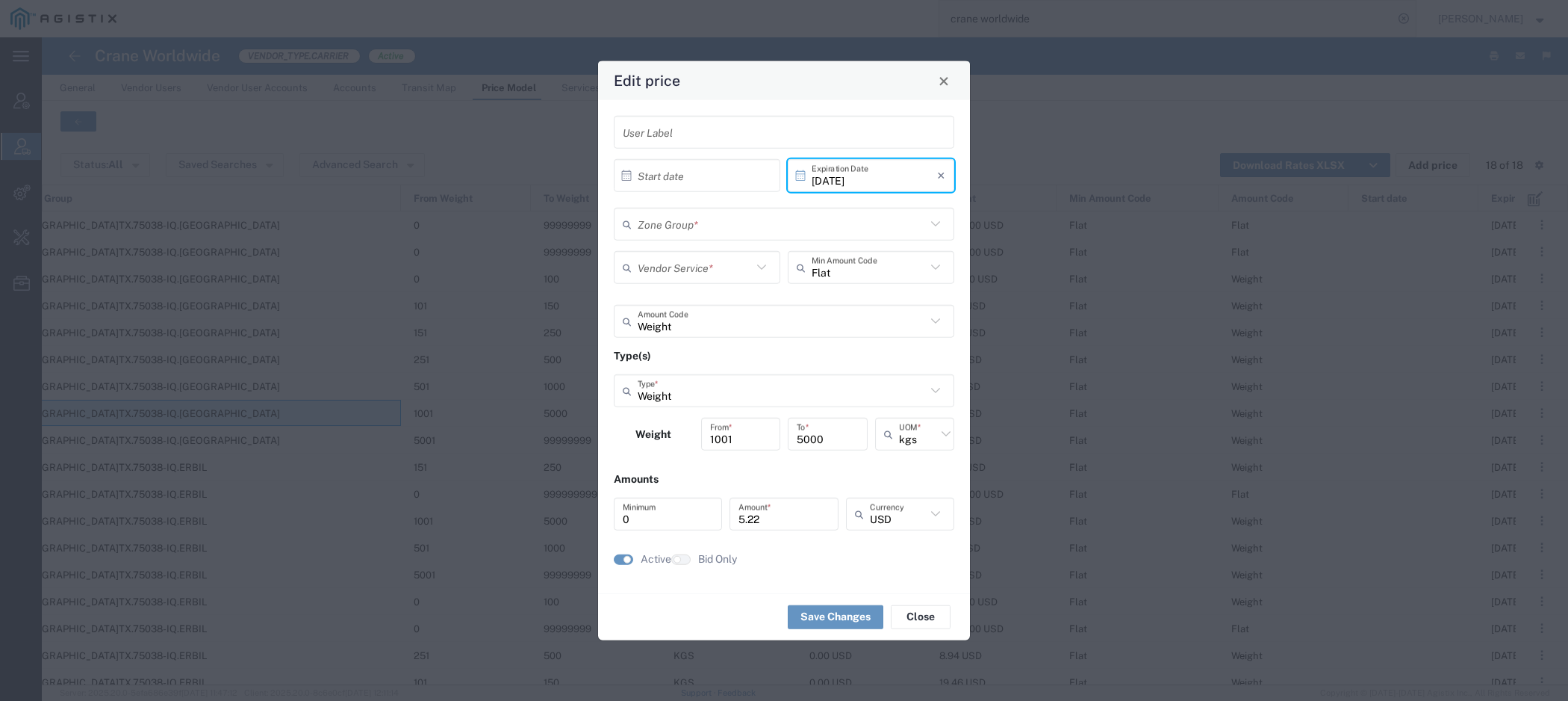
type input "[GEOGRAPHIC_DATA]TX.75038-IQ.[GEOGRAPHIC_DATA]"
type input "Door to Door 7-10 Days"
click at [944, 80] on span "Close" at bounding box center [944, 81] width 11 height 11
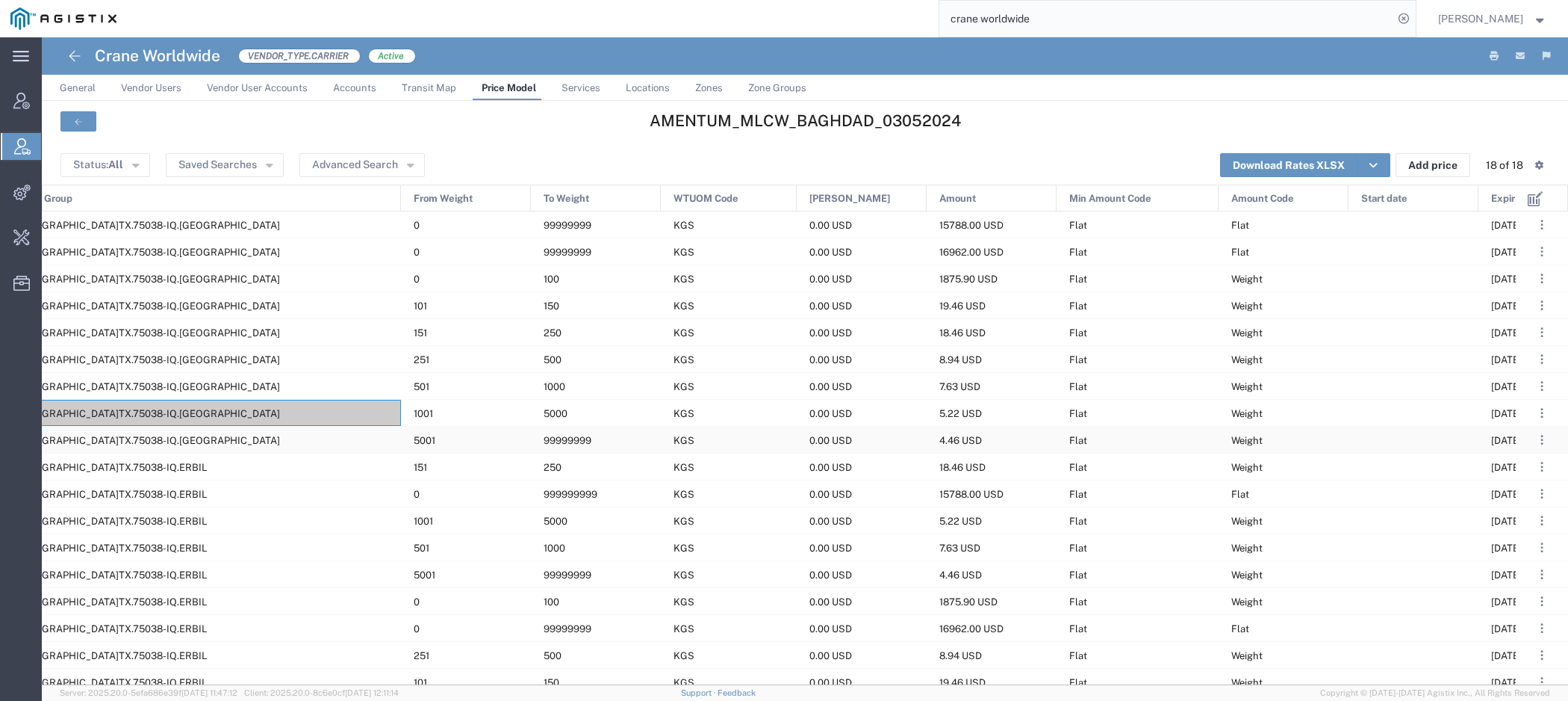
click at [223, 439] on div "[GEOGRAPHIC_DATA]TX.75038-IQ.[GEOGRAPHIC_DATA]" at bounding box center [203, 439] width 396 height 26
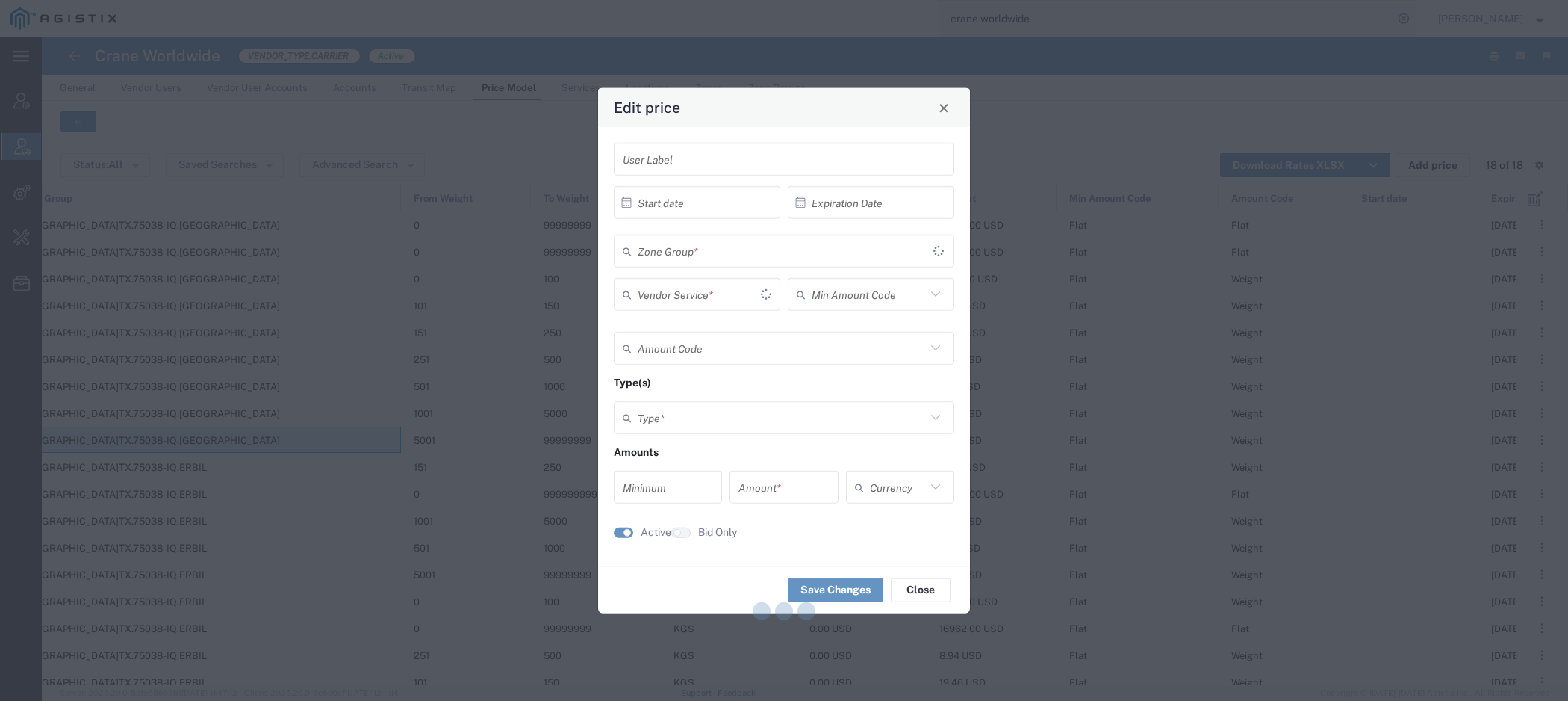
type input "[DATE]"
type input "Flat"
type input "Weight"
type input "0"
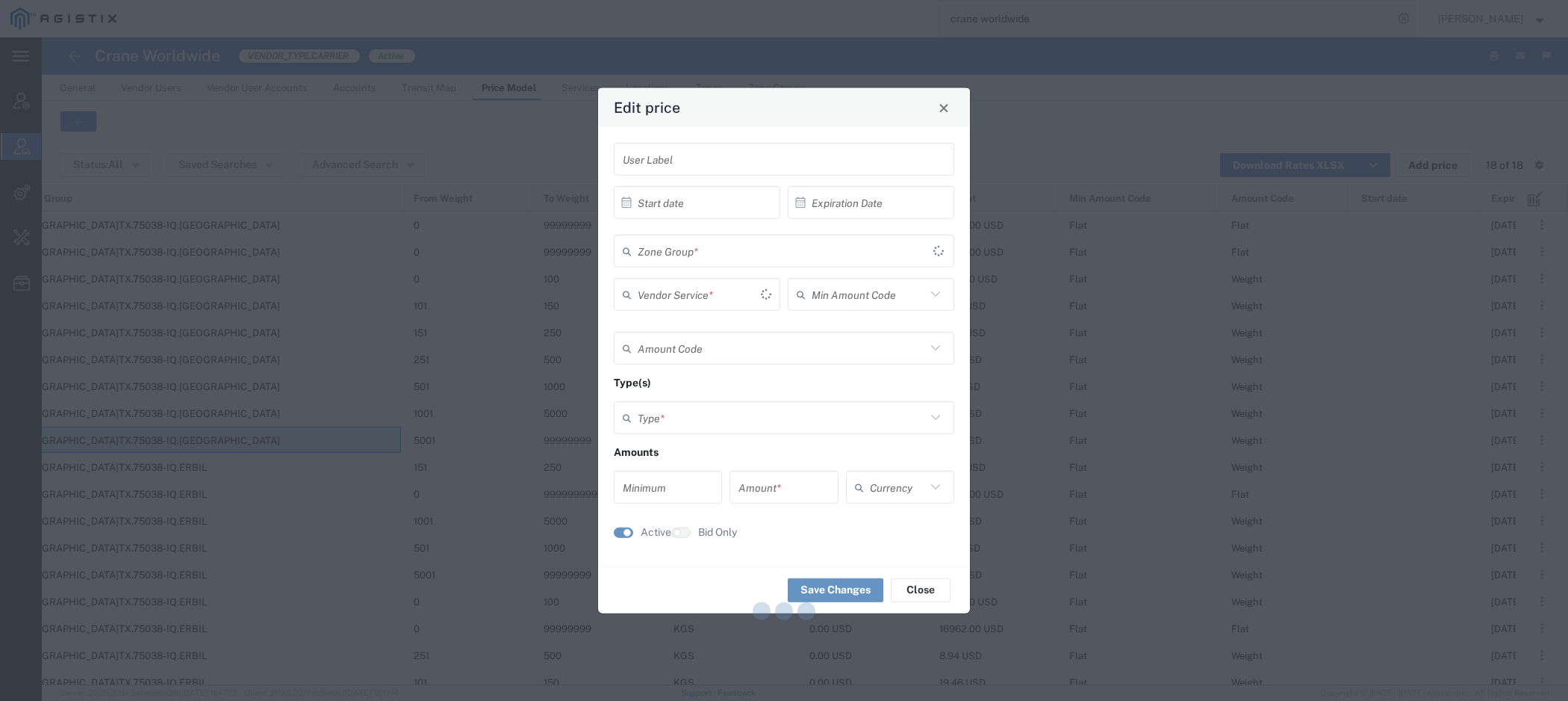
type input "4.46"
type input "USD"
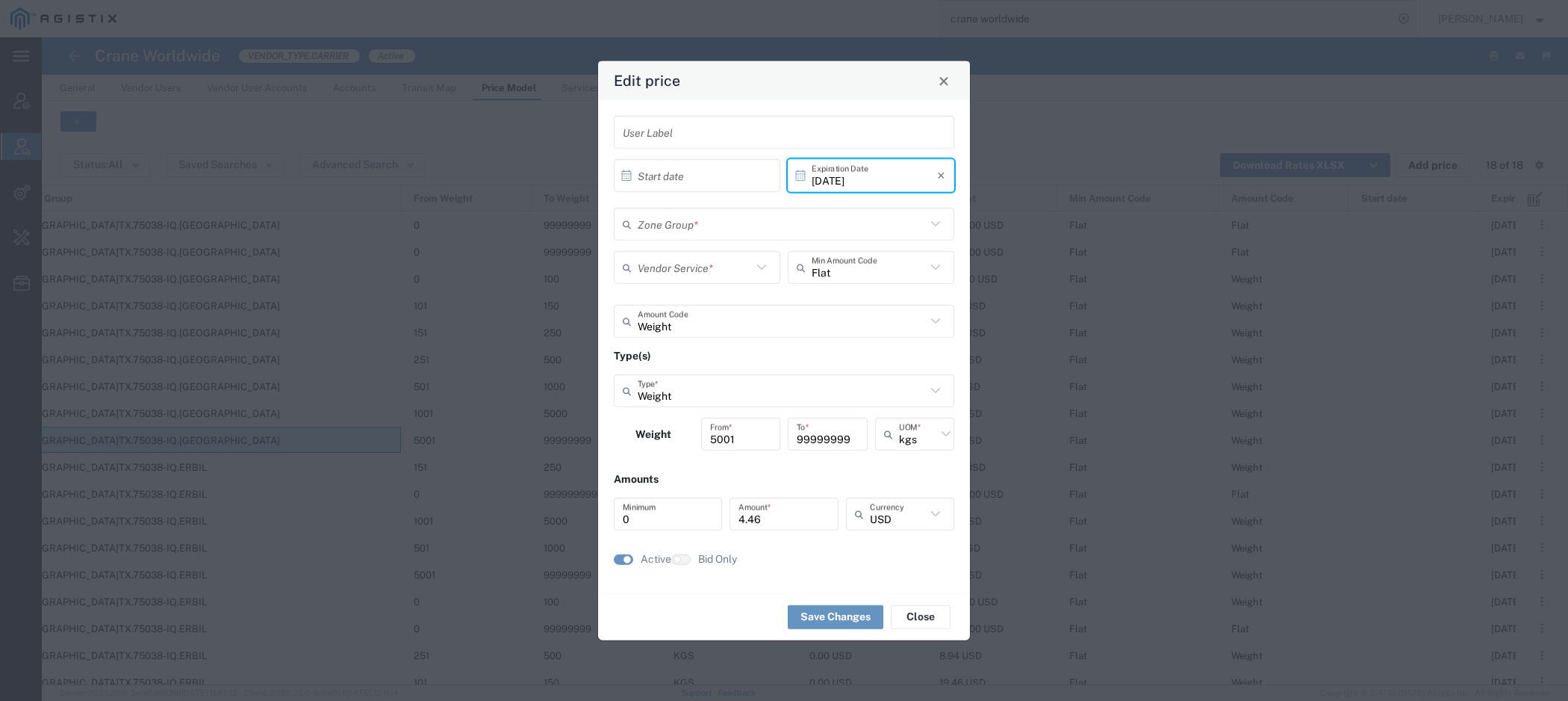
type input "[GEOGRAPHIC_DATA]TX.75038-IQ.[GEOGRAPHIC_DATA]"
type input "Door to Door 7-10 Days"
click at [945, 88] on button "Close" at bounding box center [944, 81] width 21 height 21
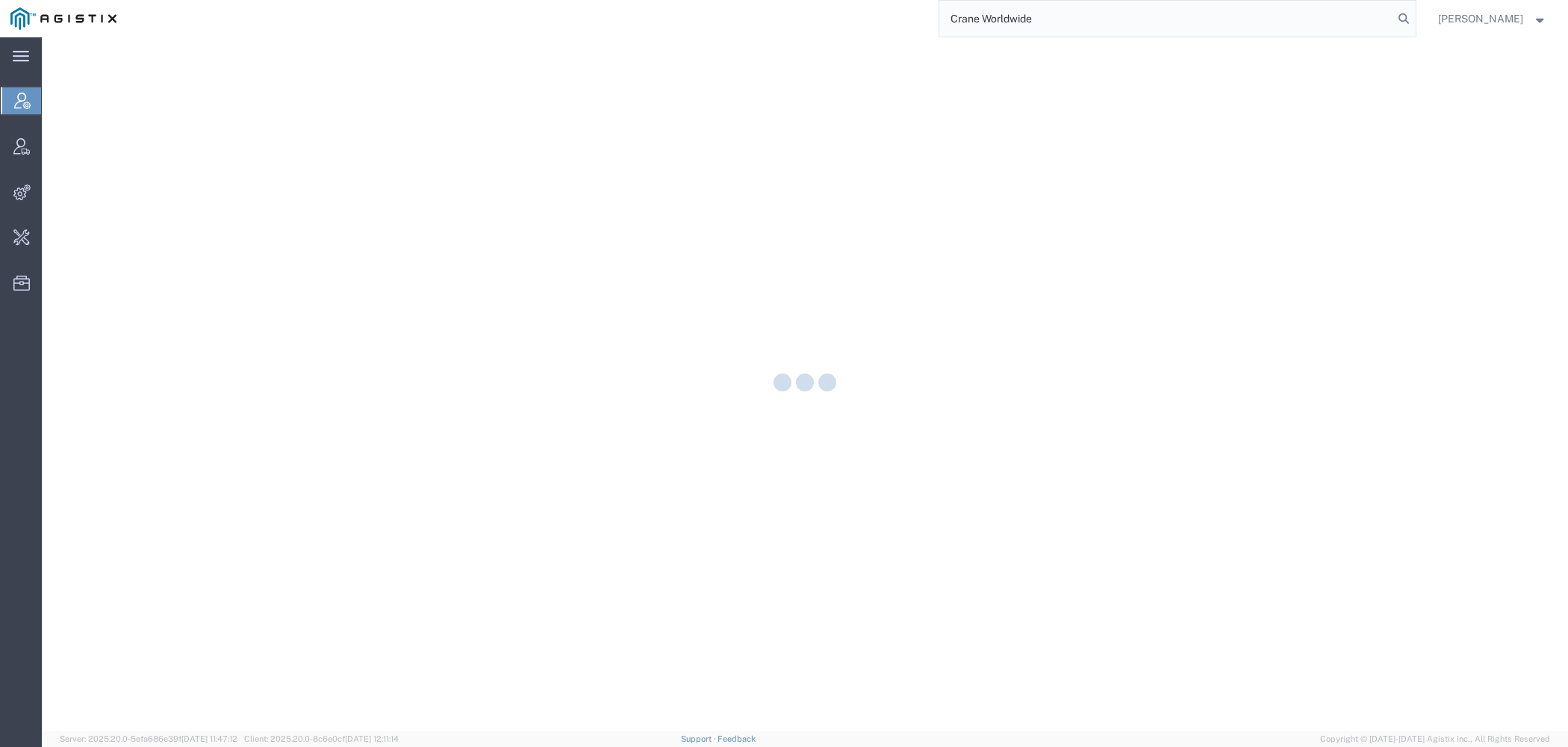
type input "Crane Worldwide"
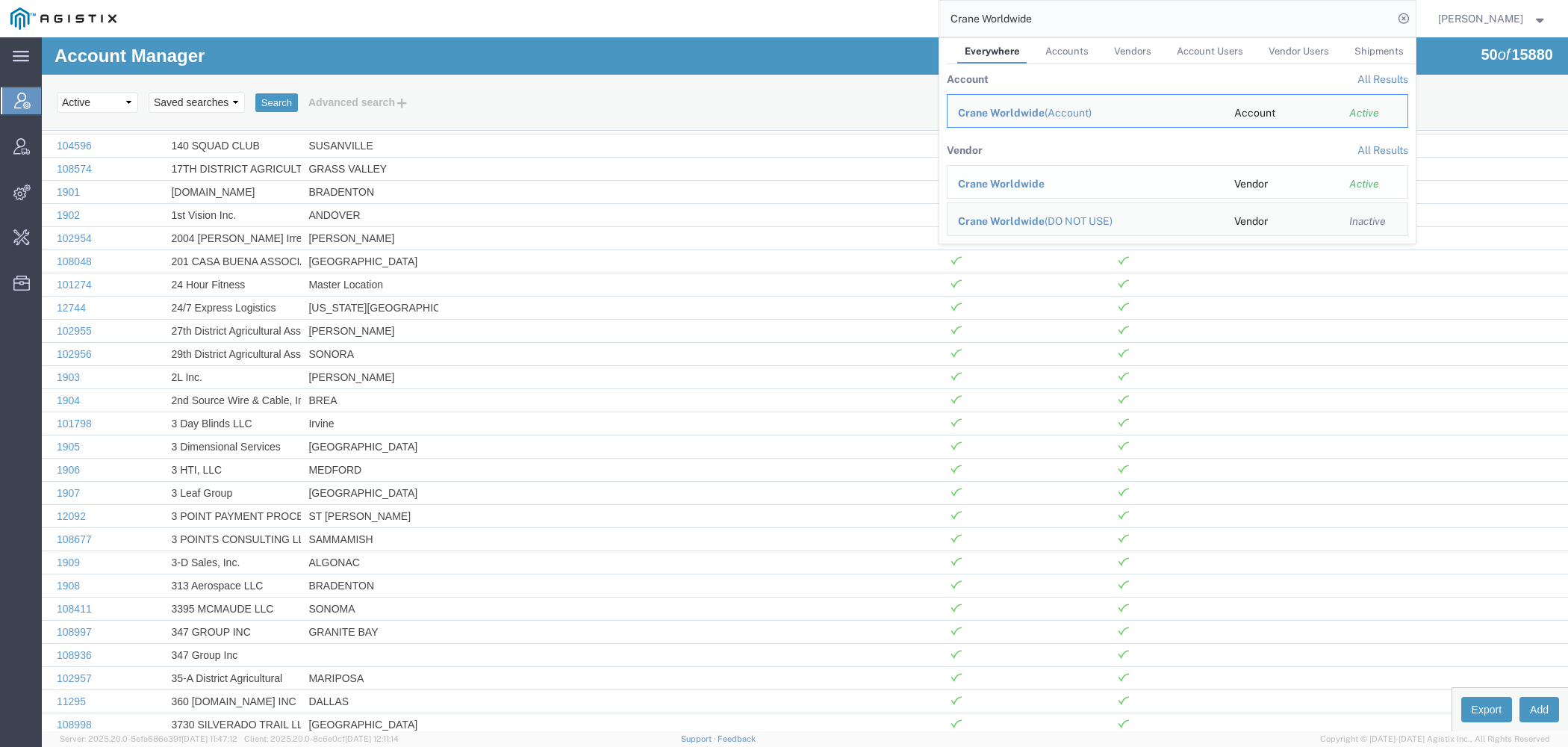
drag, startPoint x: 1005, startPoint y: 181, endPoint x: 987, endPoint y: 134, distance: 50.3
click at [1005, 181] on span "Crane Worldwide" at bounding box center [1001, 184] width 87 height 12
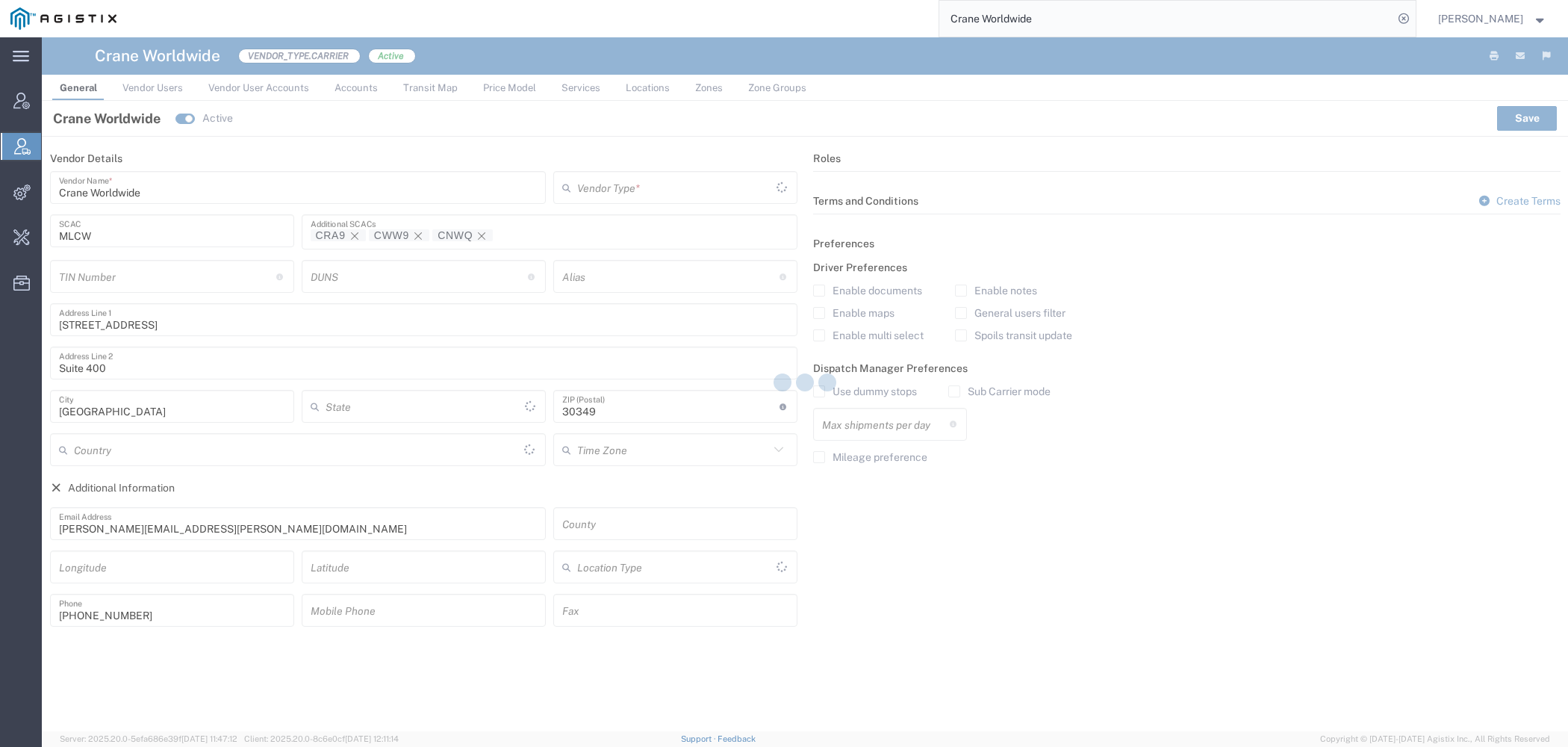
type input "[GEOGRAPHIC_DATA]"
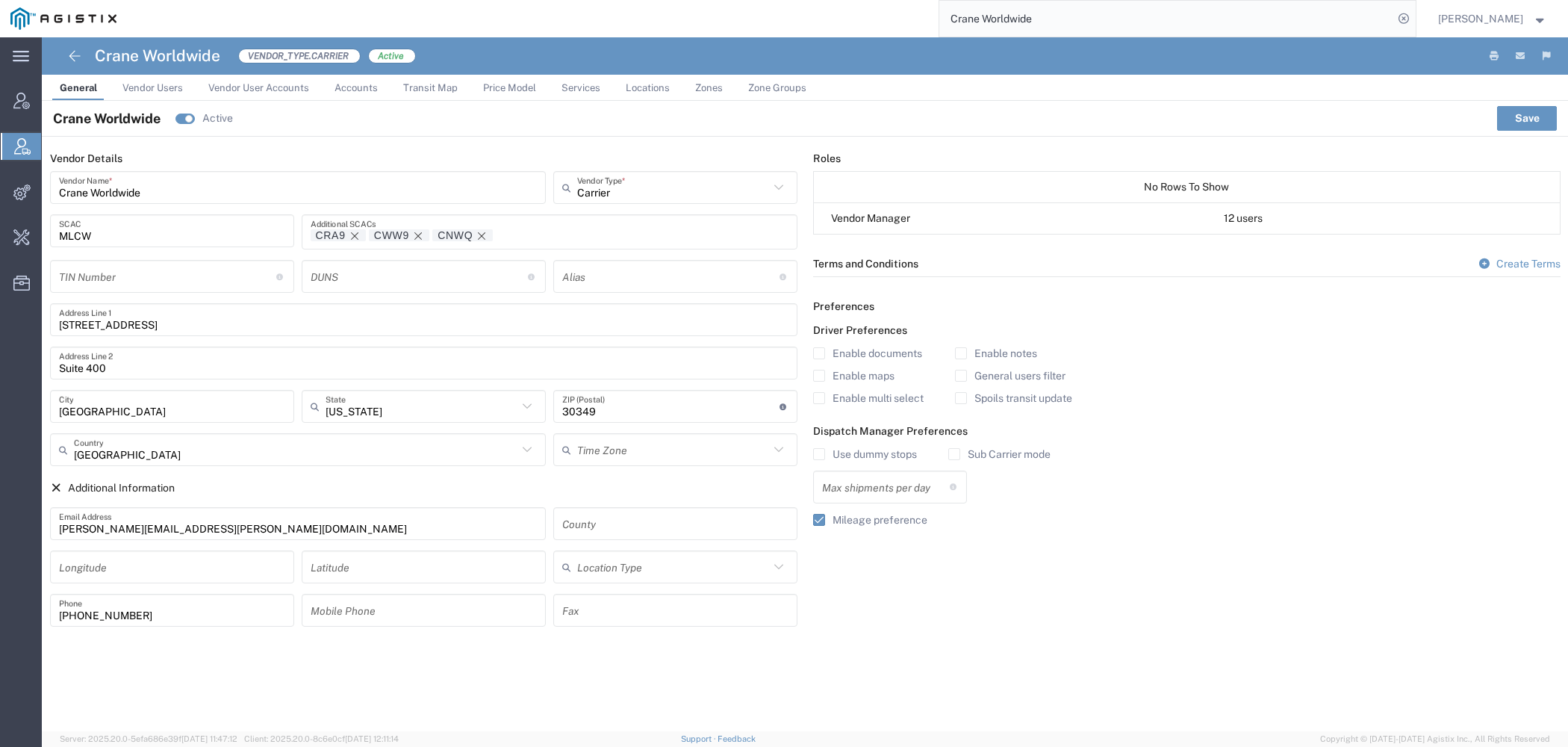
click at [582, 93] on span "Services" at bounding box center [581, 88] width 39 height 11
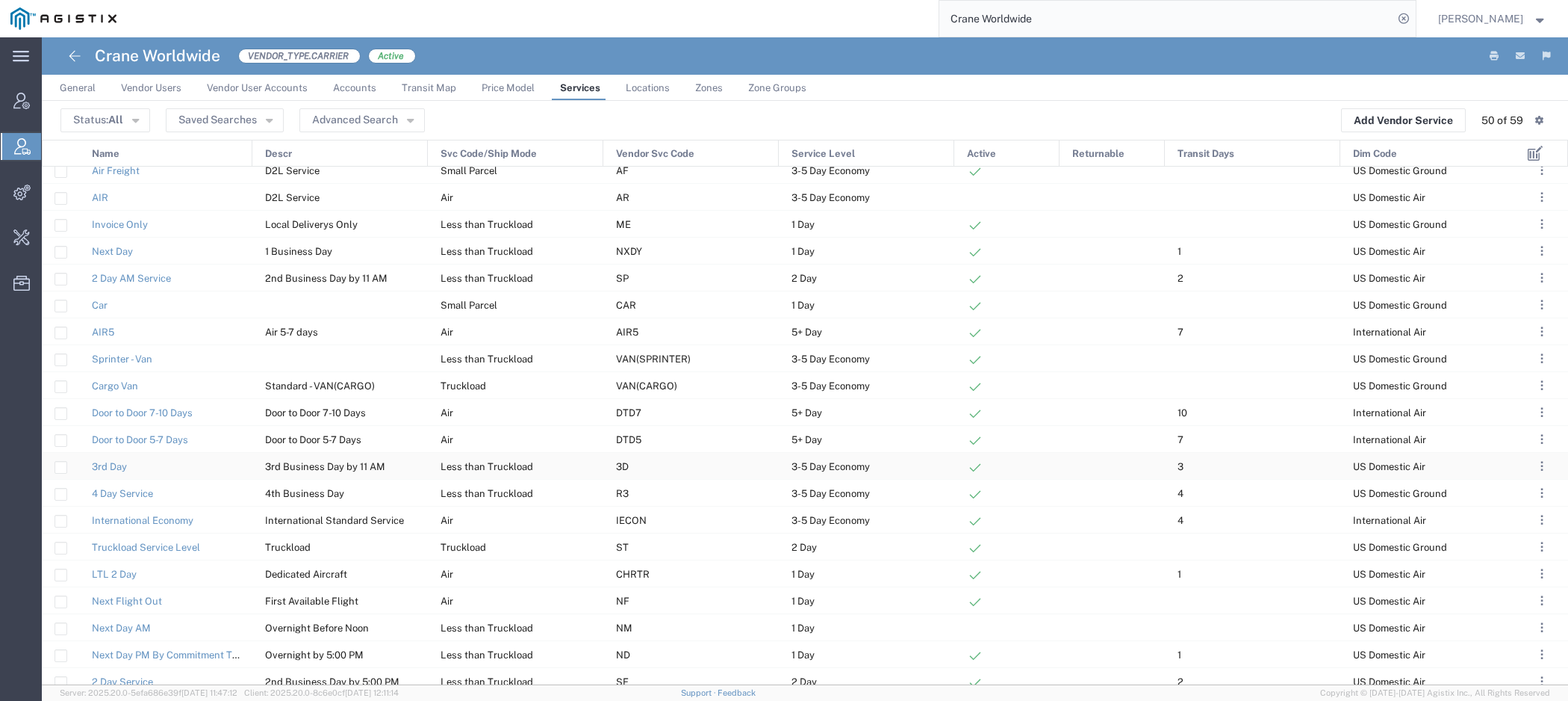
scroll to position [305, 0]
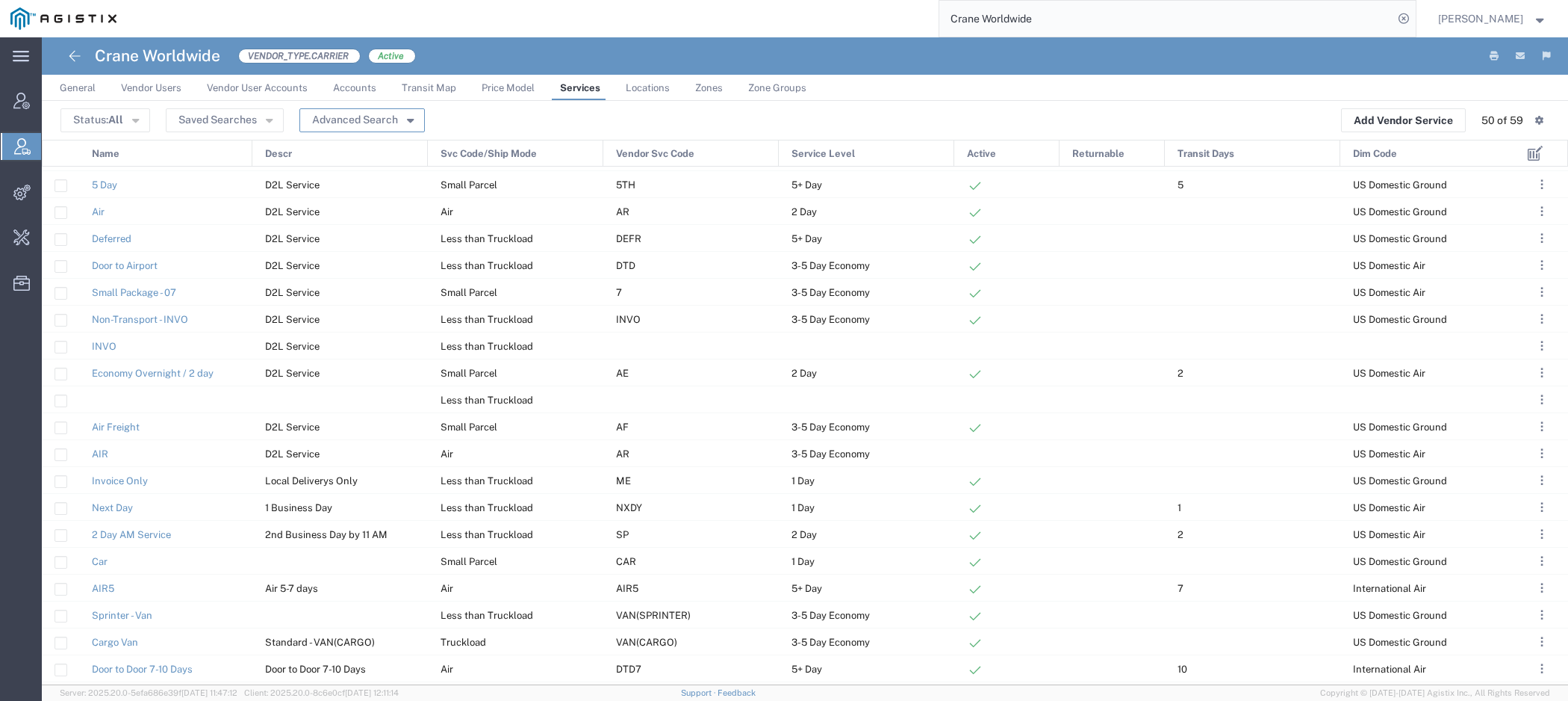
click at [392, 121] on button "Advanced Search" at bounding box center [362, 120] width 125 height 24
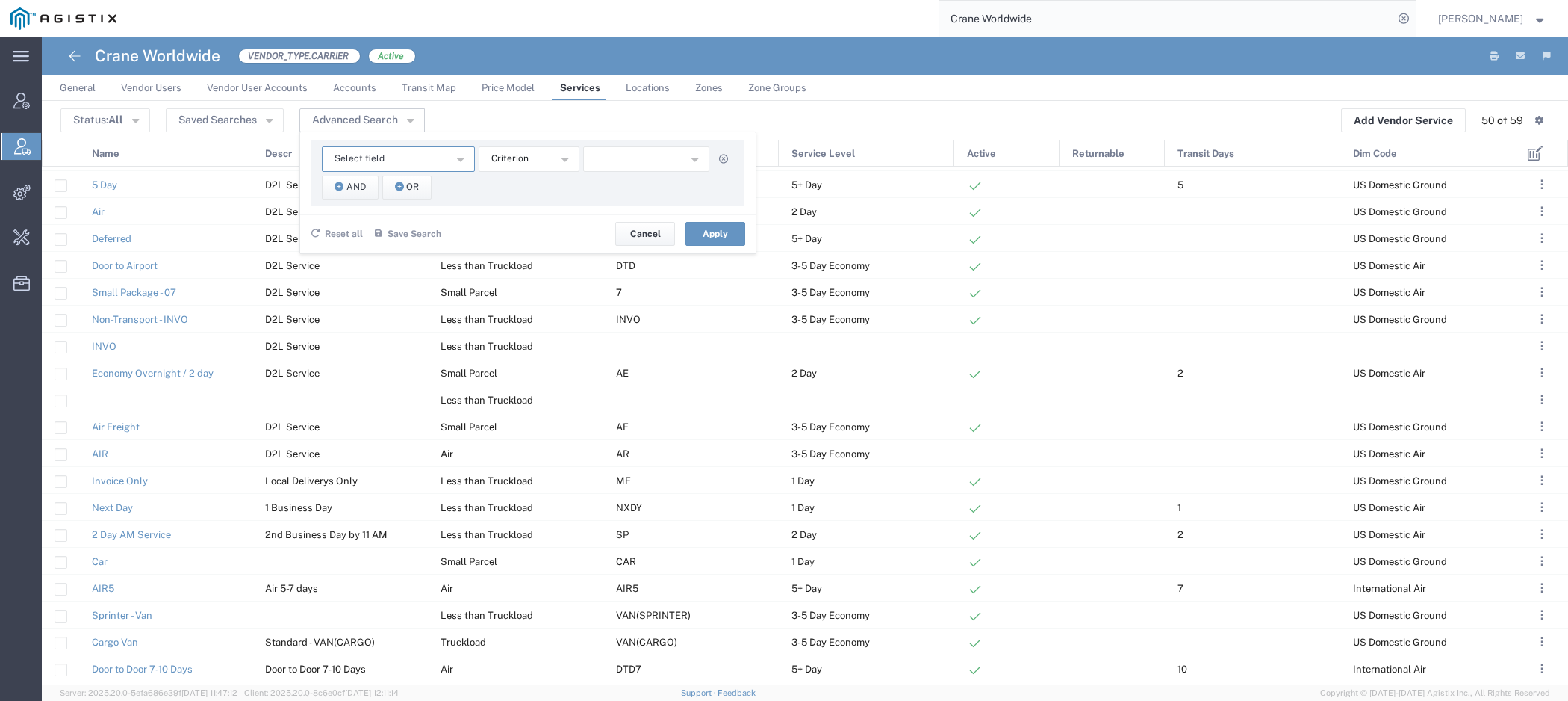
click at [341, 154] on span "Select field" at bounding box center [360, 158] width 50 height 14
click at [361, 226] on span "Name" at bounding box center [396, 228] width 150 height 20
click at [520, 161] on span "starts with" at bounding box center [514, 158] width 46 height 14
click at [519, 187] on span "contains" at bounding box center [527, 186] width 97 height 20
click at [647, 158] on input "text" at bounding box center [647, 159] width 127 height 26
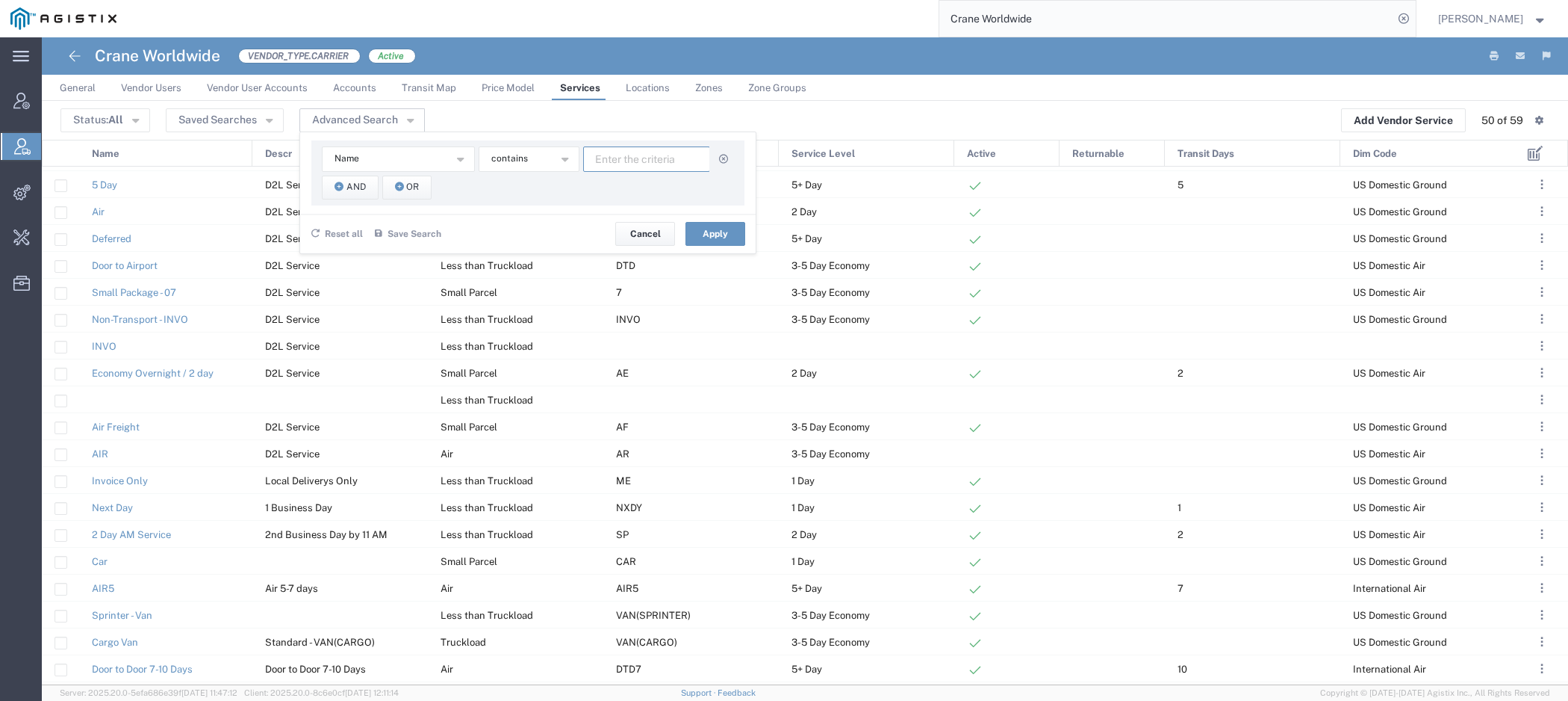
paste input "priority"
type input "priority"
